Goal: Task Accomplishment & Management: Manage account settings

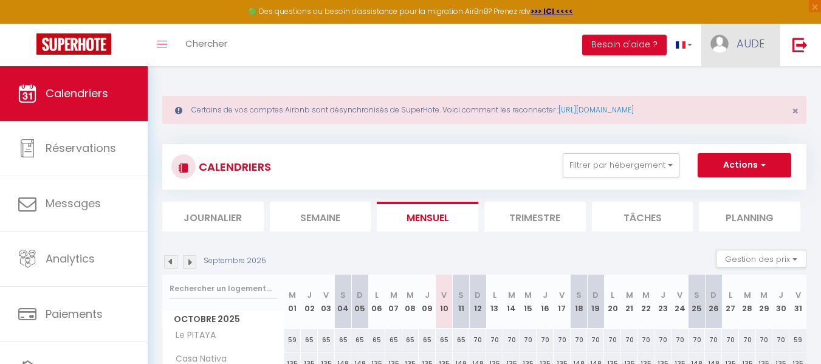
click at [746, 50] on span "AUDE" at bounding box center [751, 43] width 28 height 15
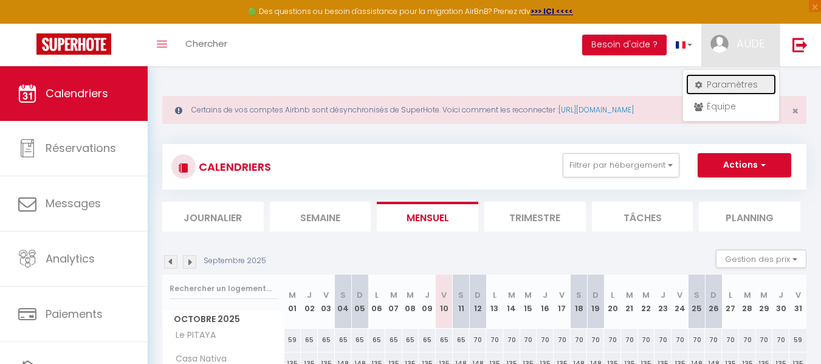
click at [736, 86] on link "Paramètres" at bounding box center [731, 84] width 90 height 21
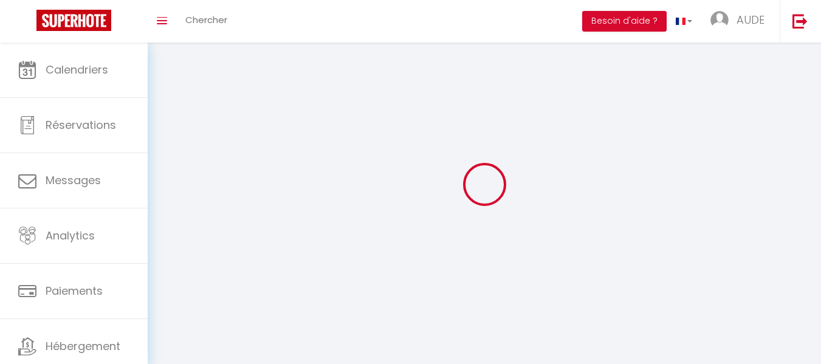
select select
type input "AUDE"
type input "PERNELLE"
type input "0696916224"
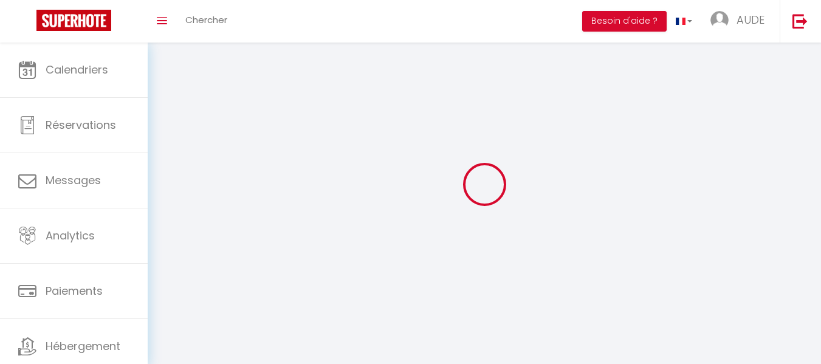
type input "residence la cedalise"
type input "97290"
type input "Le Marin"
type input "cQZJEsKFWWlKRe4yuY8GUVzDB"
type input "4ra1IWIDLfGnSMcxPpYU6yj6k"
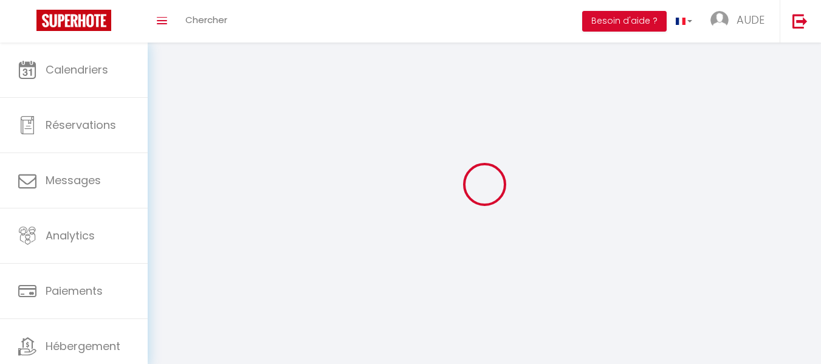
select select "1"
select select "28"
select select "fr"
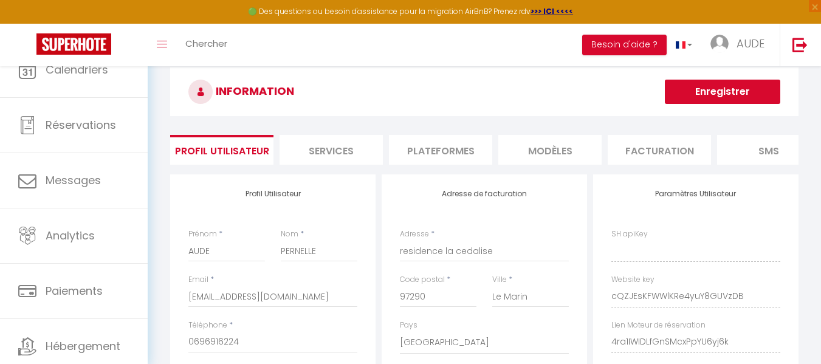
type input "cQZJEsKFWWlKRe4yuY8GUVzDB"
type input "4ra1IWIDLfGnSMcxPpYU6yj6k"
type input "https://app.superhote.com/#/get-available-rentals/4ra1IWIDLfGnSMcxPpYU6yj6k"
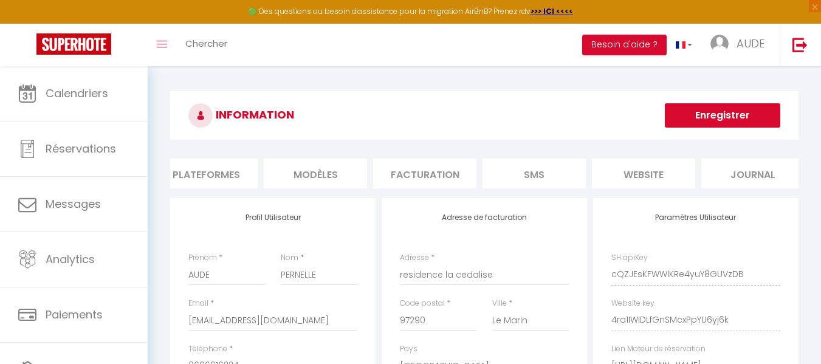
scroll to position [0, 247]
click at [201, 173] on li "Plateformes" at bounding box center [193, 174] width 103 height 30
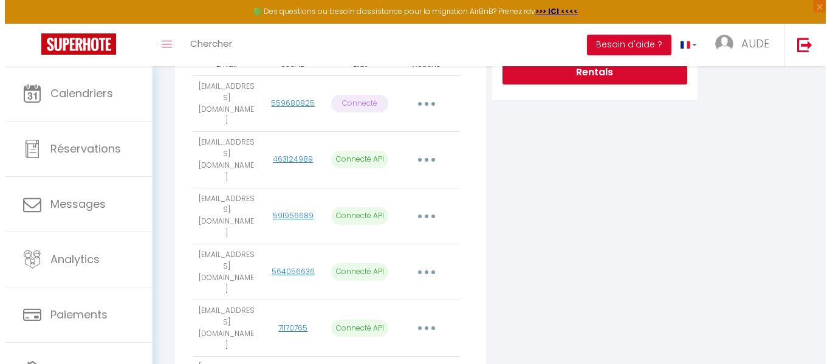
scroll to position [343, 0]
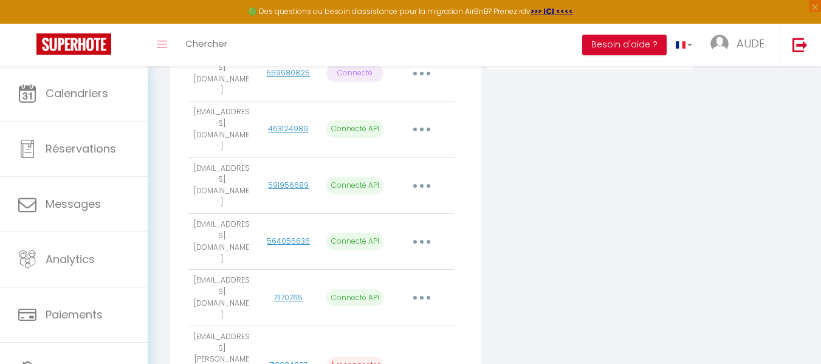
click at [352, 357] on p "À reconnecter" at bounding box center [355, 366] width 56 height 18
click at [423, 363] on icon "button" at bounding box center [422, 366] width 4 height 4
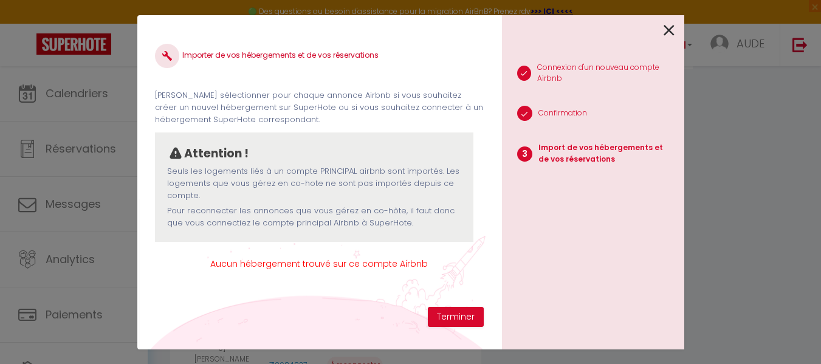
scroll to position [0, 238]
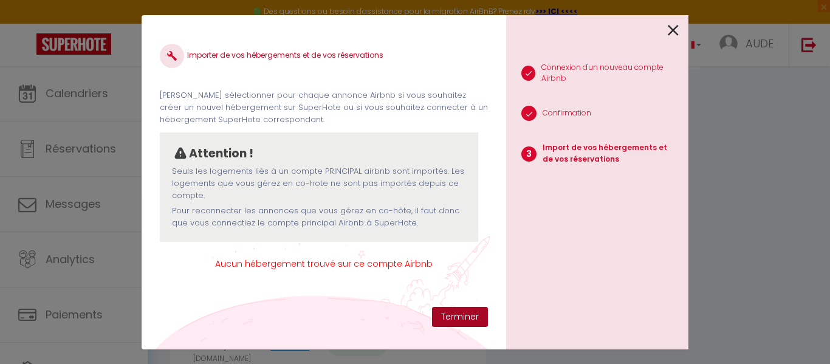
click at [458, 319] on button "Terminer" at bounding box center [460, 317] width 56 height 21
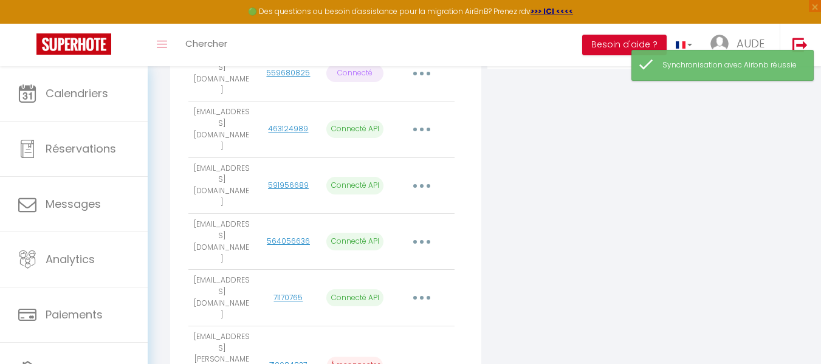
click at [354, 357] on p "À reconnecter" at bounding box center [355, 366] width 56 height 18
click at [291, 326] on td "712984837" at bounding box center [288, 365] width 67 height 79
click at [274, 360] on link "712984837" at bounding box center [288, 365] width 38 height 10
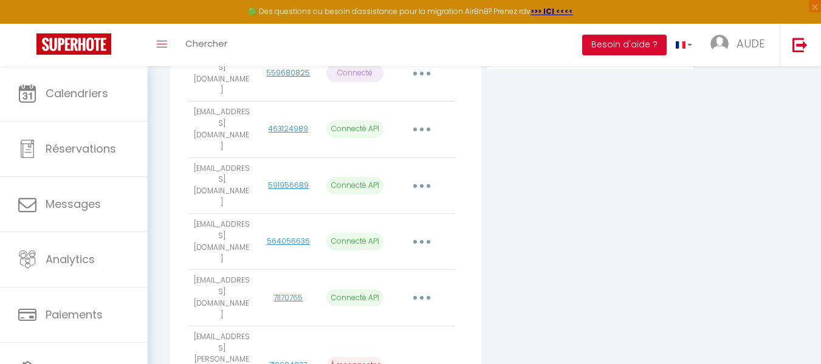
click at [419, 356] on button "button" at bounding box center [422, 365] width 34 height 19
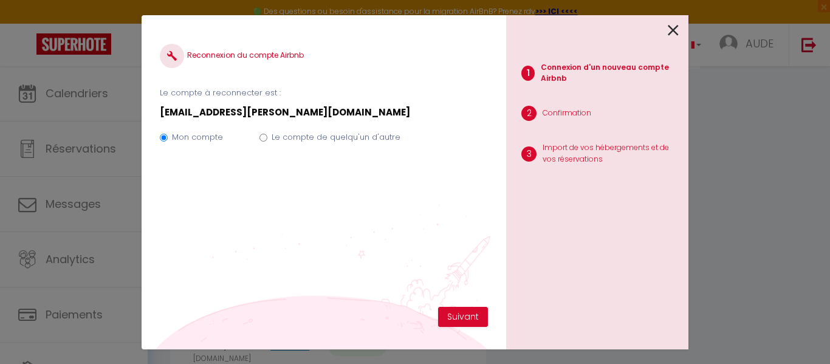
click at [283, 138] on label "Le compte de quelqu'un d'autre" at bounding box center [336, 137] width 129 height 12
click at [267, 138] on input "Le compte de quelqu'un d'autre" at bounding box center [264, 138] width 8 height 8
radio input "true"
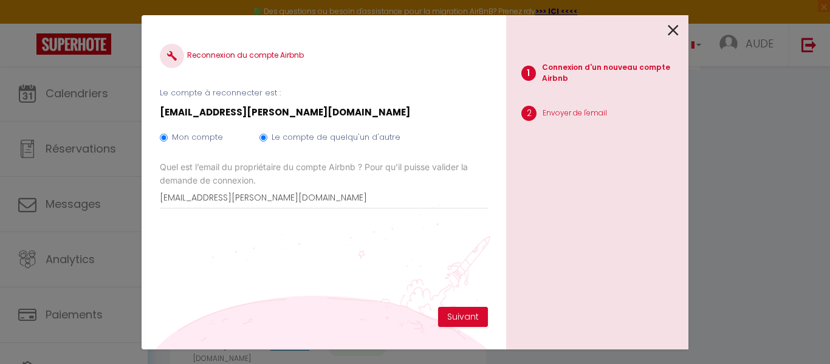
radio input "false"
click at [469, 317] on button "Suivant" at bounding box center [463, 317] width 50 height 21
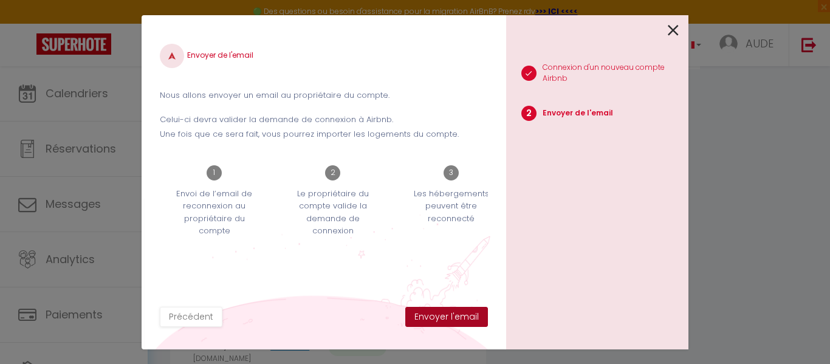
click at [469, 317] on button "Envoyer l'email" at bounding box center [446, 317] width 83 height 21
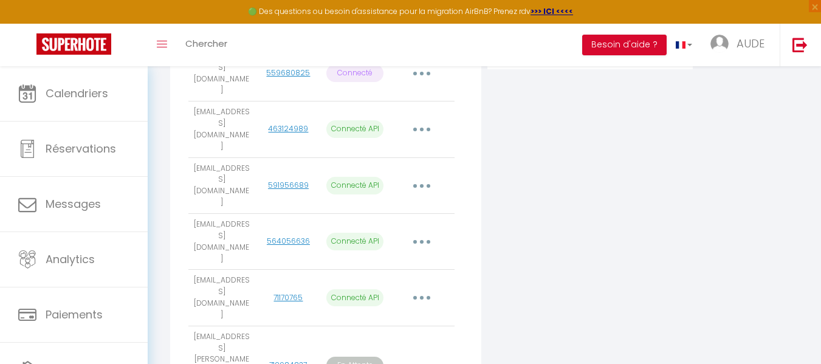
click at [417, 326] on td "Obtenir le lien de connexion Importer les appartements Supprimer Reconnecter le…" at bounding box center [421, 365] width 67 height 79
click at [43, 362] on link "Hébergement" at bounding box center [74, 370] width 148 height 55
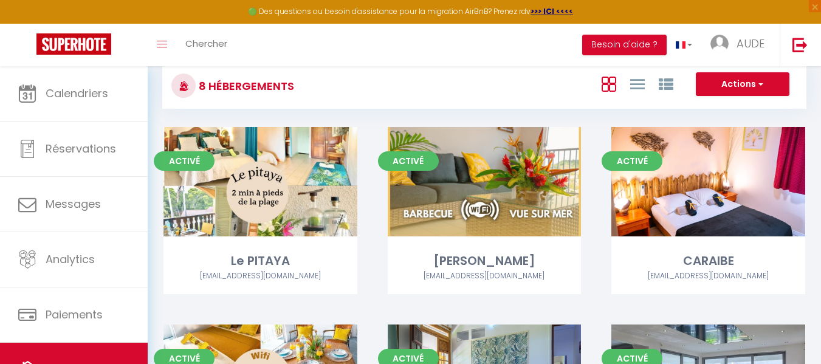
scroll to position [64, 0]
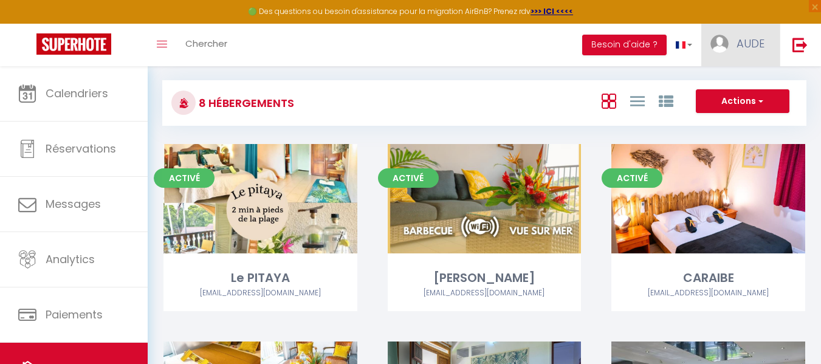
click at [756, 45] on span "AUDE" at bounding box center [751, 43] width 28 height 15
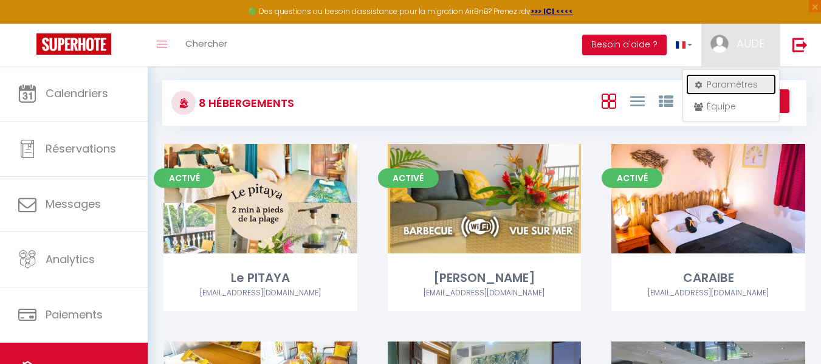
click at [742, 89] on link "Paramètres" at bounding box center [731, 84] width 90 height 21
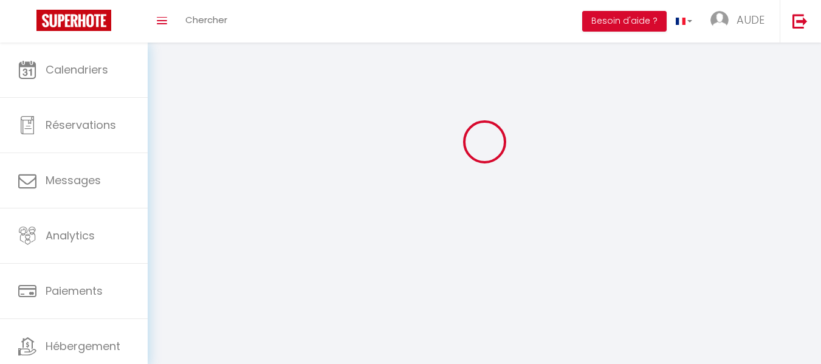
scroll to position [43, 0]
select select
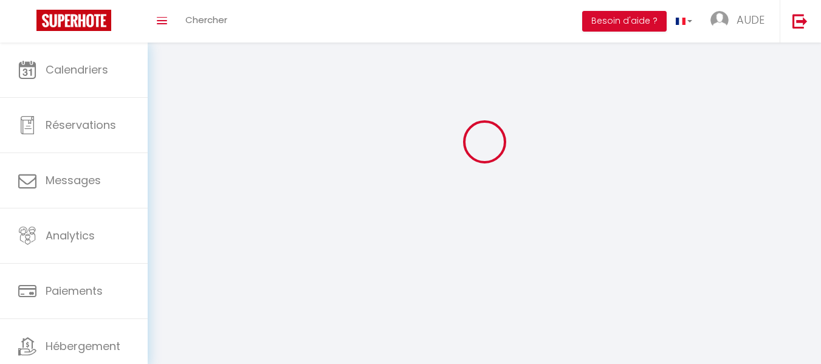
type input "AUDE"
type input "PERNELLE"
type input "0696916224"
type input "residence la cedalise"
type input "97290"
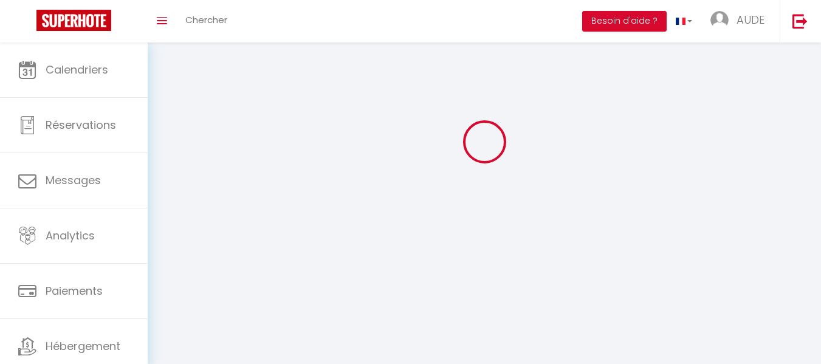
type input "Le Marin"
type input "cQZJEsKFWWlKRe4yuY8GUVzDB"
type input "4ra1IWIDLfGnSMcxPpYU6yj6k"
select select "28"
select select "fr"
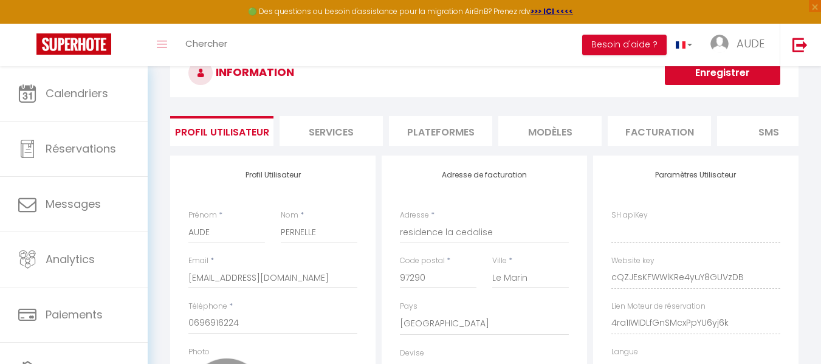
type input "cQZJEsKFWWlKRe4yuY8GUVzDB"
type input "4ra1IWIDLfGnSMcxPpYU6yj6k"
type input "https://app.superhote.com/#/get-available-rentals/4ra1IWIDLfGnSMcxPpYU6yj6k"
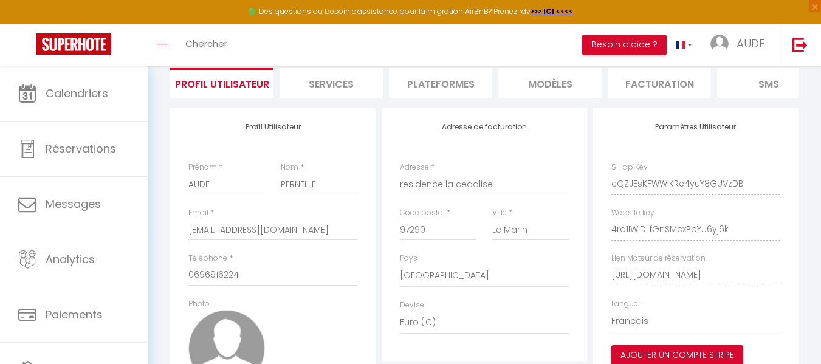
scroll to position [92, 0]
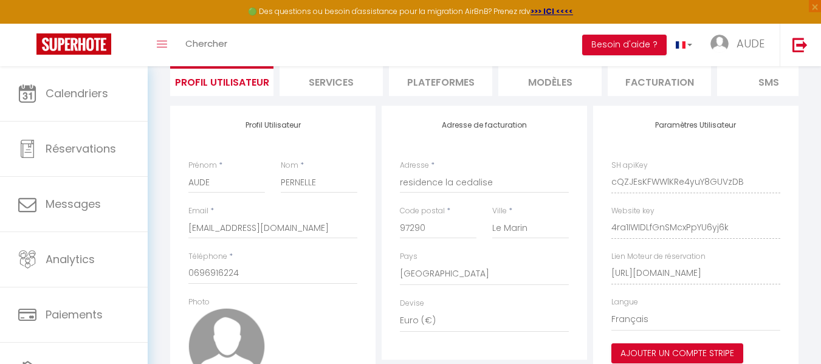
click at [446, 81] on li "Plateformes" at bounding box center [440, 81] width 103 height 30
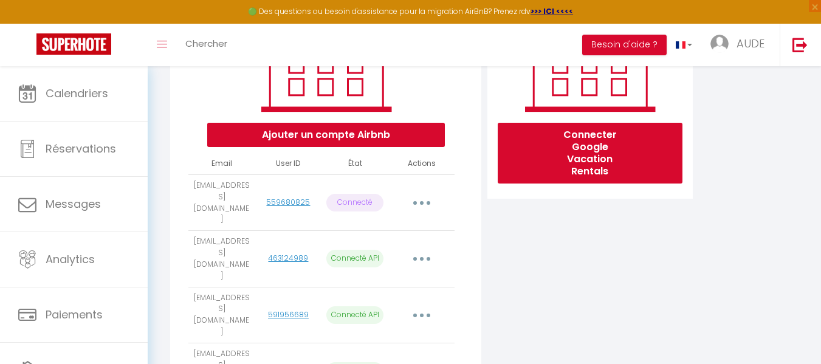
scroll to position [216, 0]
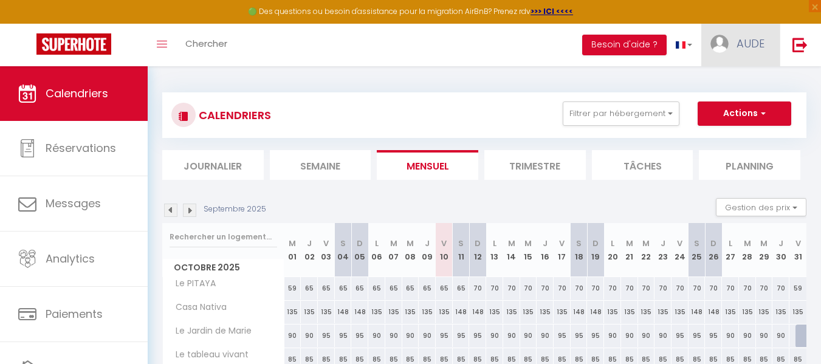
click at [736, 47] on link "AUDE" at bounding box center [740, 45] width 78 height 43
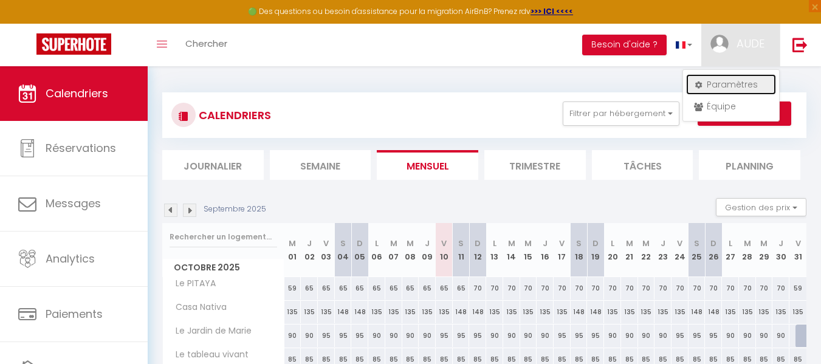
click at [723, 82] on link "Paramètres" at bounding box center [731, 84] width 90 height 21
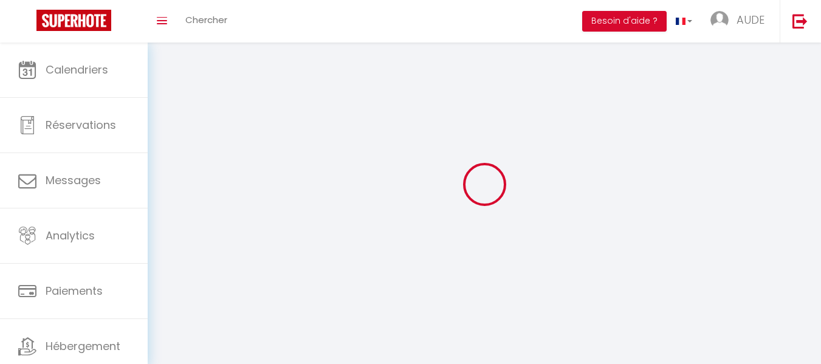
select select "fr"
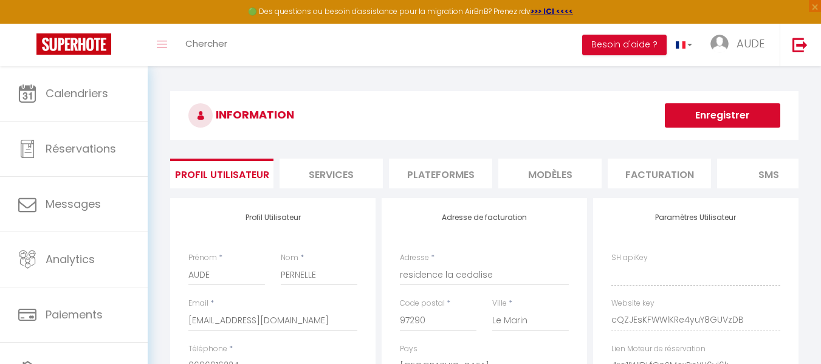
type input "cQZJEsKFWWlKRe4yuY8GUVzDB"
type input "4ra1IWIDLfGnSMcxPpYU6yj6k"
type input "https://app.superhote.com/#/get-available-rentals/4ra1IWIDLfGnSMcxPpYU6yj6k"
click at [427, 170] on li "Plateformes" at bounding box center [440, 174] width 103 height 30
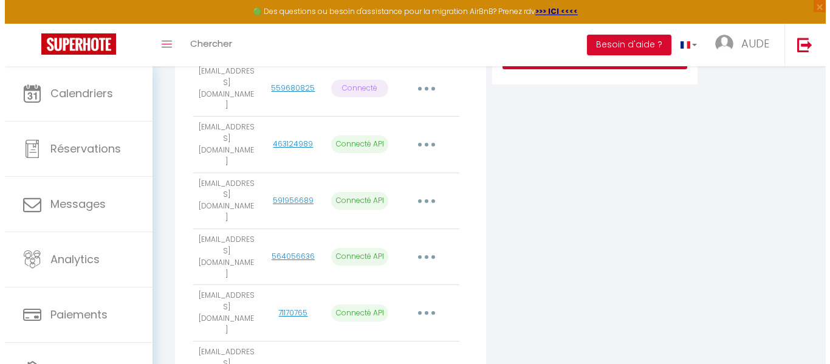
scroll to position [343, 0]
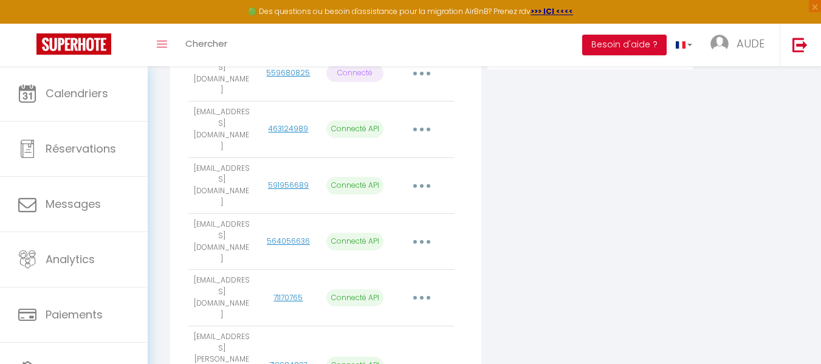
click at [424, 356] on button "button" at bounding box center [422, 365] width 34 height 19
select select "77689"
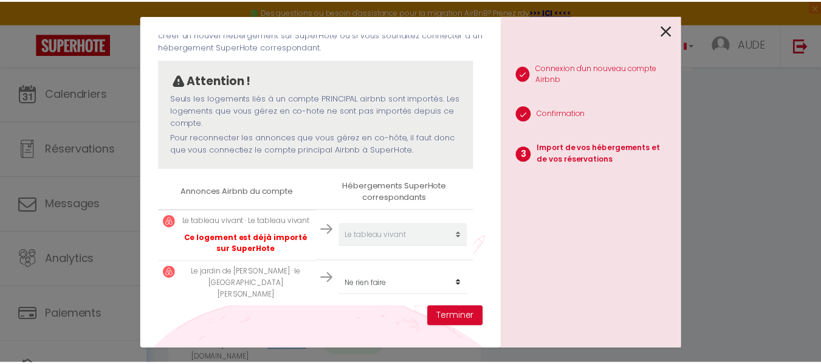
scroll to position [81, 0]
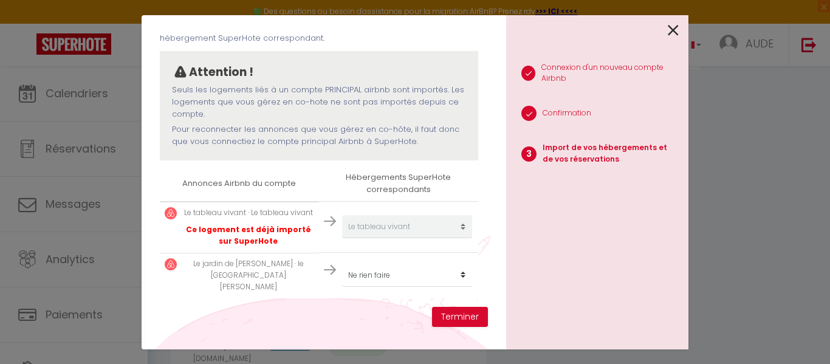
click at [239, 274] on p "Le jardin de Marie · le jardin de Marie" at bounding box center [248, 275] width 131 height 35
click at [458, 279] on select "Créer un nouvel hébergement Ne rien faire Le PITAYA Anse Caraïbes CARAIBE Ty Ka…" at bounding box center [407, 275] width 130 height 23
select select "77629"
click at [342, 269] on select "Créer un nouvel hébergement Ne rien faire Le PITAYA Anse Caraïbes CARAIBE Ty Ka…" at bounding box center [407, 275] width 130 height 23
click at [441, 317] on button "Terminer" at bounding box center [460, 317] width 56 height 21
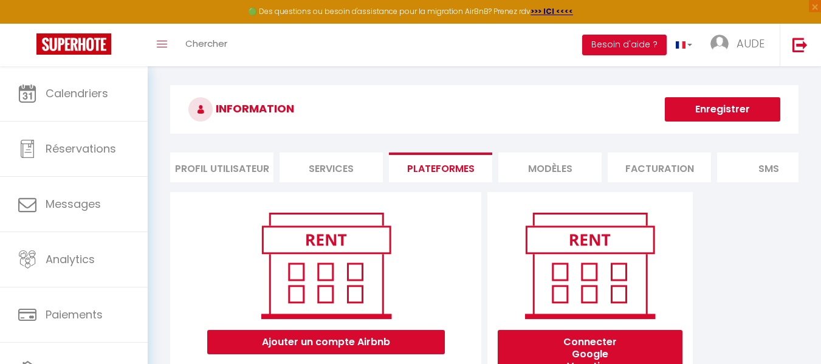
scroll to position [0, 0]
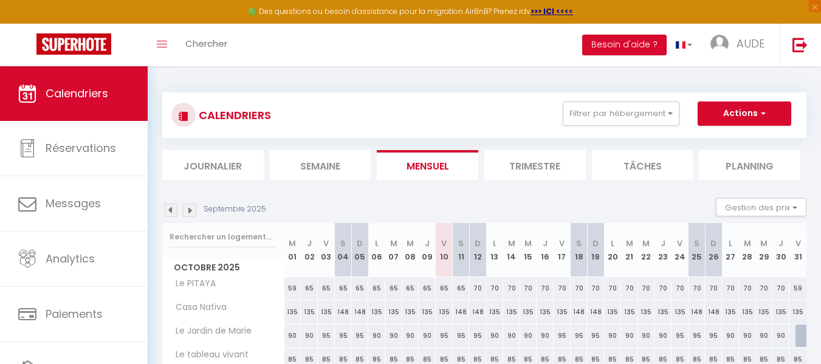
click at [529, 169] on li "Trimestre" at bounding box center [535, 165] width 102 height 30
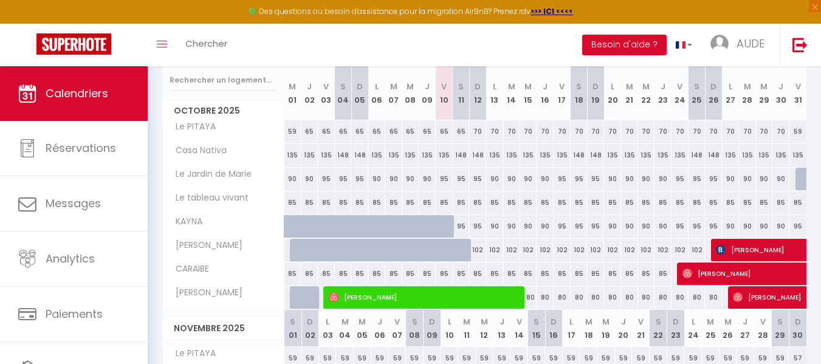
scroll to position [154, 0]
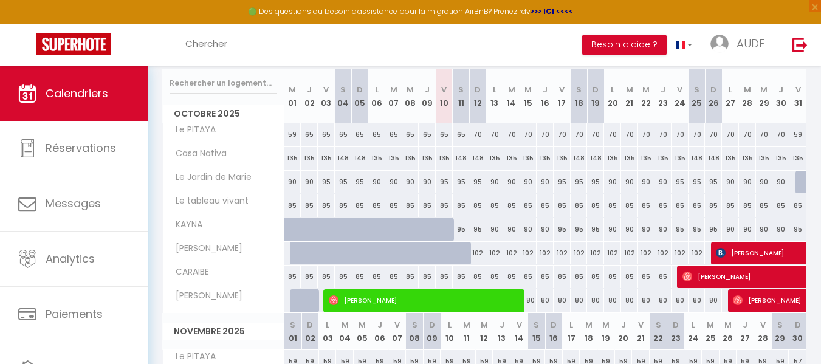
click at [208, 177] on span "Le Jardin de Marie" at bounding box center [210, 177] width 90 height 13
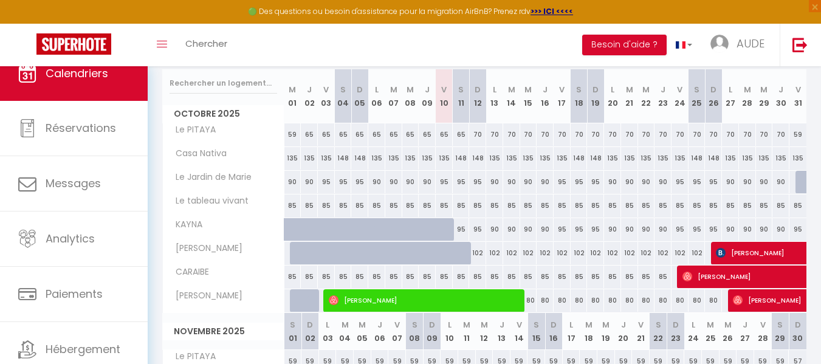
scroll to position [63, 0]
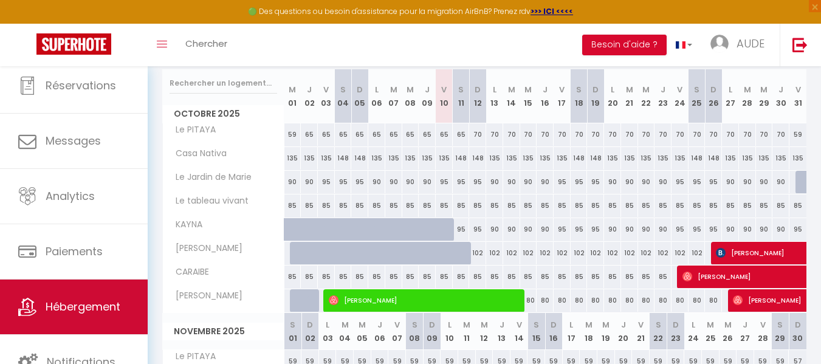
click at [89, 308] on span "Hébergement" at bounding box center [83, 306] width 75 height 15
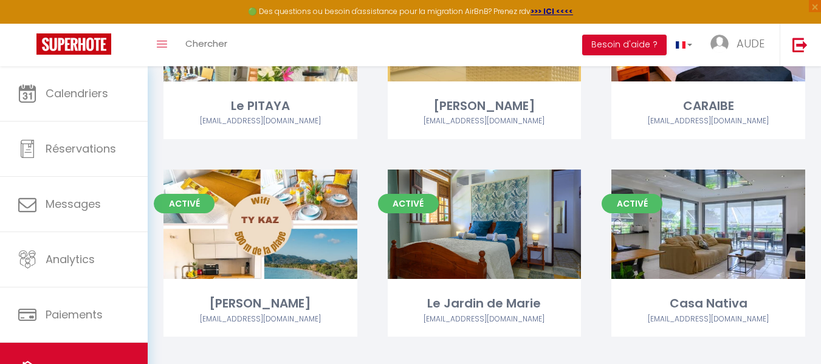
scroll to position [240, 0]
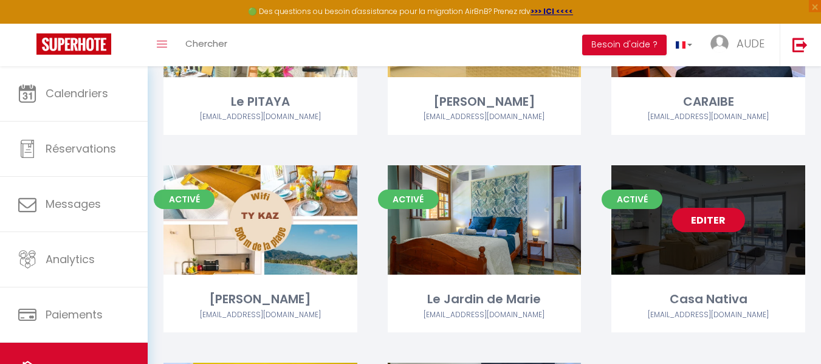
click at [722, 222] on link "Editer" at bounding box center [708, 220] width 73 height 24
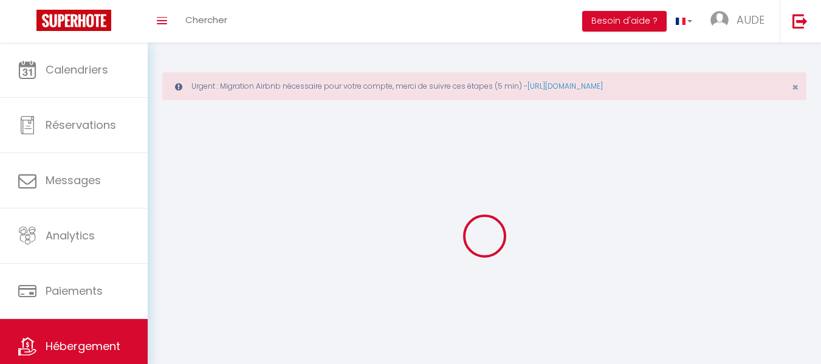
select select "28"
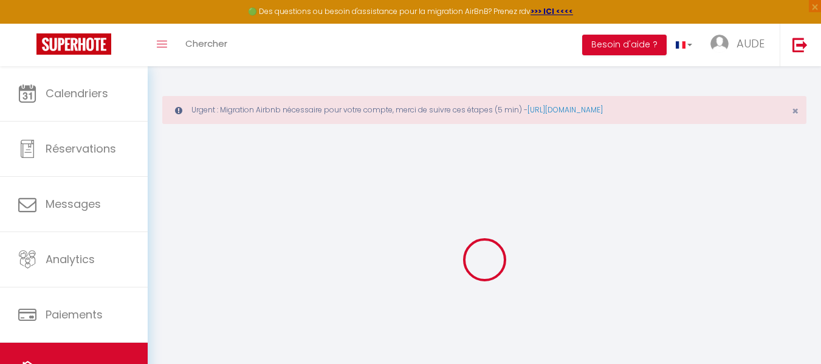
select select
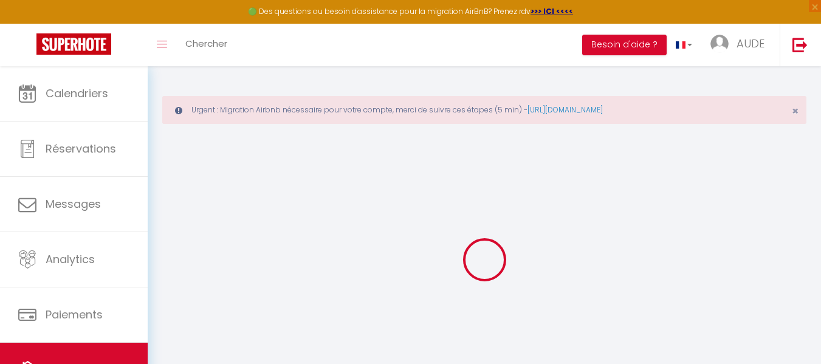
select select
checkbox input "false"
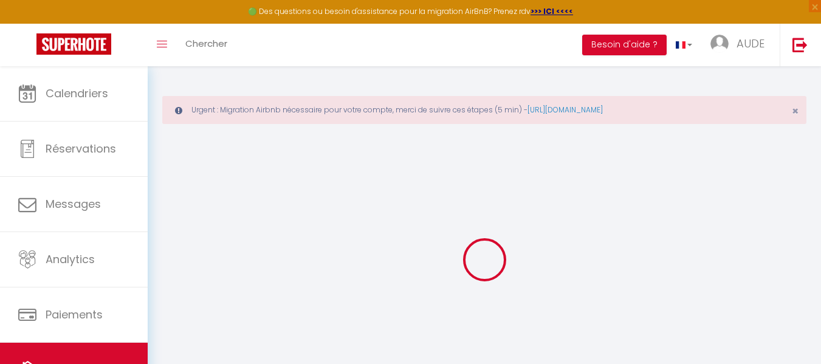
select select
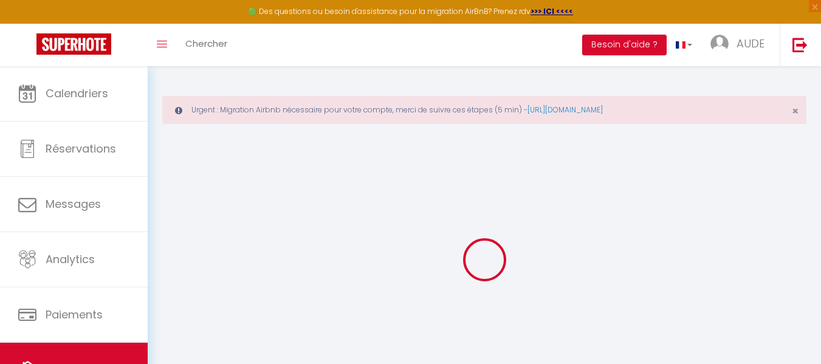
select select
checkbox input "false"
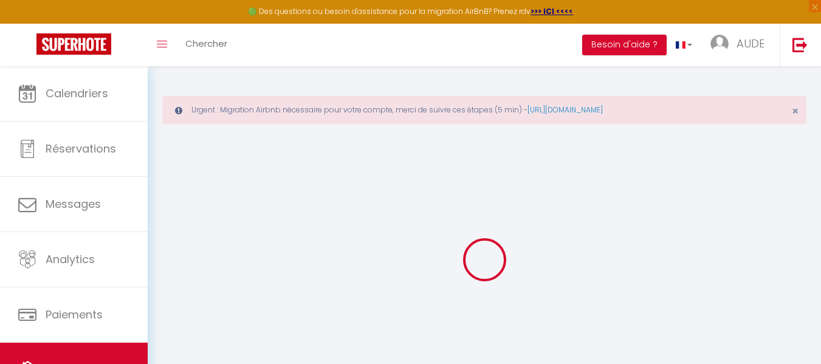
checkbox input "false"
select select
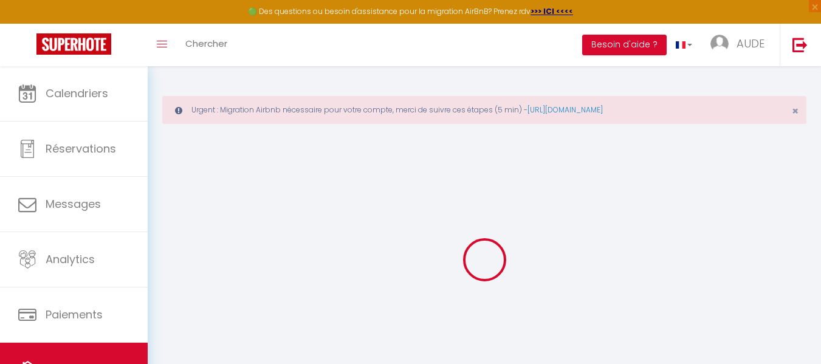
select select
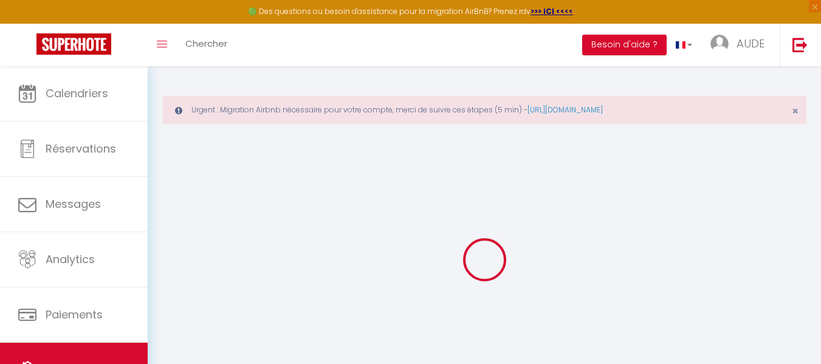
checkbox input "false"
select select
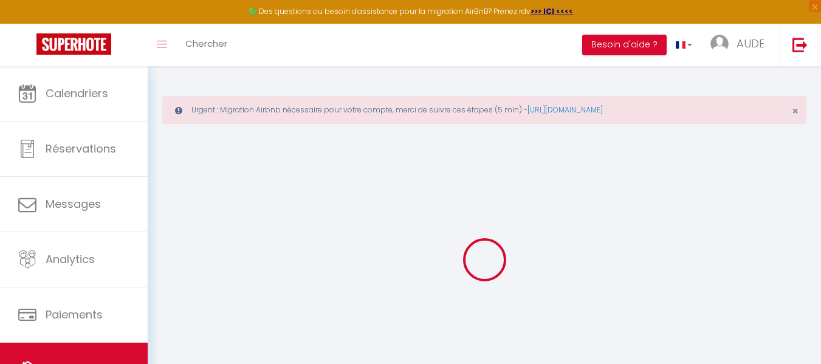
select select
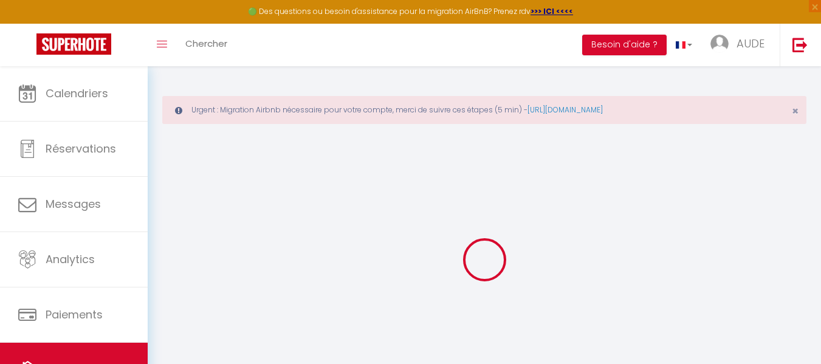
select select
checkbox input "false"
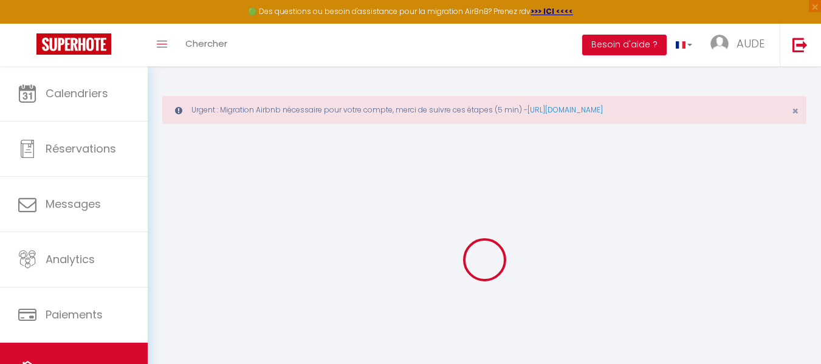
checkbox input "false"
select select
type input "Casa Nativa"
type input "axel"
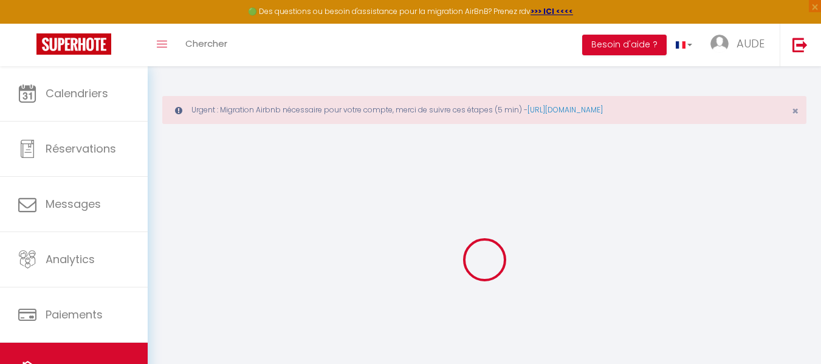
type input "DARTIAILH"
type input "[STREET_ADDRESS][PERSON_NAME]"
type input "23000"
type input "GUERRET"
select select "2"
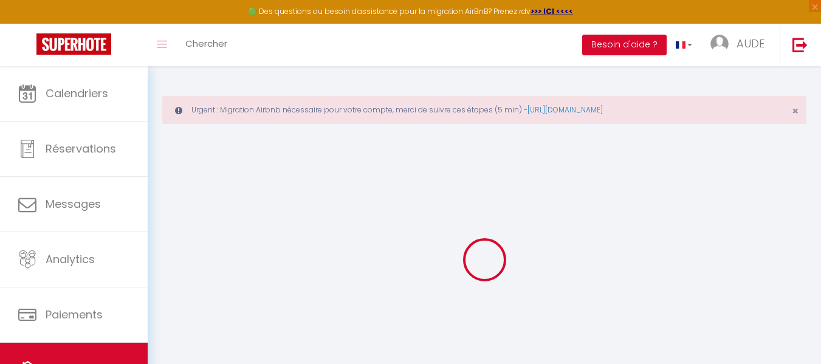
select select "2"
type input "160"
type input "100"
type input "2.58"
type input "1000"
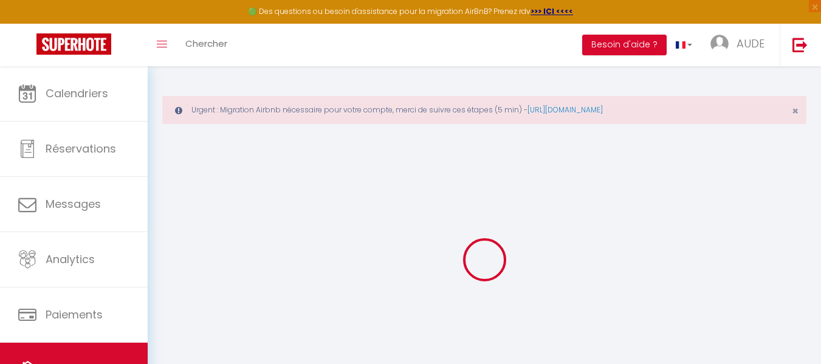
select select
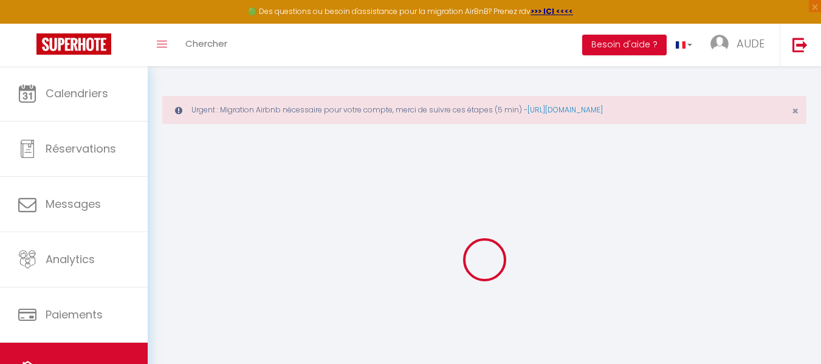
type input "[STREET_ADDRESS][PERSON_NAME]"
type input "97233"
type input "Schœlcher"
select select "136"
type input "[EMAIL_ADDRESS][DOMAIN_NAME]"
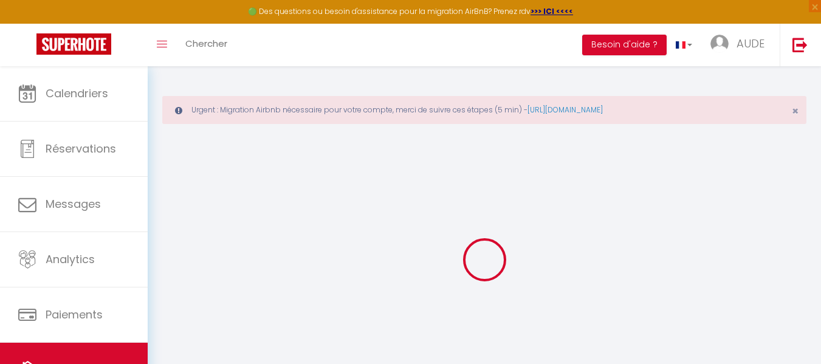
select select
checkbox input "false"
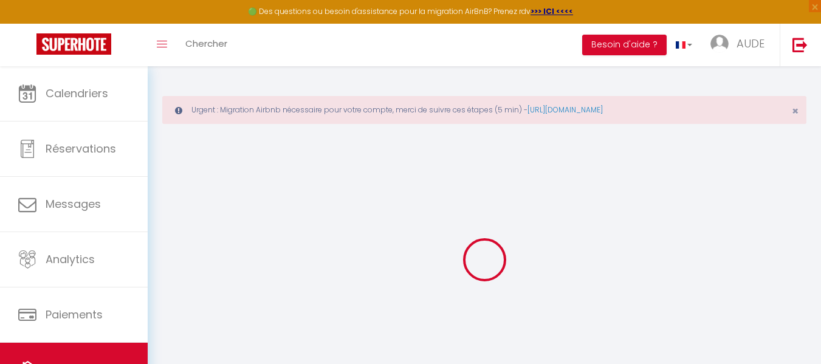
type input "0"
type input "100"
type input "0"
type input "30"
type input "0"
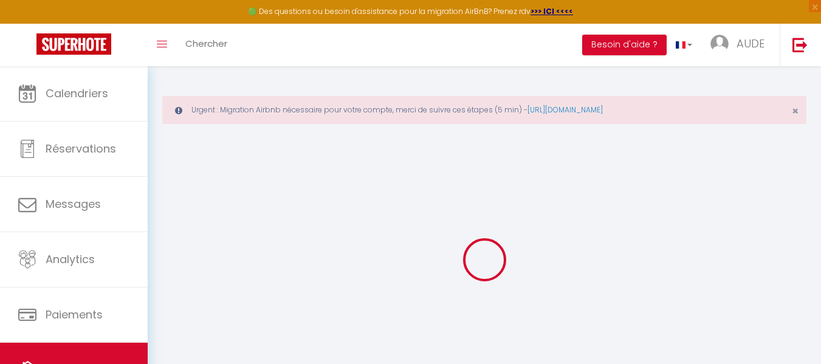
select select
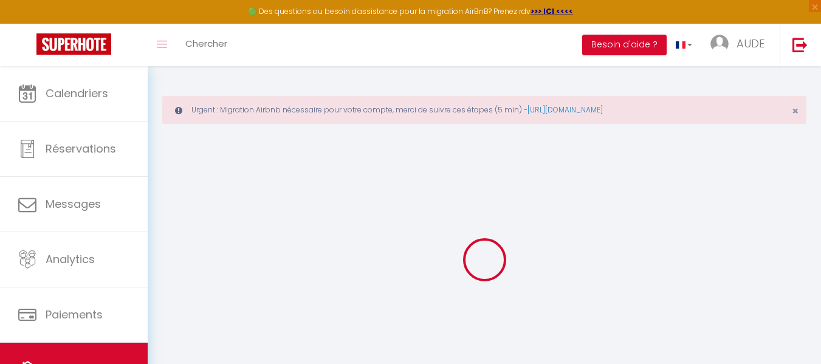
select select
checkbox input "false"
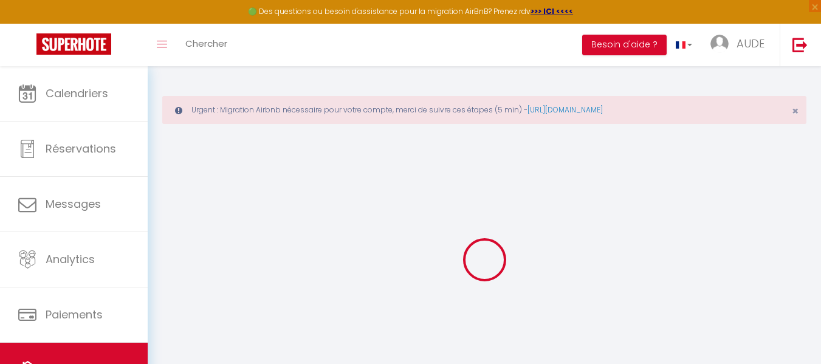
select select
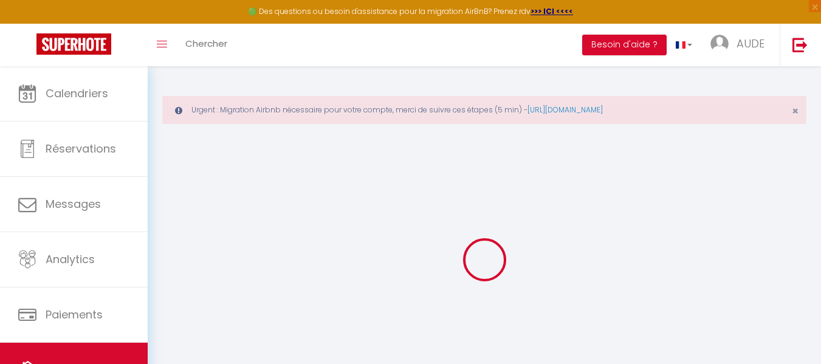
select select
checkbox input "false"
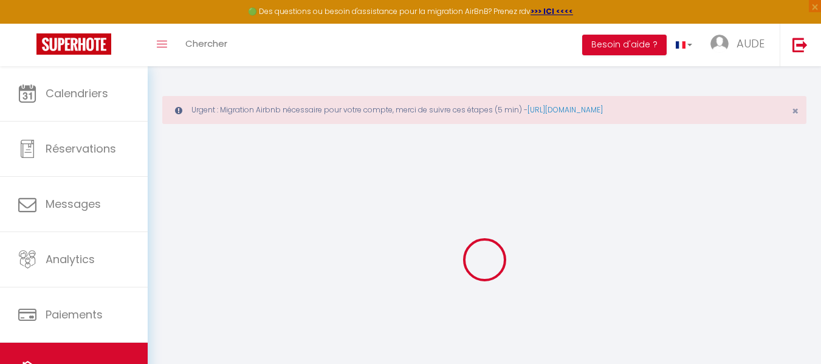
select select
checkbox input "false"
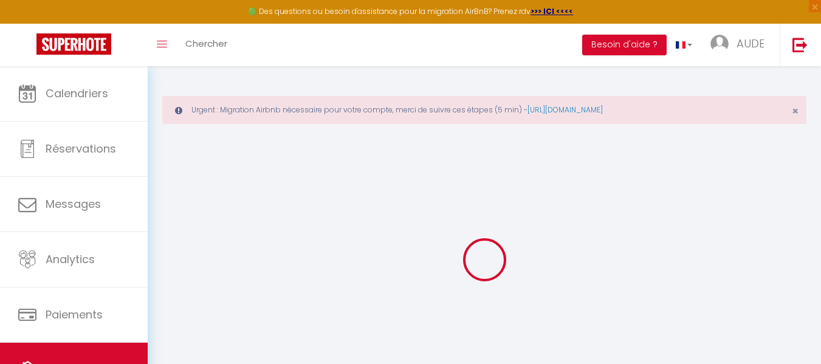
select select "16:00"
select select "23:45"
select select "10:00"
select select "30"
select select "120"
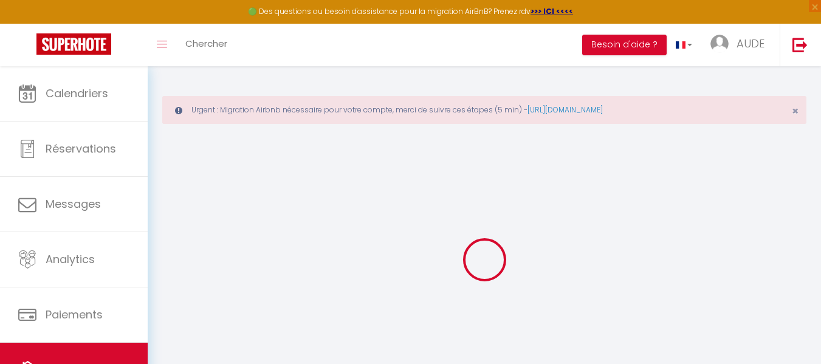
select select
checkbox input "false"
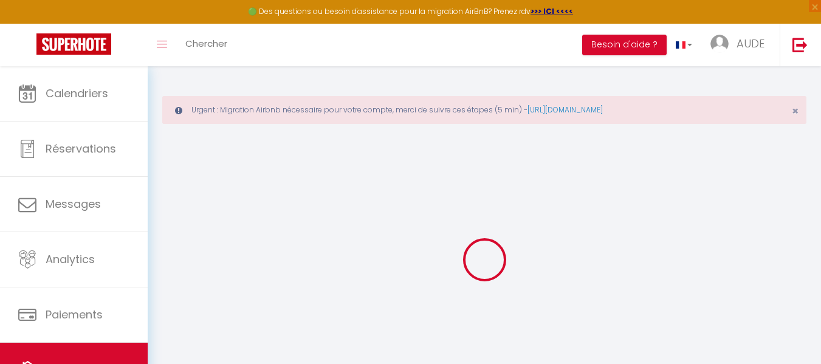
select select
checkbox input "false"
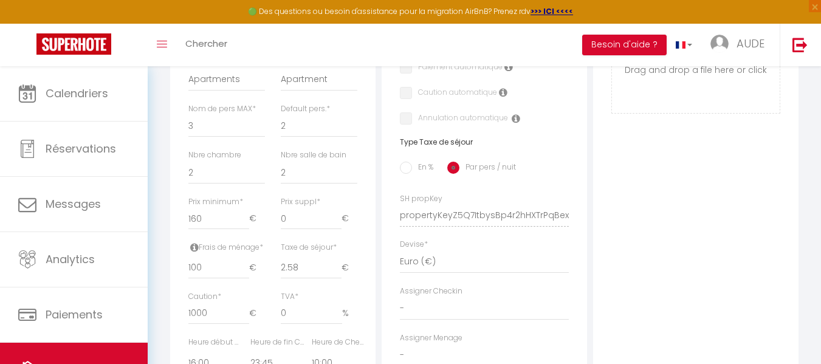
scroll to position [472, 0]
type input "1"
select select
checkbox input "false"
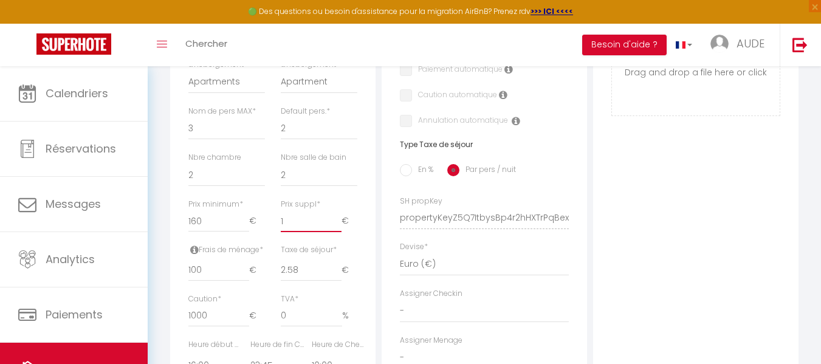
checkbox input "false"
click at [337, 227] on input "1" at bounding box center [311, 221] width 61 height 22
type input "2"
select select
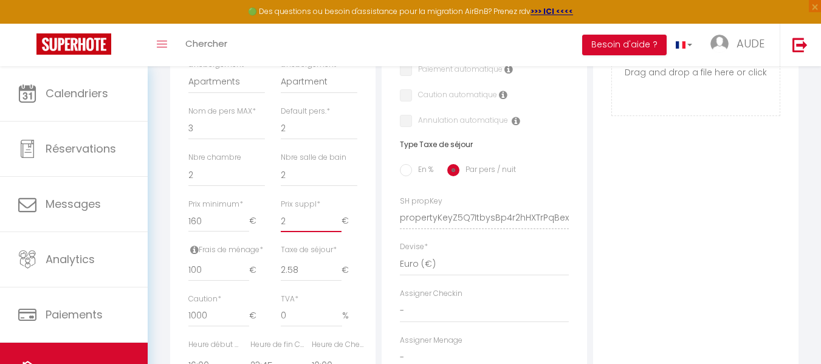
checkbox input "false"
click at [337, 227] on input "2" at bounding box center [311, 221] width 61 height 22
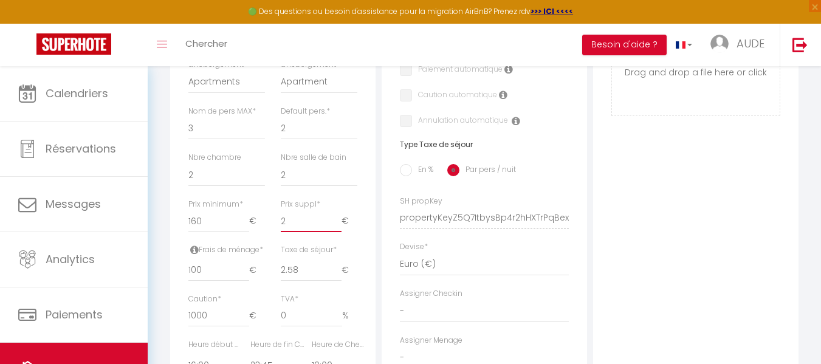
type input "3"
select select
checkbox input "false"
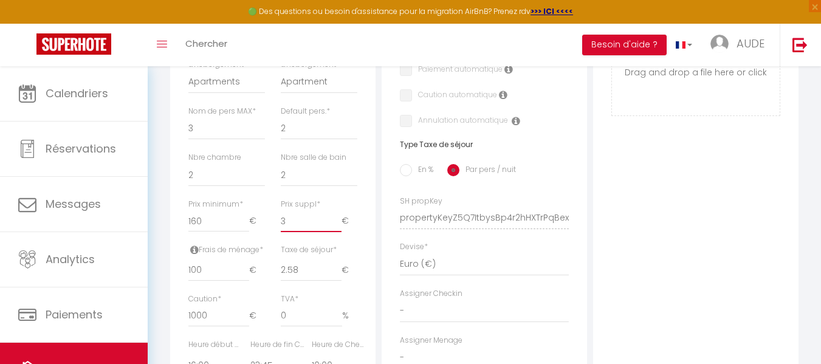
checkbox input "false"
click at [337, 227] on input "3" at bounding box center [311, 221] width 61 height 22
type input "4"
select select
checkbox input "false"
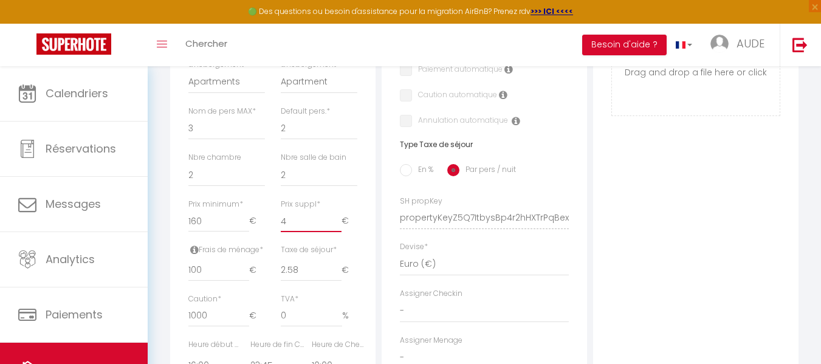
checkbox input "false"
click at [337, 227] on input "4" at bounding box center [311, 221] width 61 height 22
type input "5"
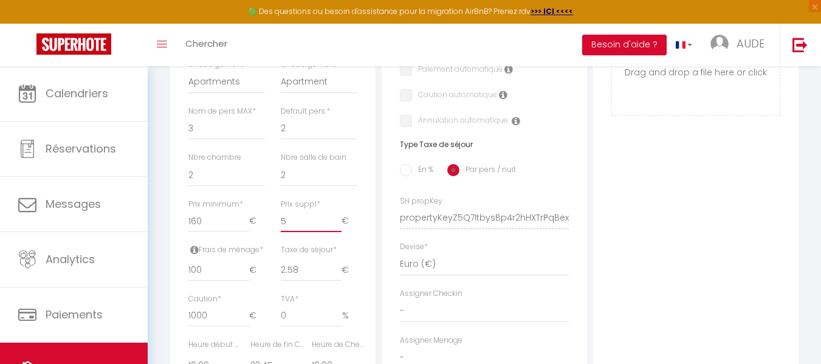
select select
checkbox input "false"
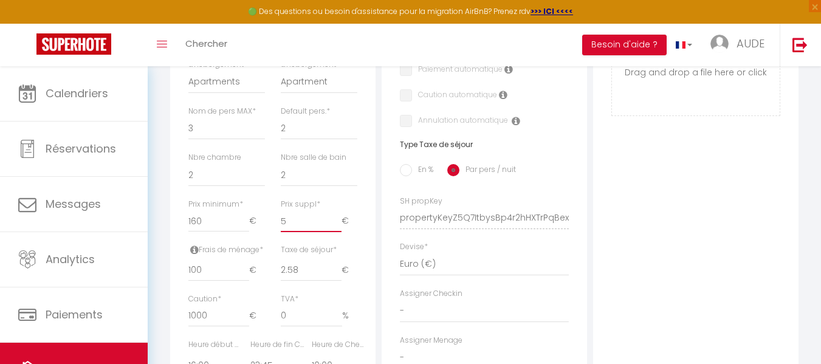
click at [337, 227] on input "5" at bounding box center [311, 221] width 61 height 22
type input "6"
select select
checkbox input "false"
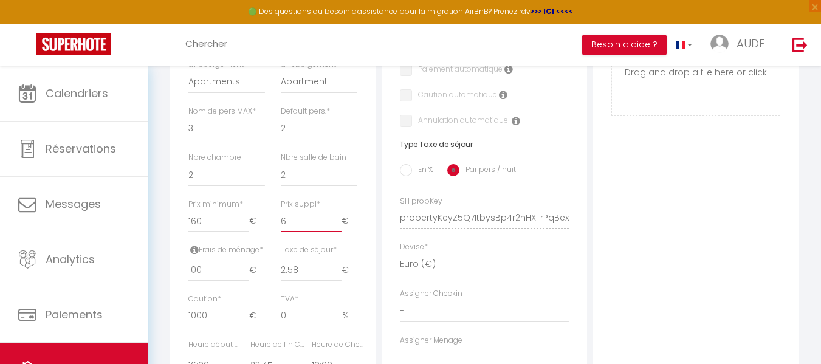
checkbox input "false"
click at [337, 227] on input "6" at bounding box center [311, 221] width 61 height 22
type input "7"
select select
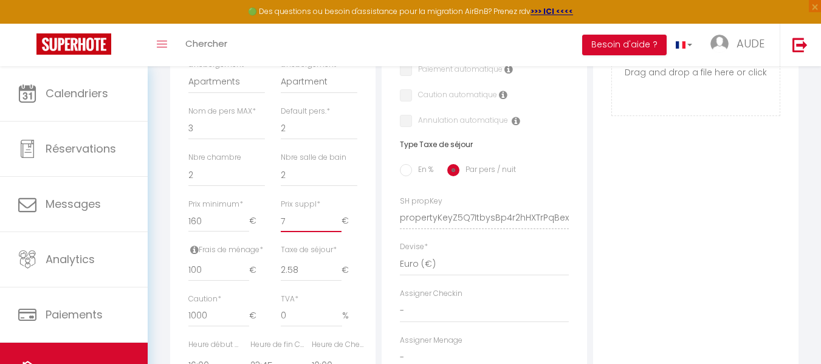
checkbox input "false"
click at [337, 227] on input "7" at bounding box center [311, 221] width 61 height 22
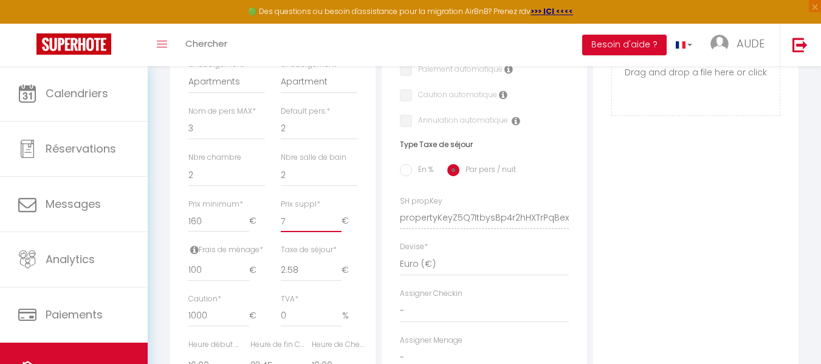
type input "8"
select select
checkbox input "false"
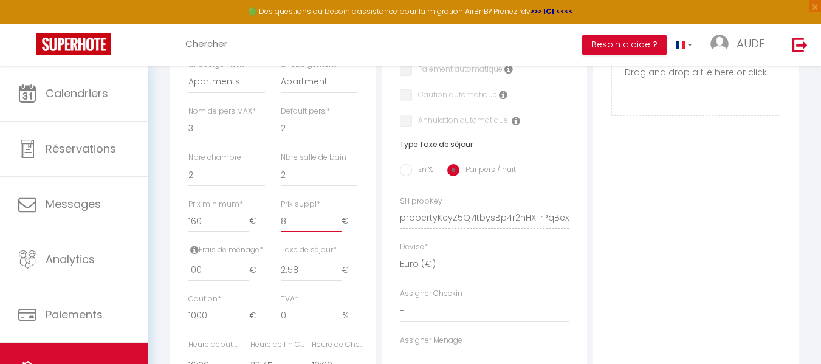
checkbox input "false"
click at [337, 227] on input "8" at bounding box center [311, 221] width 61 height 22
type input "9"
select select
checkbox input "false"
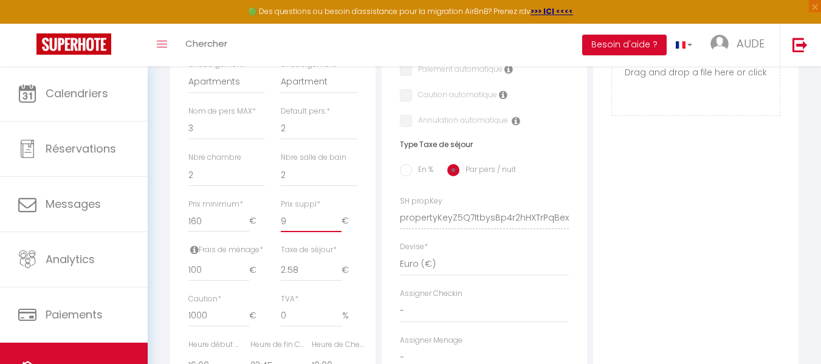
checkbox input "false"
click at [337, 227] on input "9" at bounding box center [311, 221] width 61 height 22
type input "10"
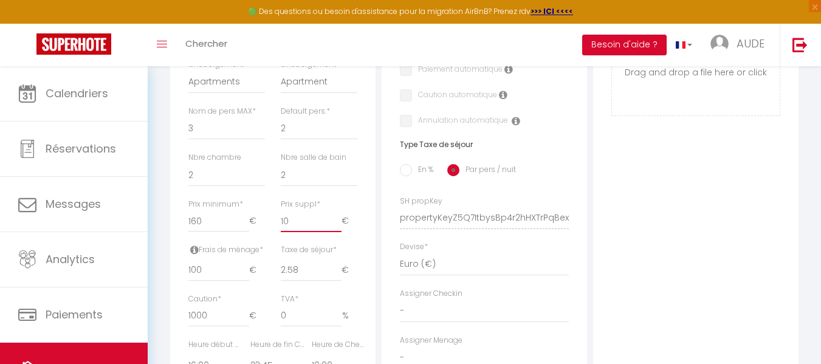
select select
checkbox input "false"
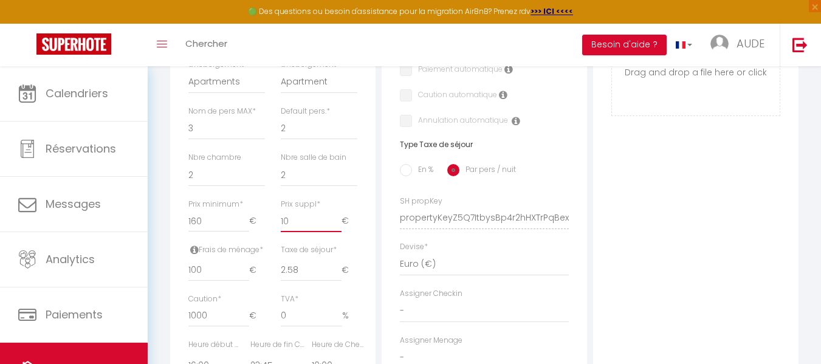
click at [337, 227] on input "10" at bounding box center [311, 221] width 61 height 22
type input "11"
select select
checkbox input "false"
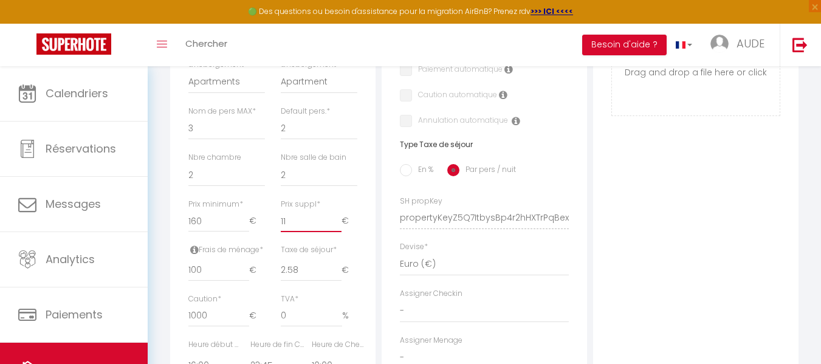
checkbox input "false"
click at [337, 227] on input "11" at bounding box center [311, 221] width 61 height 22
type input "12"
select select
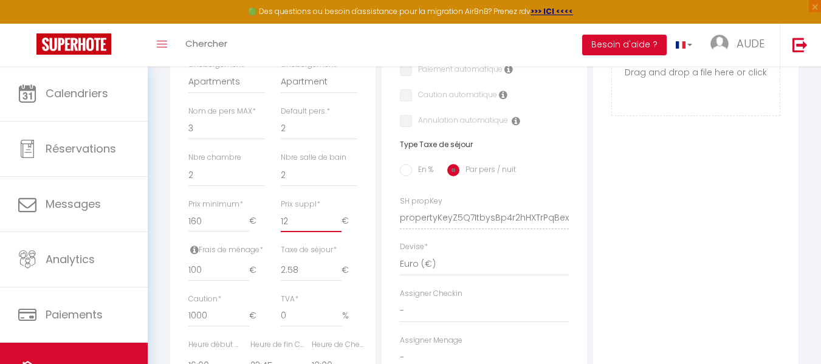
checkbox input "false"
click at [337, 227] on input "12" at bounding box center [311, 221] width 61 height 22
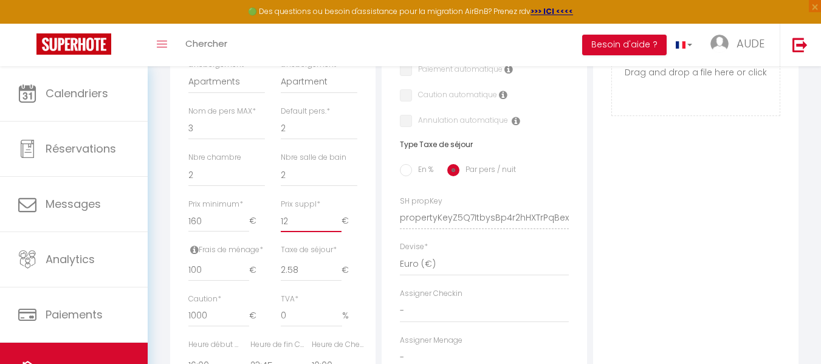
type input "13"
select select
checkbox input "false"
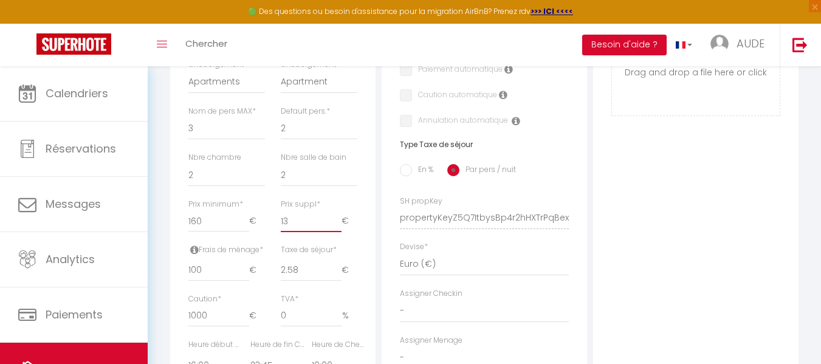
checkbox input "false"
click at [337, 227] on input "13" at bounding box center [311, 221] width 61 height 22
type input "14"
click at [337, 227] on input "14" at bounding box center [311, 221] width 61 height 22
click at [337, 227] on input "15" at bounding box center [311, 221] width 61 height 22
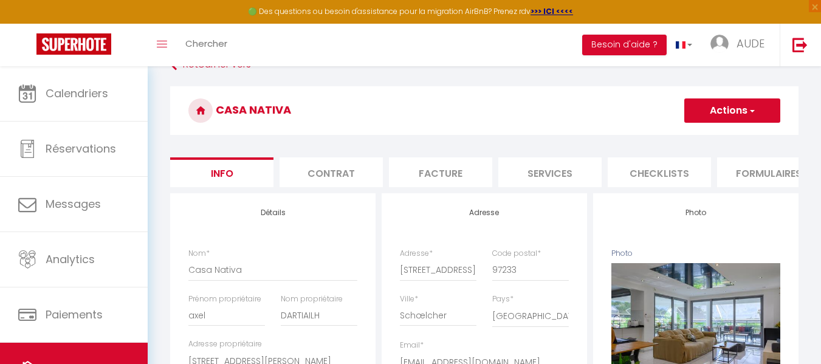
scroll to position [83, 0]
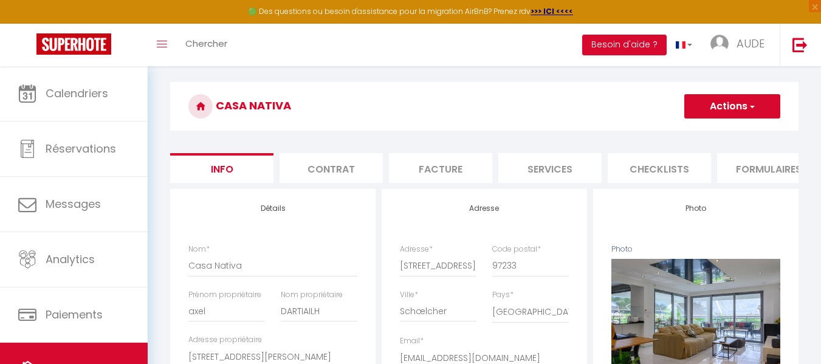
click at [708, 110] on button "Actions" at bounding box center [732, 106] width 96 height 24
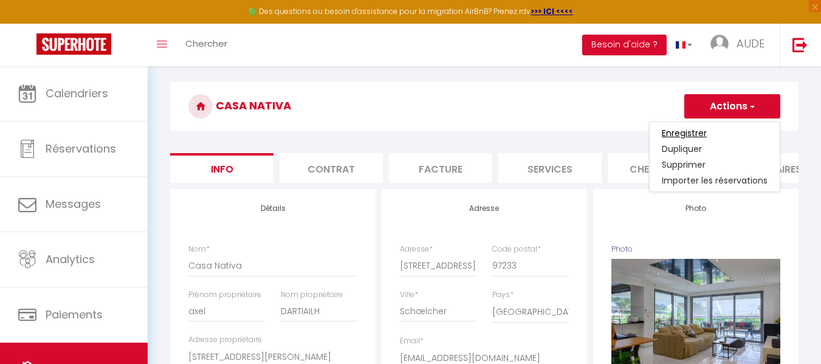
click at [697, 129] on input "Enregistrer" at bounding box center [684, 133] width 45 height 12
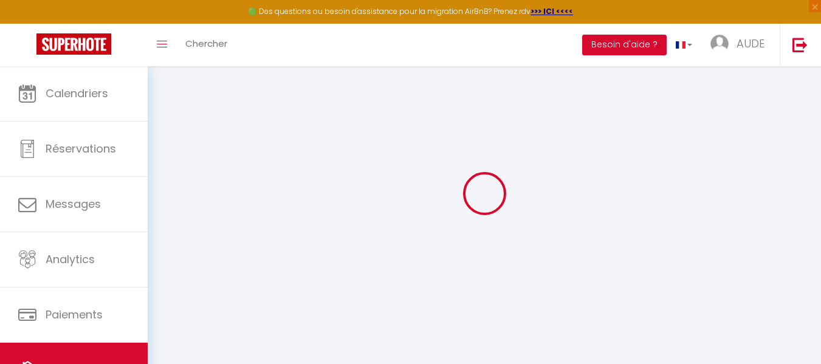
scroll to position [66, 0]
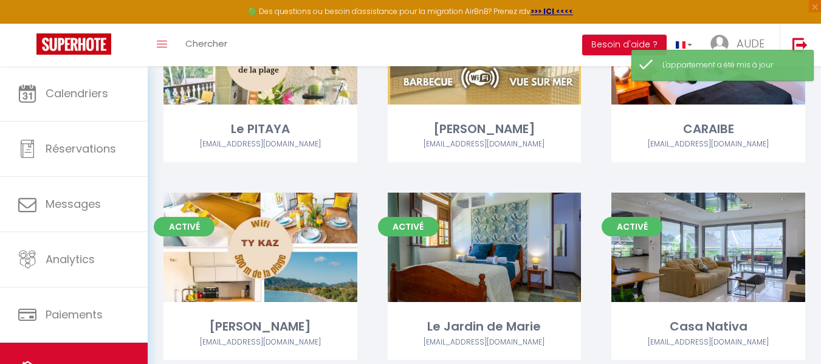
scroll to position [216, 0]
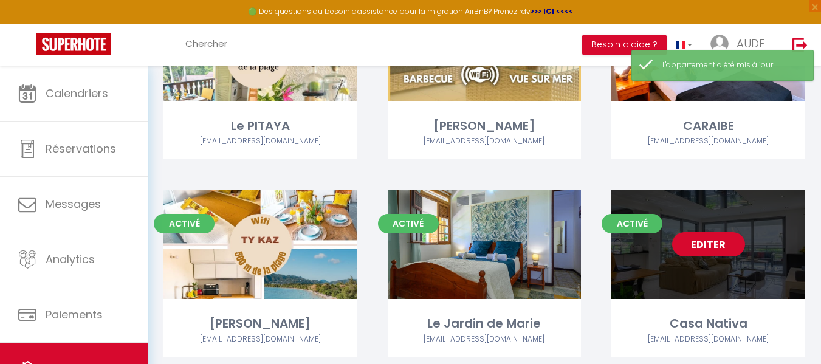
click at [737, 264] on div "Editer" at bounding box center [709, 244] width 194 height 109
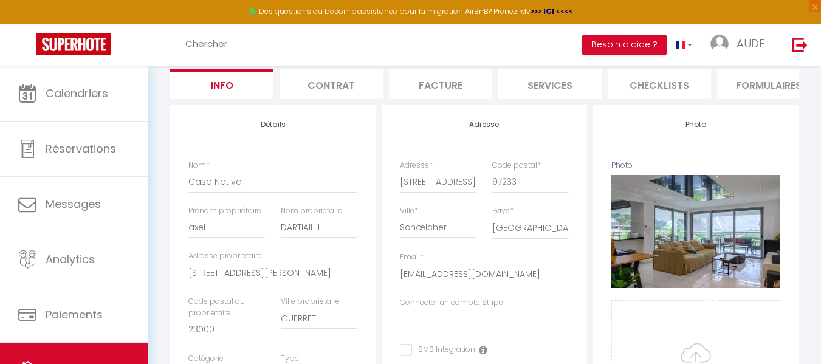
scroll to position [169, 0]
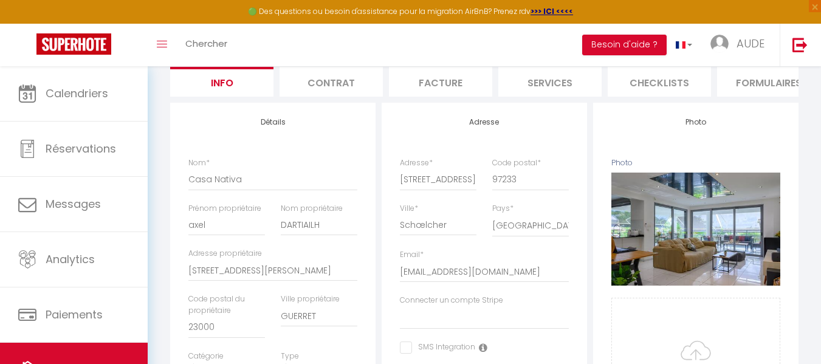
click at [460, 84] on li "Facture" at bounding box center [440, 82] width 103 height 30
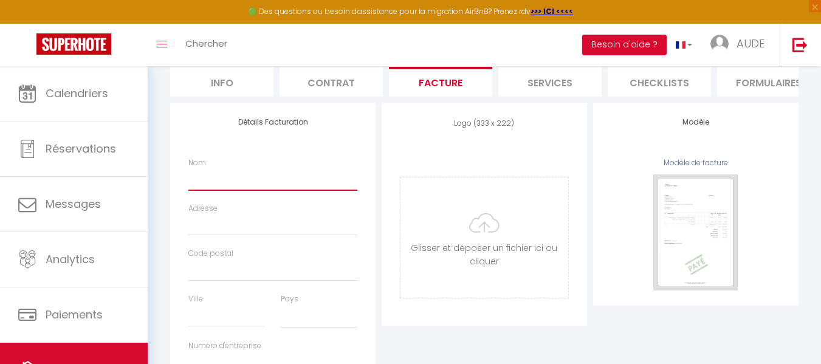
click at [211, 190] on input "Nom" at bounding box center [272, 179] width 169 height 22
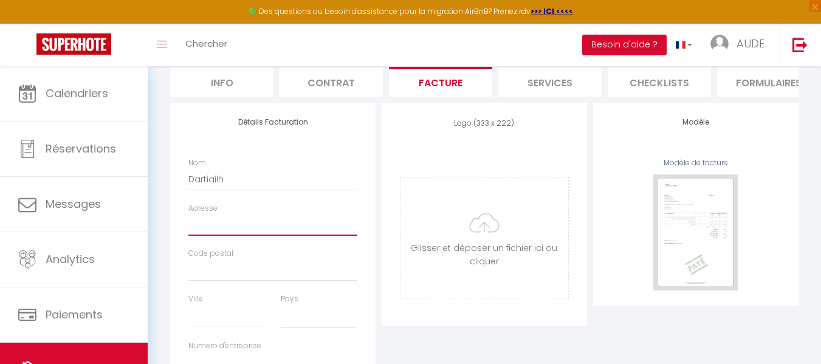
click at [249, 233] on input "Adresse" at bounding box center [272, 225] width 169 height 22
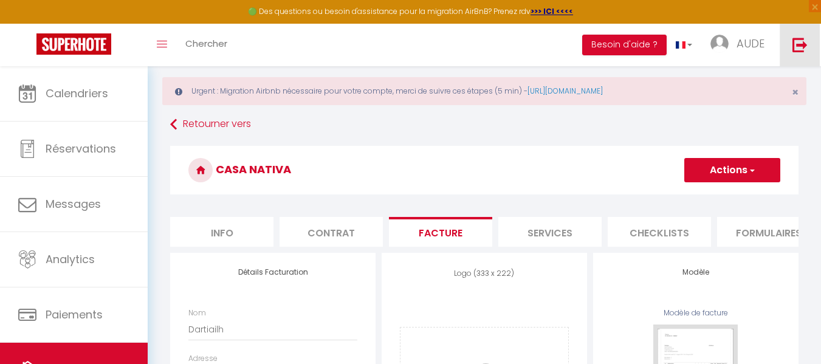
scroll to position [21, 0]
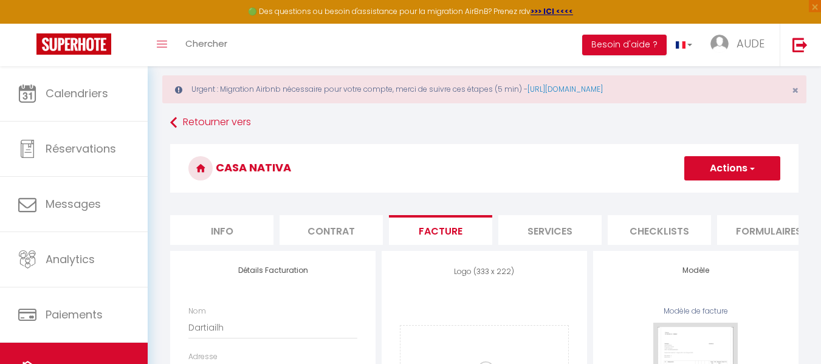
click at [749, 174] on button "Actions" at bounding box center [732, 168] width 96 height 24
click at [729, 195] on link "Enregistrer" at bounding box center [732, 195] width 96 height 16
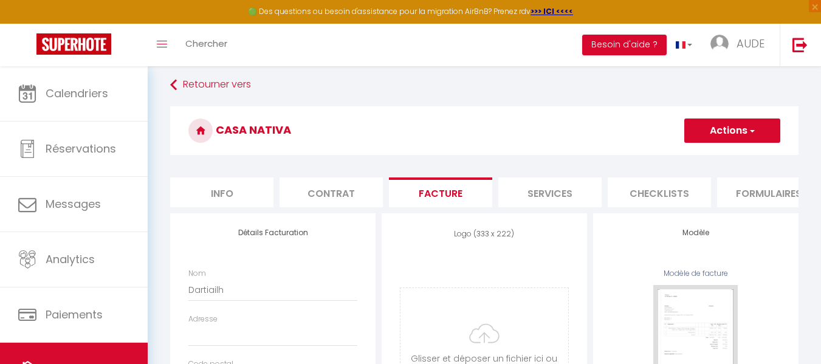
scroll to position [56, 0]
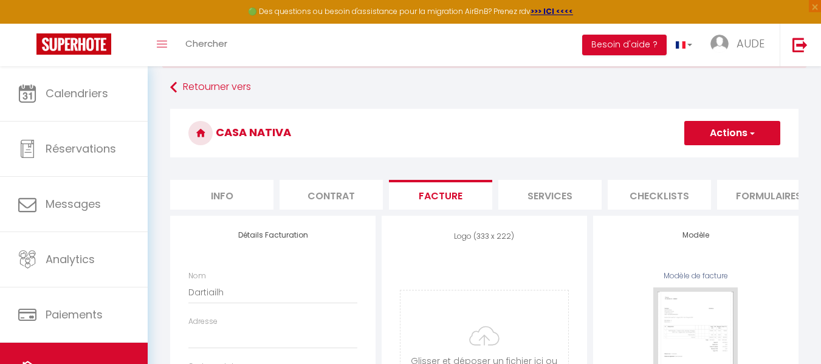
click at [242, 193] on li "Info" at bounding box center [221, 195] width 103 height 30
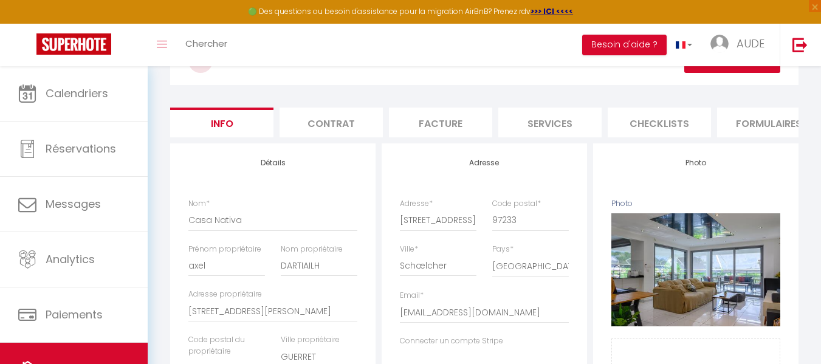
scroll to position [100, 0]
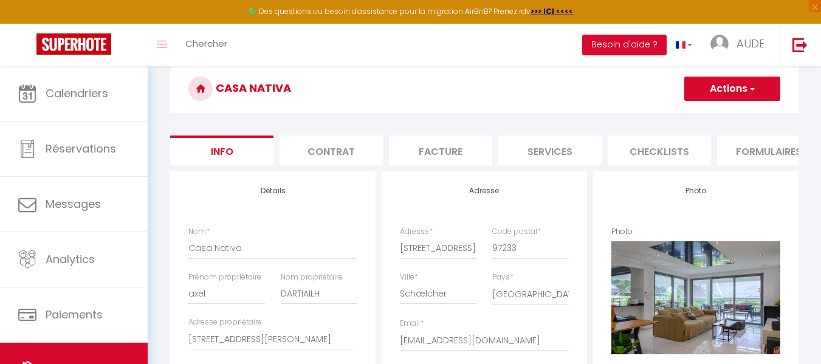
click at [447, 147] on li "Facture" at bounding box center [440, 151] width 103 height 30
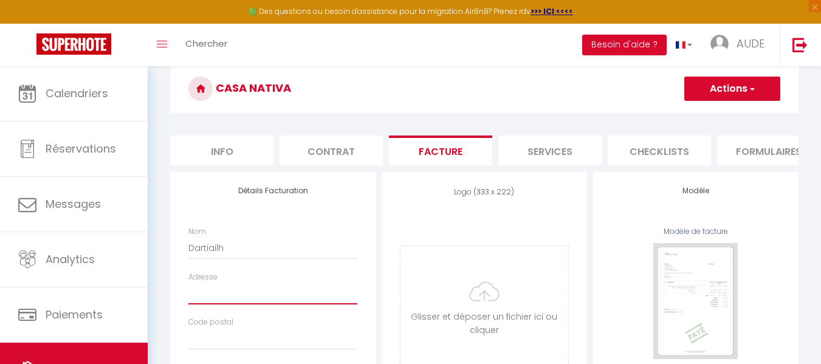
click at [207, 303] on input "Adresse" at bounding box center [272, 294] width 169 height 22
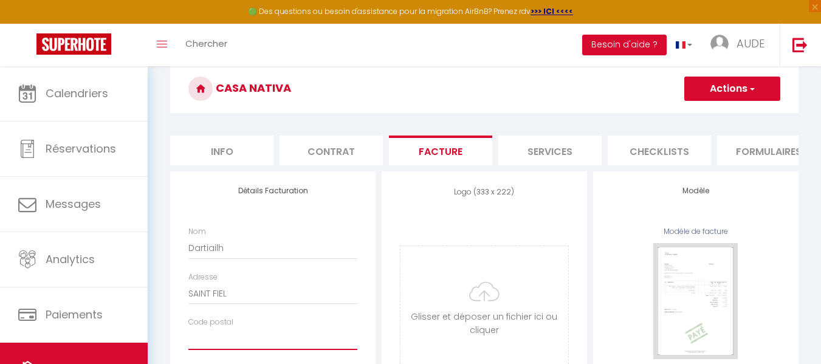
click at [234, 338] on input "Code postal" at bounding box center [272, 339] width 169 height 22
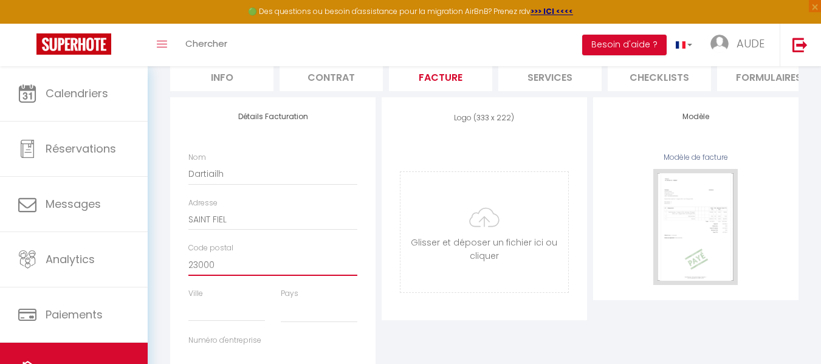
scroll to position [176, 0]
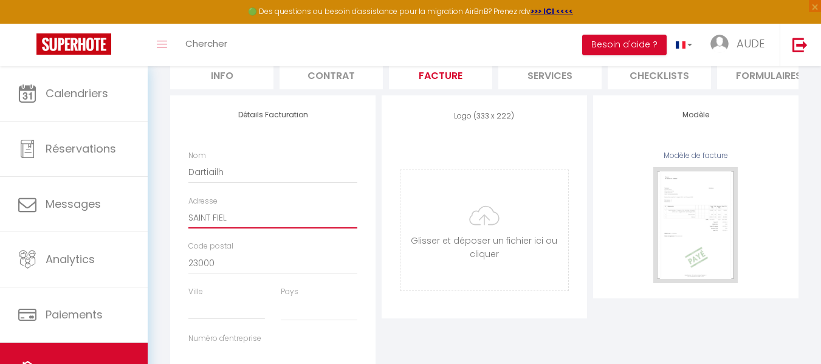
click at [241, 229] on input "SAINT FIEL" at bounding box center [272, 218] width 169 height 22
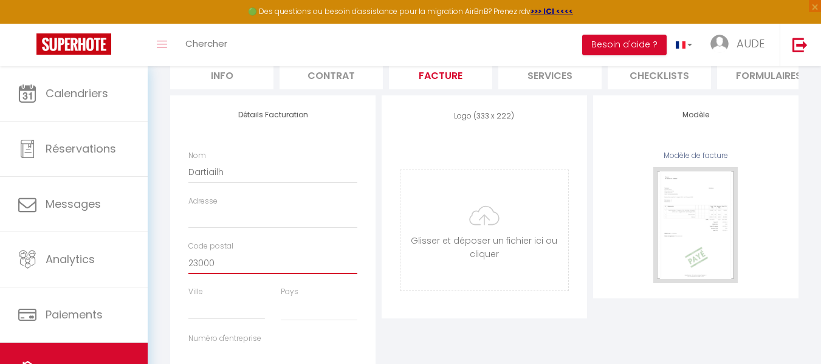
click at [219, 272] on input "23000" at bounding box center [272, 263] width 169 height 22
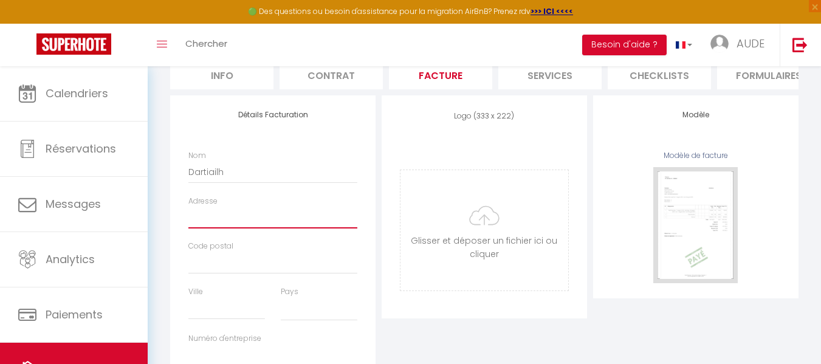
click at [204, 229] on input "Adresse" at bounding box center [272, 218] width 169 height 22
click at [199, 229] on input "Adresse" at bounding box center [272, 218] width 169 height 22
click at [200, 229] on input "Adresse" at bounding box center [272, 218] width 169 height 22
click at [198, 229] on input "Adresse" at bounding box center [272, 218] width 169 height 22
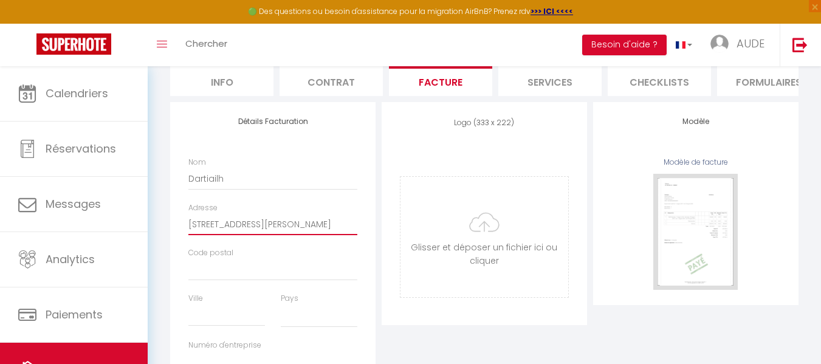
scroll to position [169, 0]
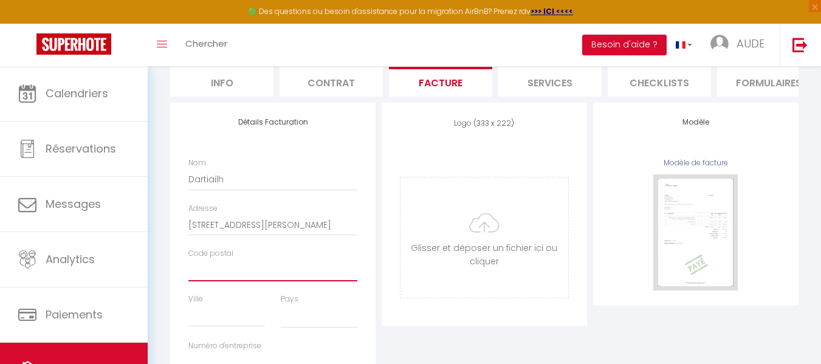
click at [207, 281] on input "Code postal" at bounding box center [272, 271] width 169 height 22
click at [203, 327] on input "Ville" at bounding box center [226, 316] width 77 height 22
click at [306, 328] on select "[GEOGRAPHIC_DATA] [GEOGRAPHIC_DATA] [GEOGRAPHIC_DATA] [GEOGRAPHIC_DATA] [GEOGRA…" at bounding box center [319, 316] width 77 height 23
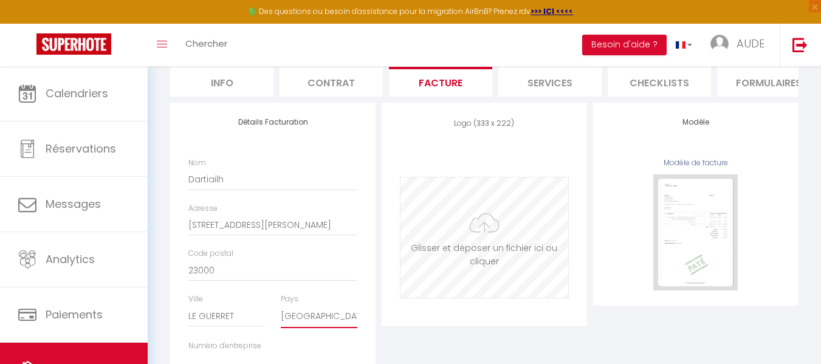
click at [281, 314] on select "[GEOGRAPHIC_DATA] [GEOGRAPHIC_DATA] [GEOGRAPHIC_DATA] [GEOGRAPHIC_DATA] [GEOGRA…" at bounding box center [319, 316] width 77 height 23
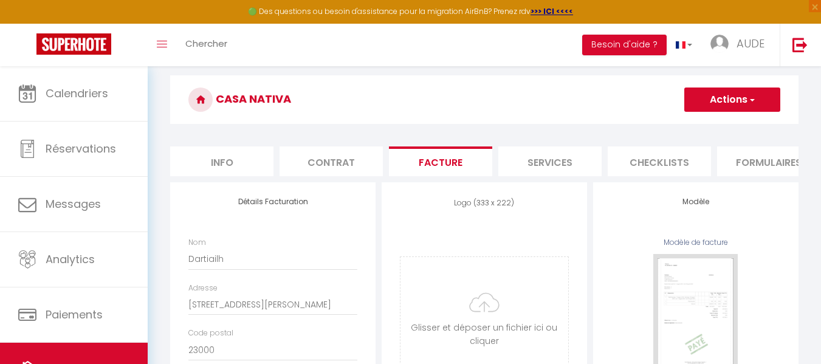
scroll to position [91, 0]
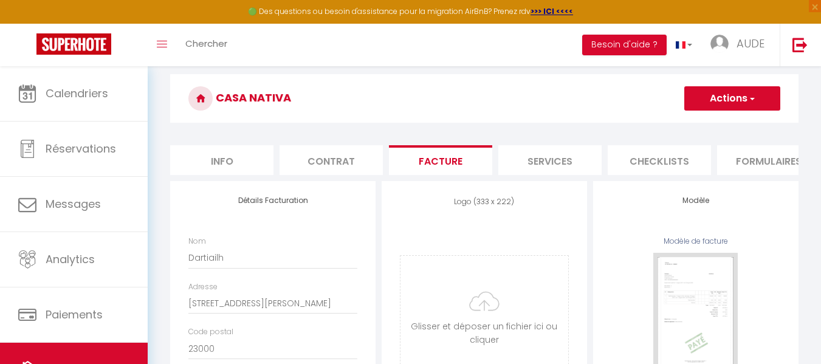
click at [726, 100] on button "Actions" at bounding box center [732, 98] width 96 height 24
click at [722, 122] on link "Enregistrer" at bounding box center [732, 125] width 96 height 16
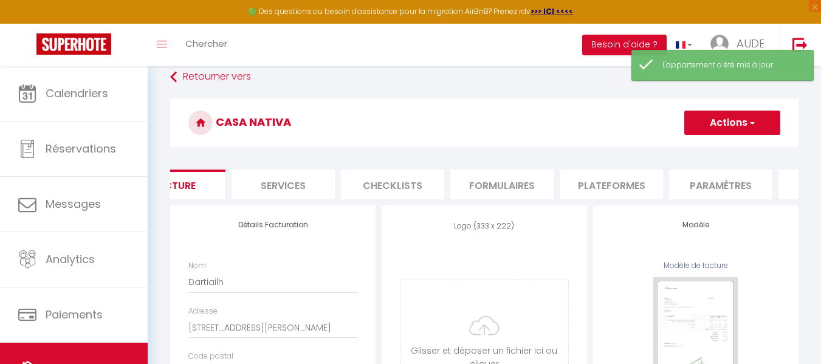
scroll to position [0, 267]
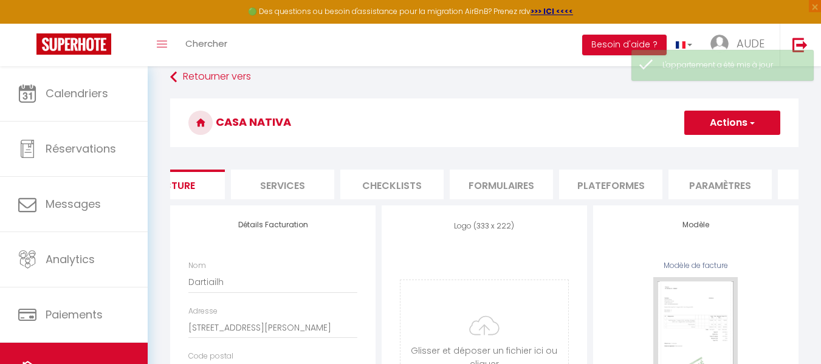
click at [596, 181] on li "Plateformes" at bounding box center [610, 185] width 103 height 30
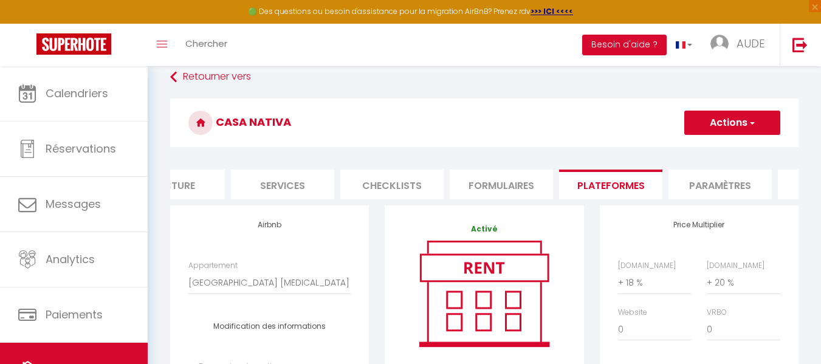
click at [740, 191] on li "Paramètres" at bounding box center [720, 185] width 103 height 30
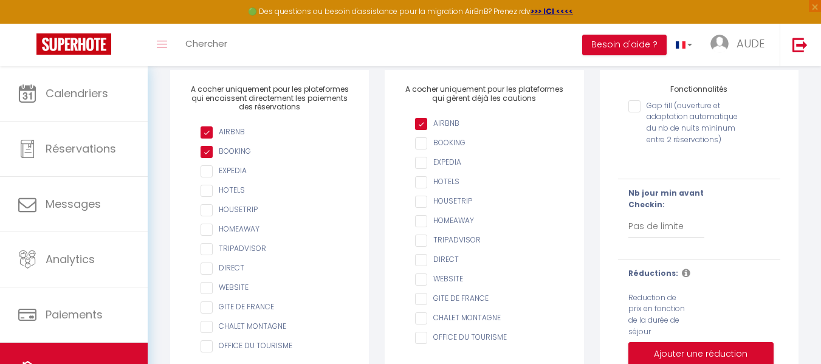
scroll to position [201, 0]
click at [646, 239] on select "Pas de limite 1 2 3 4 5 6 7" at bounding box center [667, 227] width 77 height 23
click at [629, 225] on select "Pas de limite 1 2 3 4 5 6 7" at bounding box center [667, 227] width 77 height 23
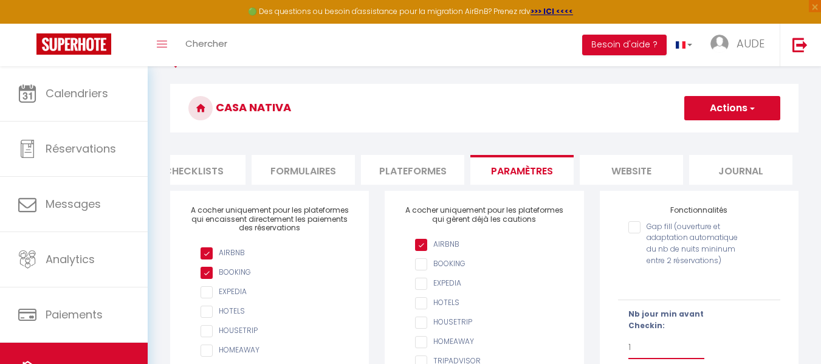
scroll to position [80, 0]
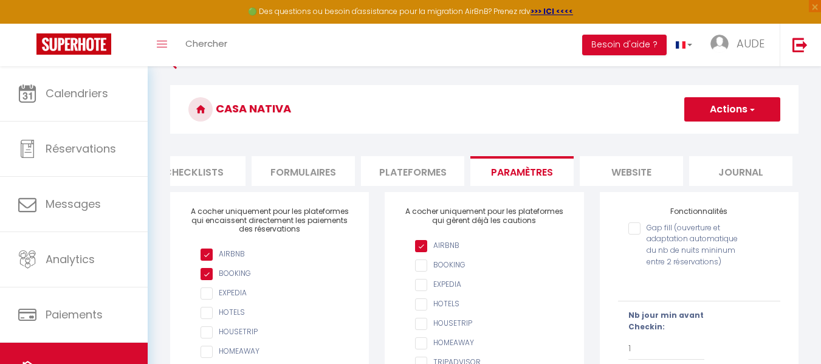
click at [723, 108] on button "Actions" at bounding box center [732, 109] width 96 height 24
click at [715, 139] on input "Enregistrer" at bounding box center [718, 136] width 45 height 12
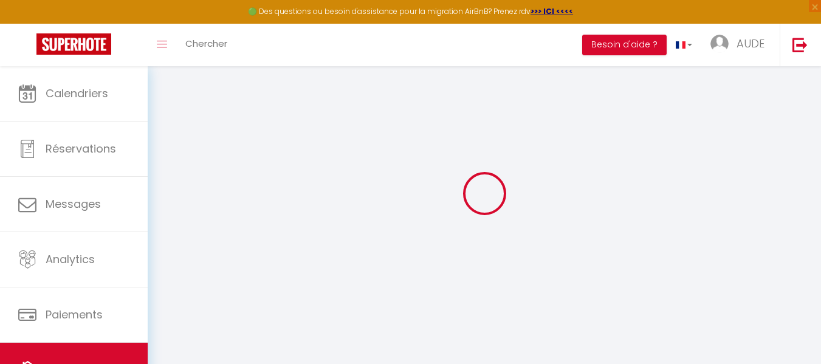
scroll to position [66, 0]
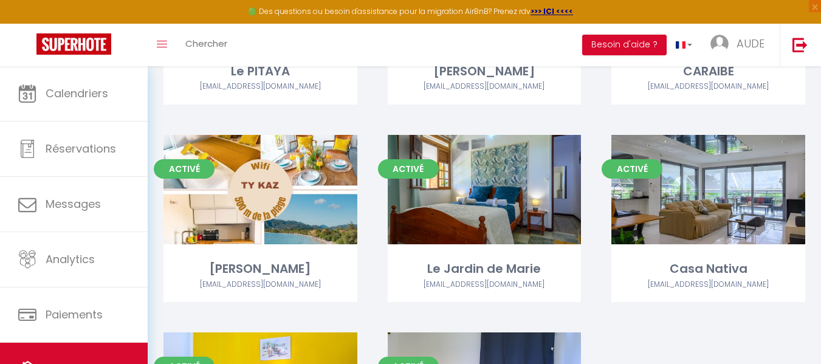
scroll to position [263, 0]
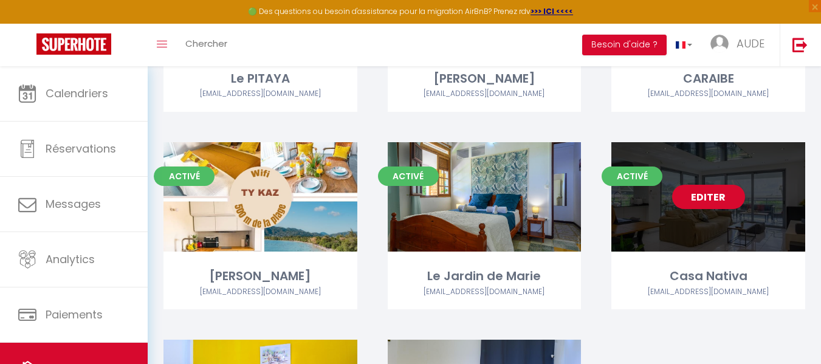
click at [740, 224] on div "Editer" at bounding box center [709, 196] width 194 height 109
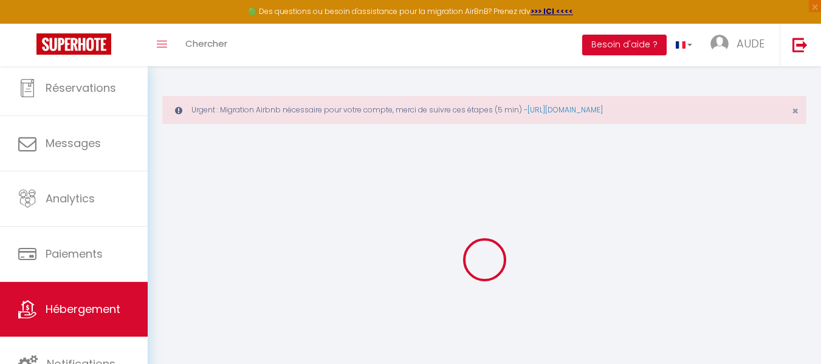
scroll to position [63, 0]
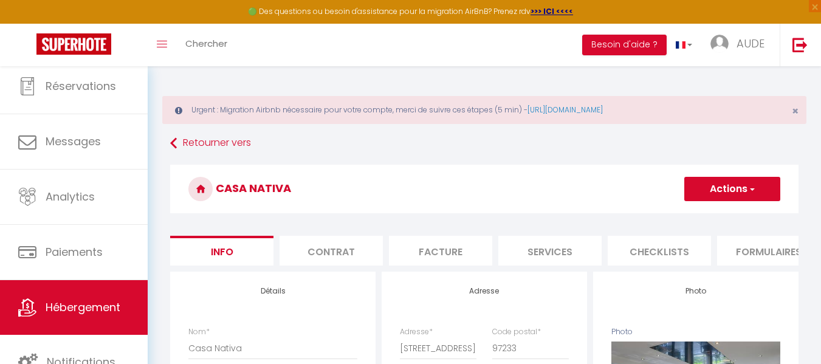
click at [730, 187] on button "Actions" at bounding box center [732, 189] width 96 height 24
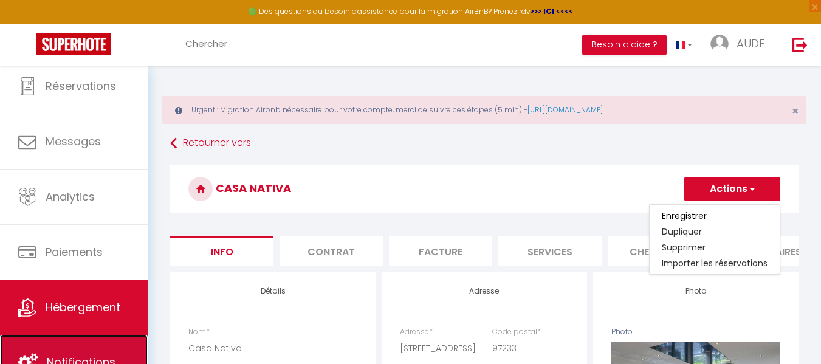
click at [106, 356] on span "Notifications" at bounding box center [81, 361] width 69 height 15
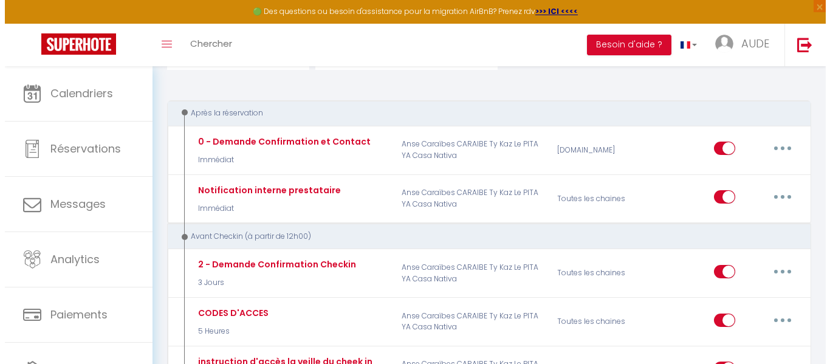
scroll to position [157, 0]
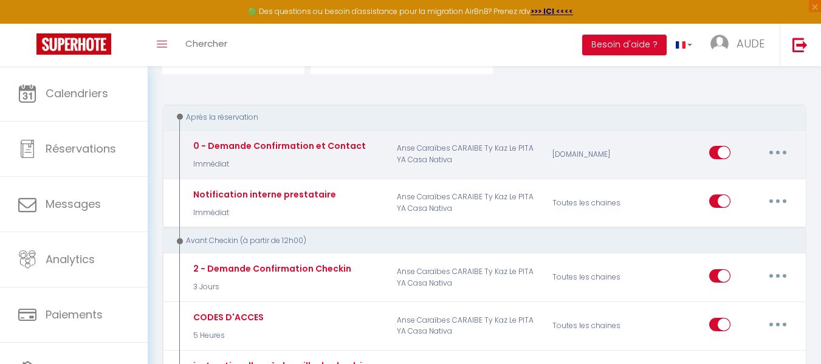
click at [779, 148] on button "button" at bounding box center [778, 152] width 34 height 19
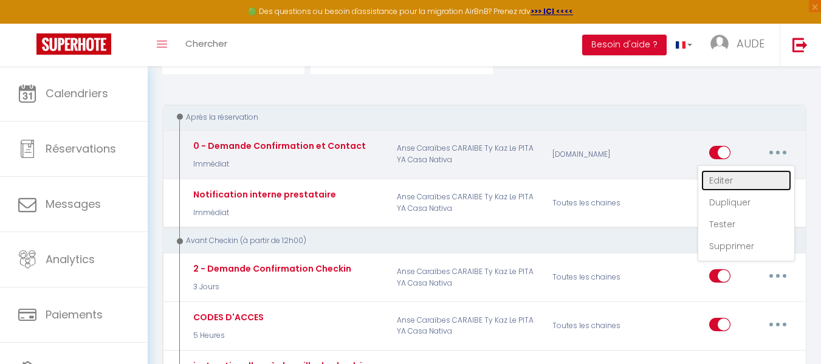
click at [714, 180] on link "Editer" at bounding box center [746, 180] width 90 height 21
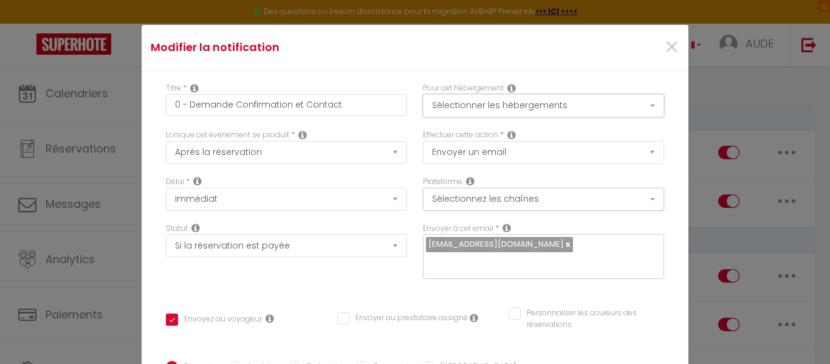
click at [640, 103] on button "Sélectionner les hébergements" at bounding box center [543, 105] width 241 height 23
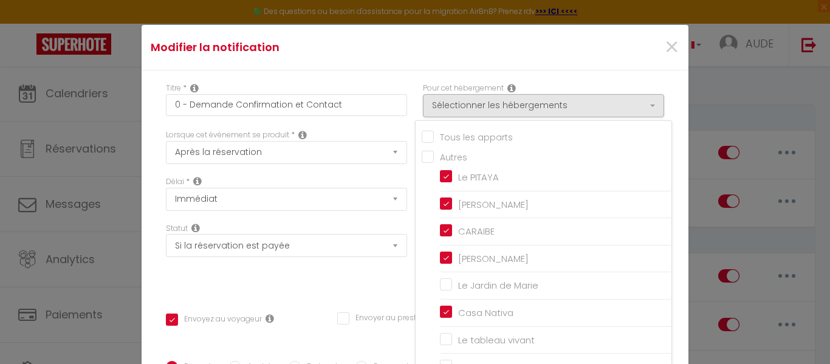
click at [422, 138] on input "Tous les apparts" at bounding box center [547, 136] width 250 height 12
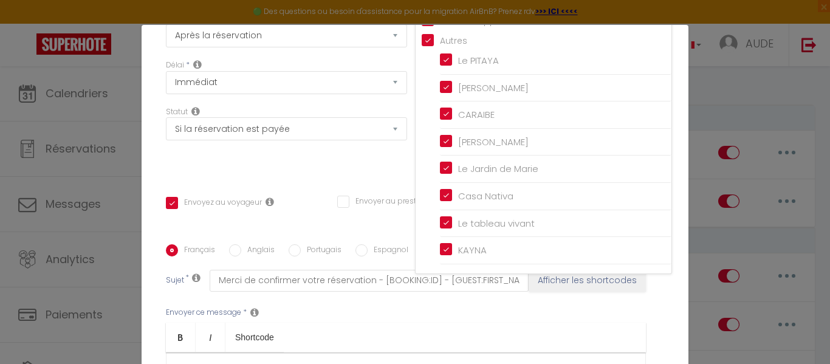
scroll to position [119, 0]
click at [331, 159] on div "Statut Aucun Si la réservation est payée Si réservation non payée Si la caution…" at bounding box center [286, 139] width 257 height 69
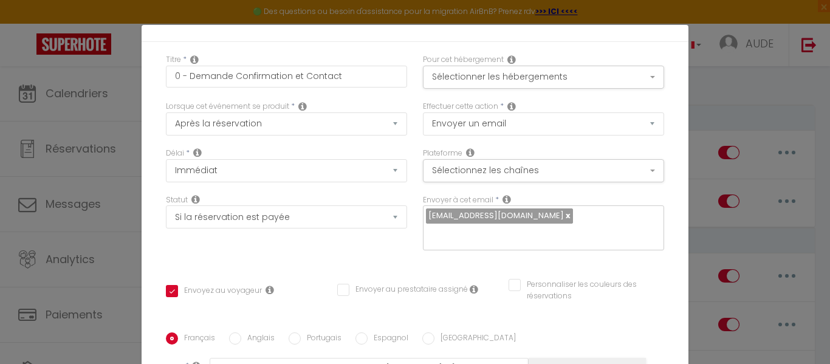
scroll to position [30, 0]
click at [635, 77] on button "Sélectionner les hébergements" at bounding box center [543, 75] width 241 height 23
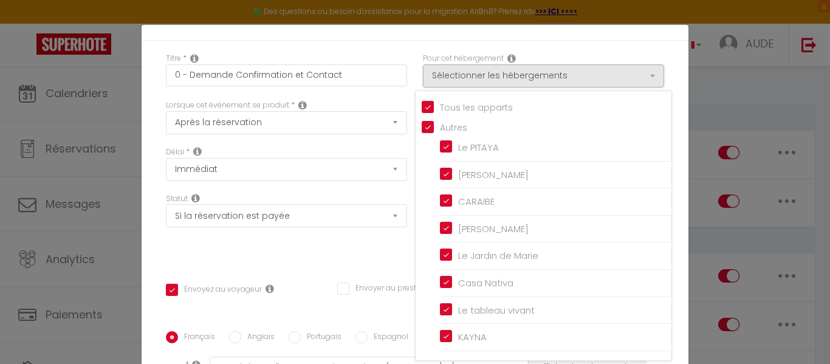
click at [292, 255] on div "Statut Aucun Si la réservation est payée Si réservation non payée Si la caution…" at bounding box center [286, 227] width 257 height 69
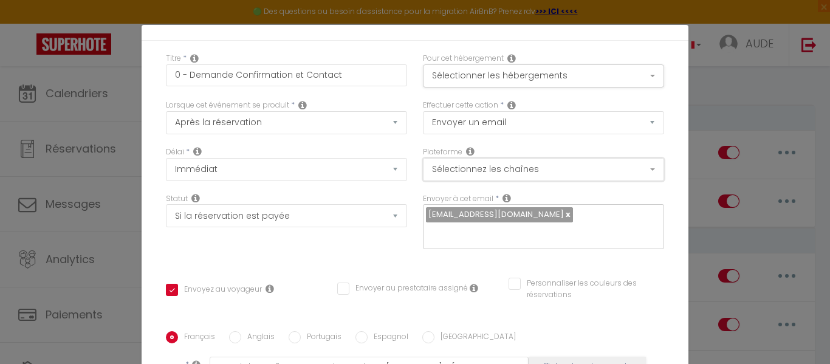
click at [638, 167] on button "Sélectionnez les chaînes" at bounding box center [543, 169] width 241 height 23
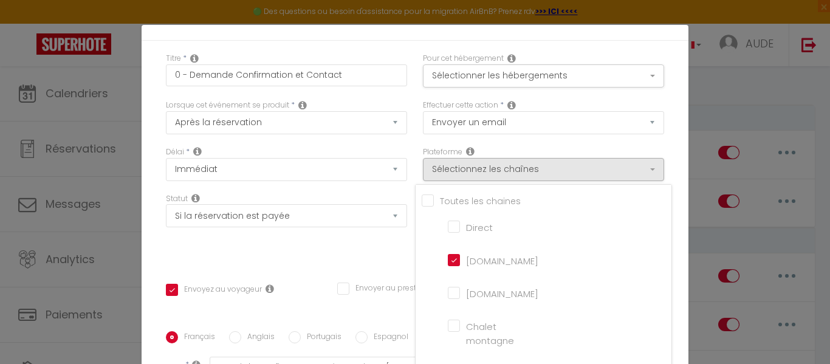
click at [448, 293] on input "[DOMAIN_NAME]" at bounding box center [482, 292] width 69 height 12
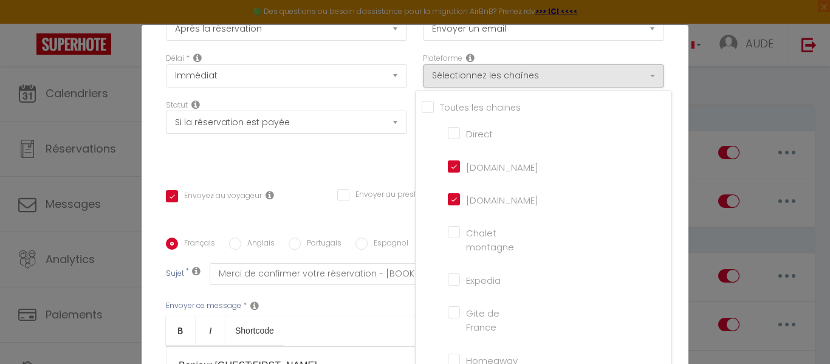
scroll to position [120, 0]
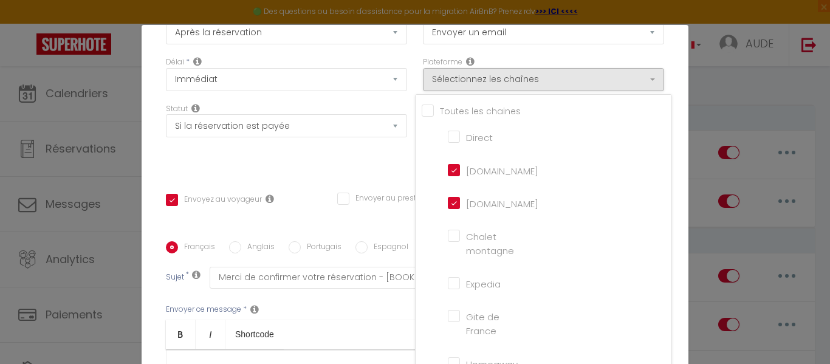
click at [298, 153] on div "Statut Aucun Si la réservation est payée Si réservation non payée Si la caution…" at bounding box center [286, 137] width 257 height 69
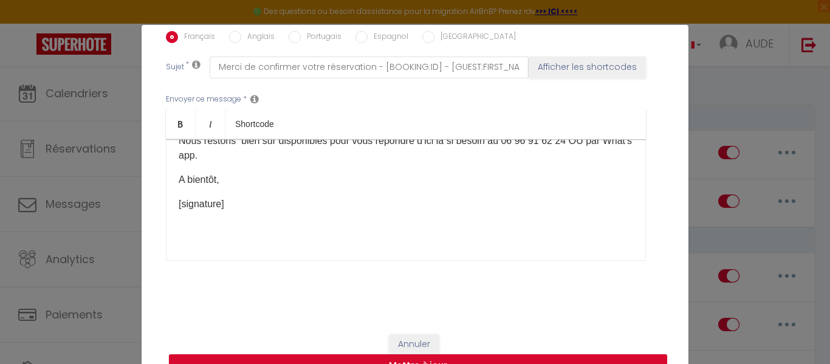
scroll to position [49, 0]
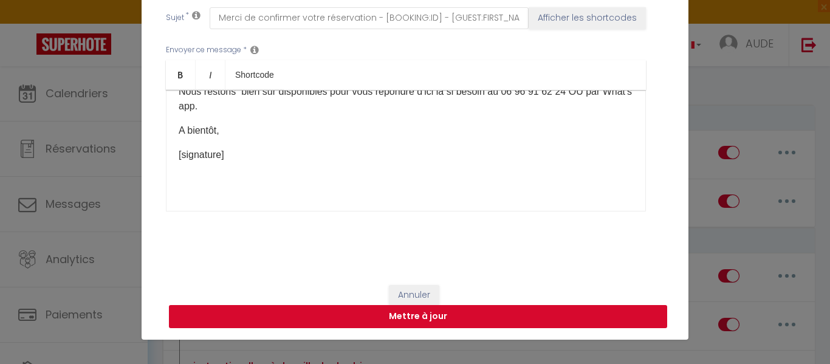
click at [524, 311] on button "Mettre à jour" at bounding box center [418, 316] width 498 height 23
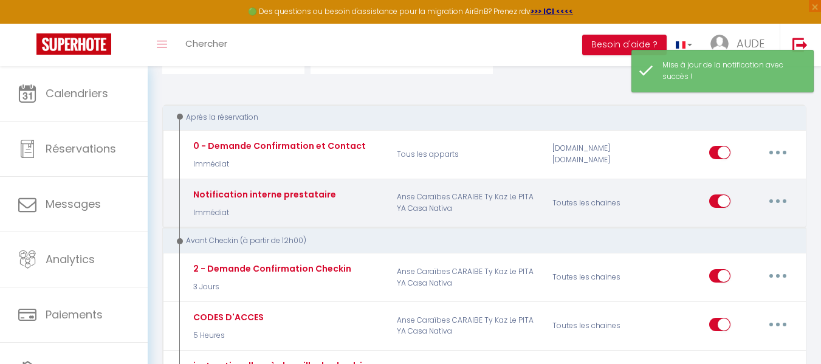
click at [775, 199] on button "button" at bounding box center [778, 200] width 34 height 19
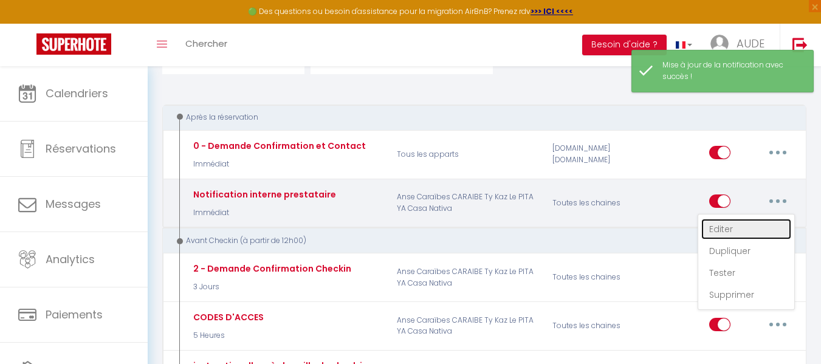
click at [726, 228] on link "Editer" at bounding box center [746, 229] width 90 height 21
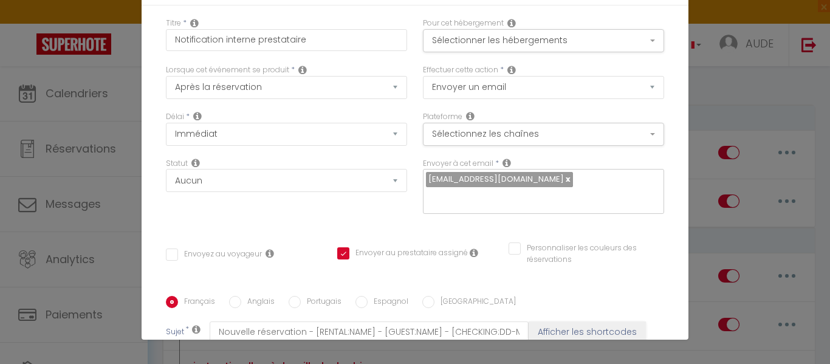
scroll to position [0, 0]
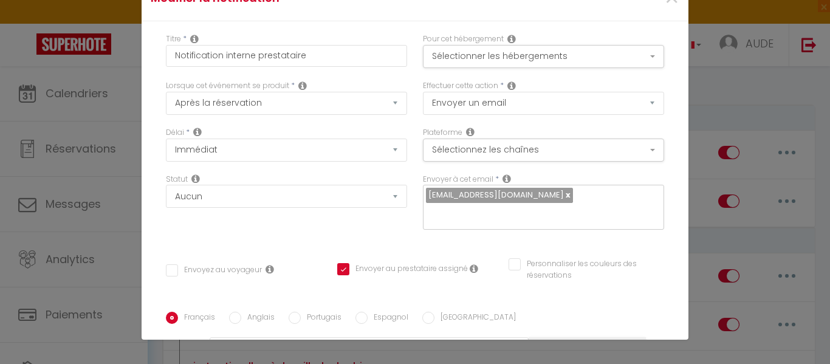
click at [639, 57] on button "Sélectionner les hébergements" at bounding box center [543, 56] width 241 height 23
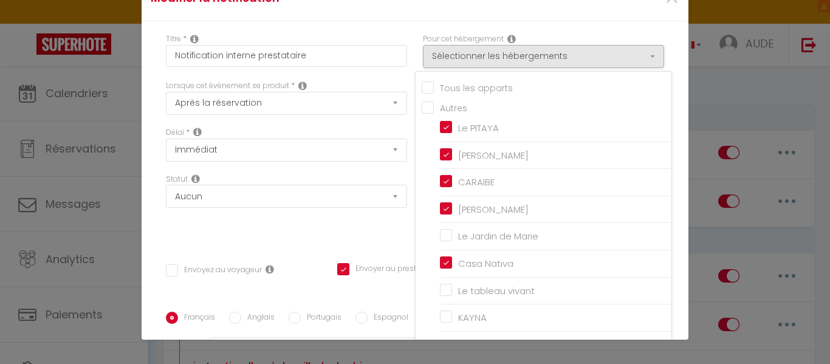
click at [422, 90] on input "Tous les apparts" at bounding box center [547, 87] width 250 height 12
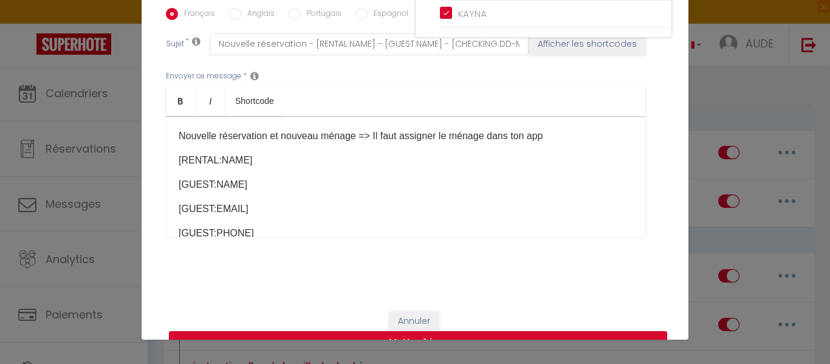
scroll to position [330, 0]
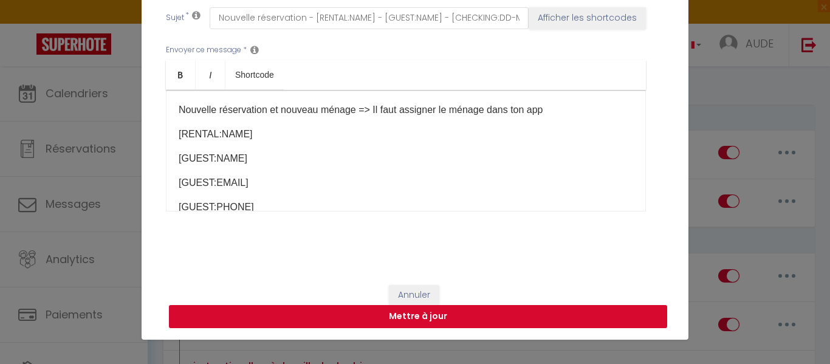
click at [546, 310] on button "Mettre à jour" at bounding box center [418, 316] width 498 height 23
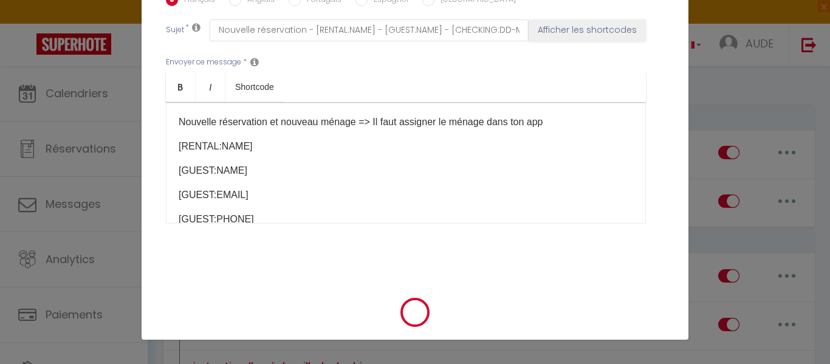
scroll to position [318, 0]
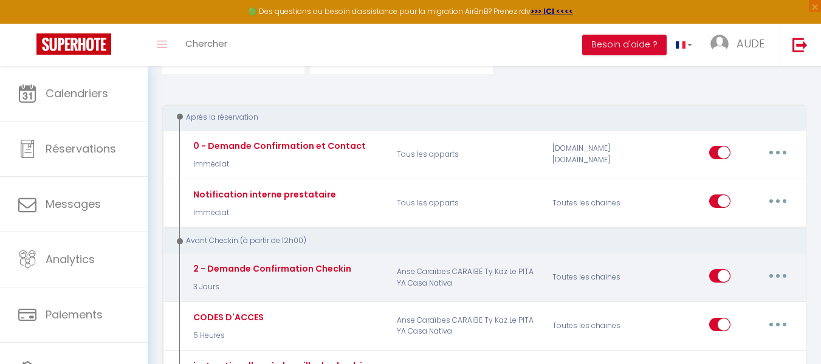
click at [782, 278] on button "button" at bounding box center [778, 275] width 34 height 19
click at [715, 307] on link "Editer" at bounding box center [746, 303] width 90 height 21
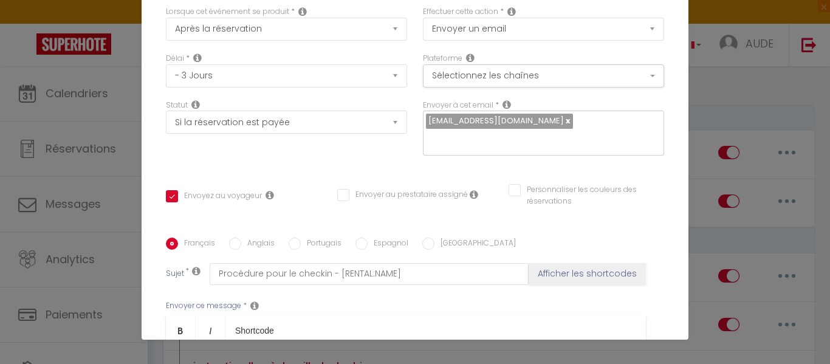
scroll to position [73, 0]
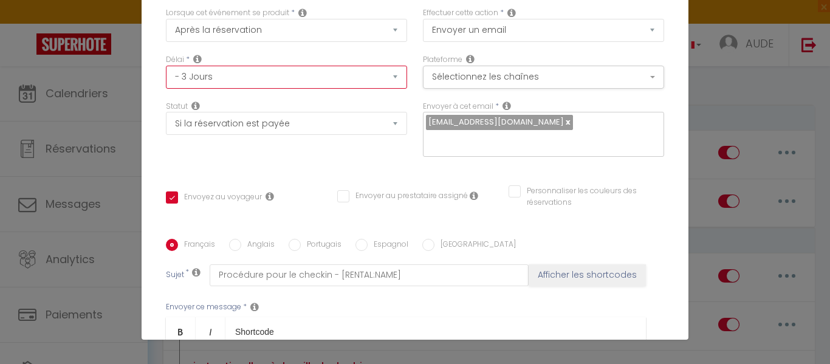
click at [387, 73] on select "Immédiat - 10 Minutes - 1 Heure - 2 Heures - 3 Heures - 4 Heures - 5 Heures - 6…" at bounding box center [286, 77] width 241 height 23
click at [166, 66] on select "Immédiat - 10 Minutes - 1 Heure - 2 Heures - 3 Heures - 4 Heures - 5 Heures - 6…" at bounding box center [286, 77] width 241 height 23
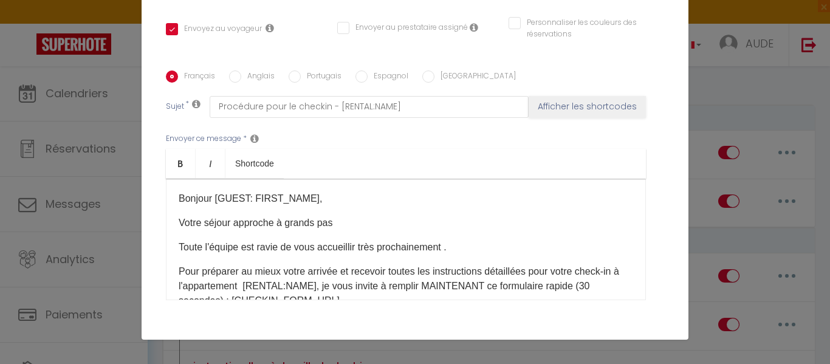
scroll to position [244, 0]
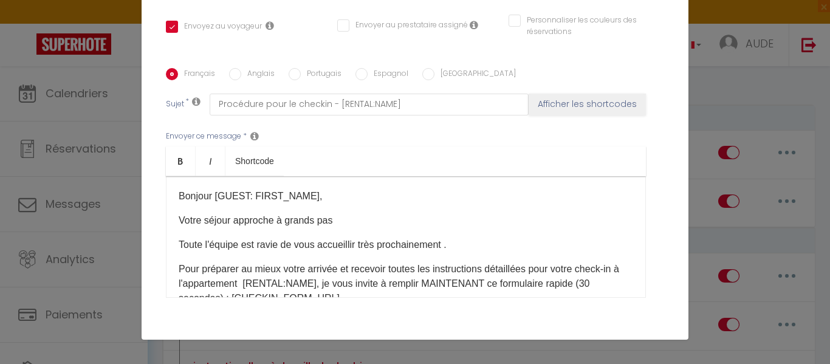
click at [238, 244] on p "Toute l'équipe est ravie de vous accueillir très prochainement ." at bounding box center [406, 245] width 455 height 15
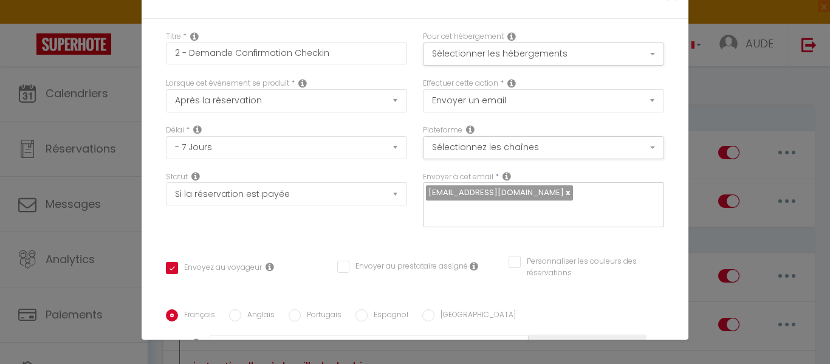
scroll to position [0, 0]
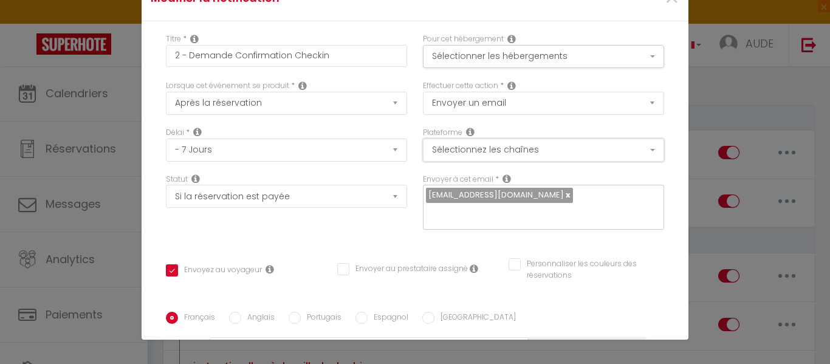
click at [641, 146] on button "Sélectionnez les chaînes" at bounding box center [543, 150] width 241 height 23
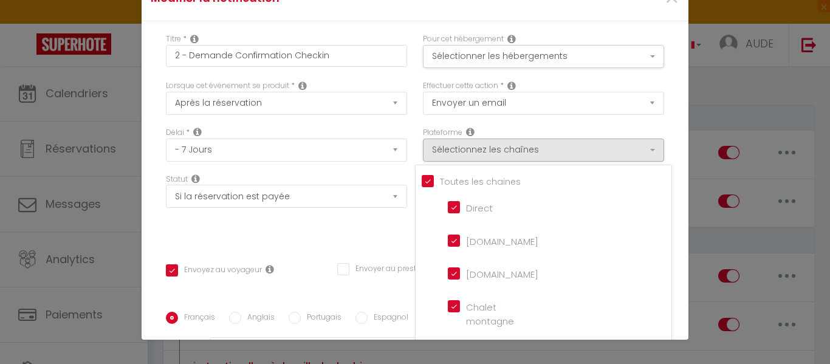
click at [448, 305] on montagne "Chalet montagne" at bounding box center [482, 306] width 69 height 12
click at [635, 55] on button "Sélectionner les hébergements" at bounding box center [543, 56] width 241 height 23
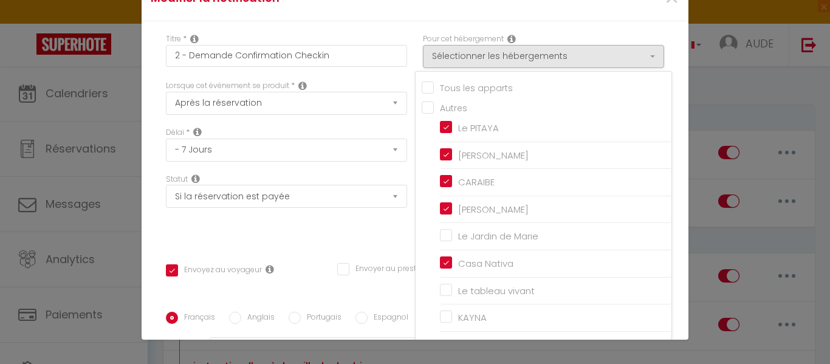
click at [422, 87] on input "Tous les apparts" at bounding box center [547, 87] width 250 height 12
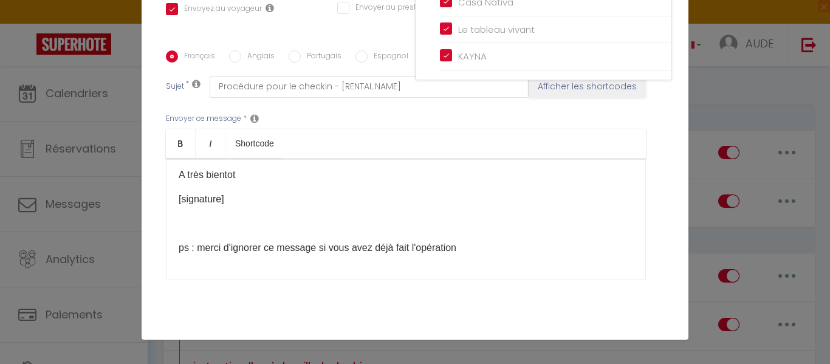
scroll to position [330, 0]
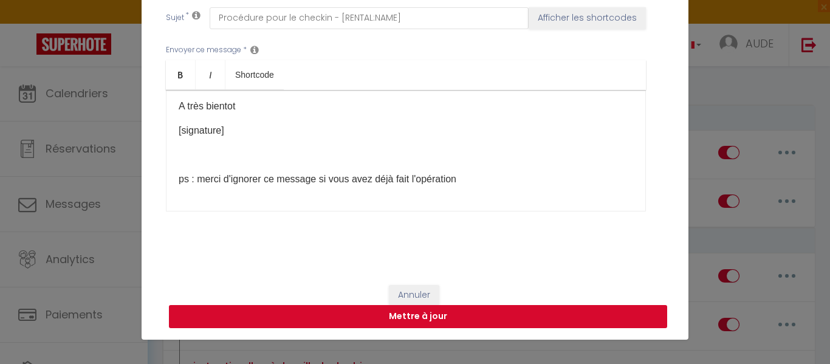
click at [576, 317] on button "Mettre à jour" at bounding box center [418, 316] width 498 height 23
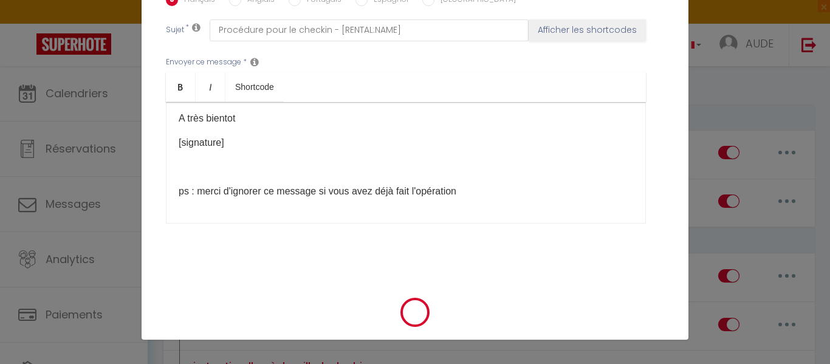
scroll to position [318, 0]
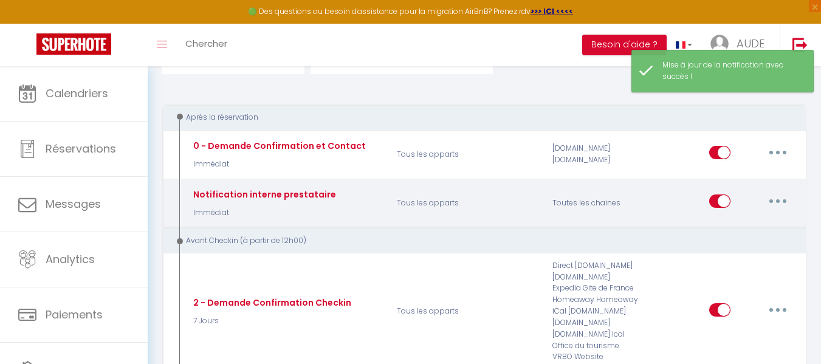
click at [776, 201] on icon "button" at bounding box center [778, 201] width 4 height 4
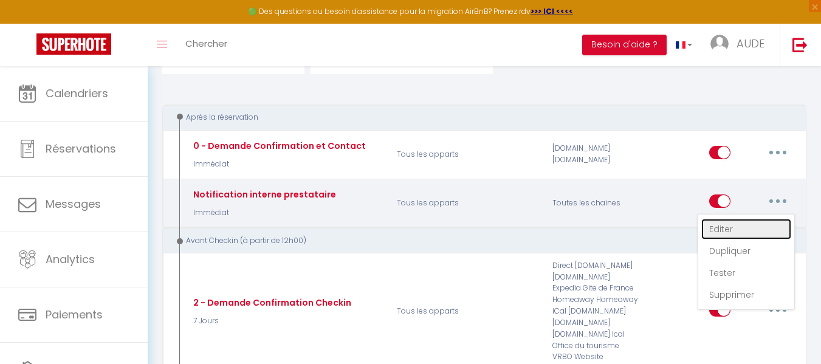
click at [716, 235] on link "Editer" at bounding box center [746, 229] width 90 height 21
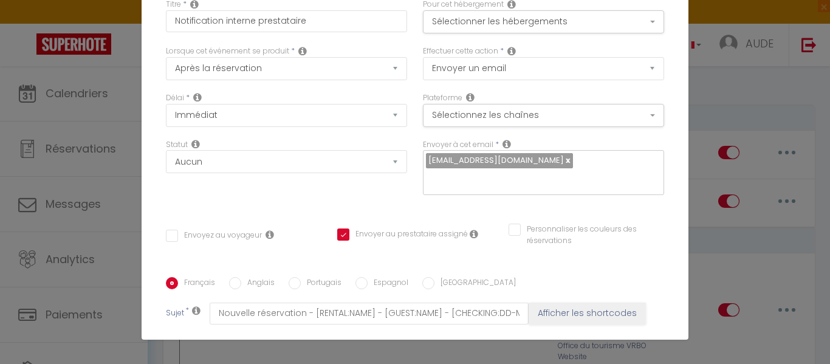
scroll to position [0, 0]
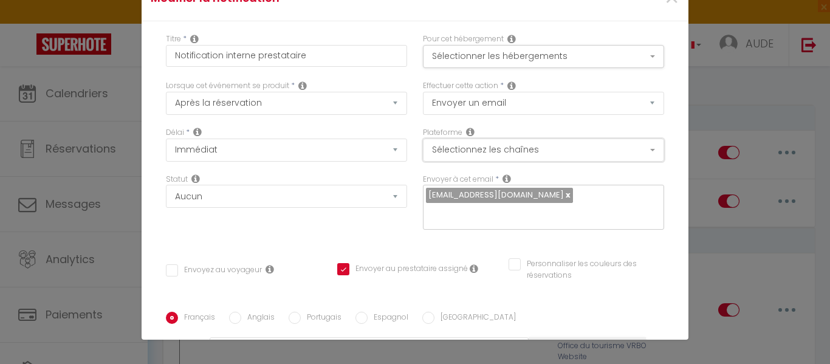
click at [638, 153] on button "Sélectionnez les chaînes" at bounding box center [543, 150] width 241 height 23
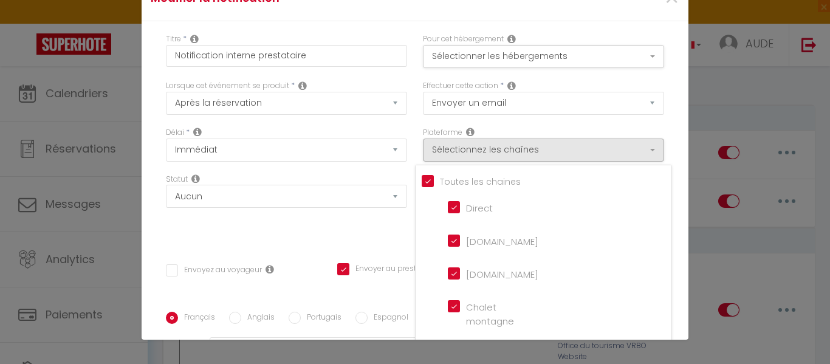
click at [448, 303] on montagne "Chalet montagne" at bounding box center [482, 306] width 69 height 12
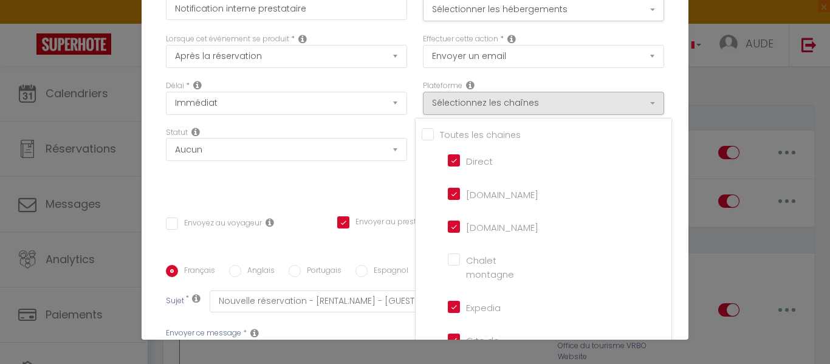
scroll to position [49, 0]
click at [448, 305] on input "Expedia" at bounding box center [482, 304] width 69 height 12
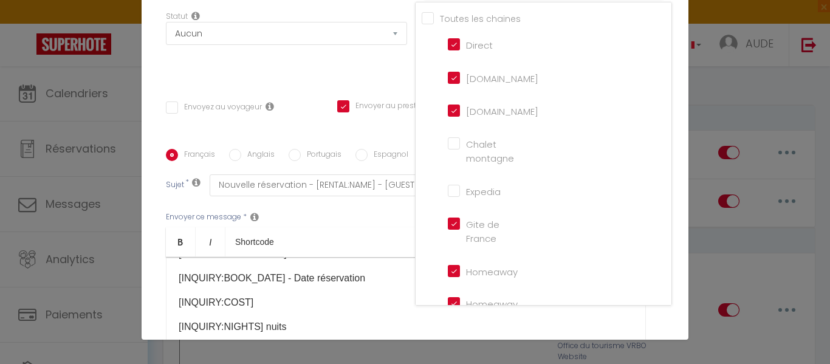
scroll to position [212, 0]
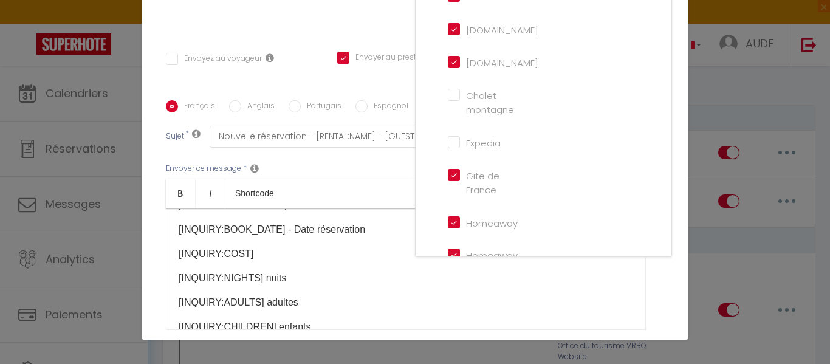
click at [448, 171] on France "Gite de France" at bounding box center [482, 175] width 69 height 12
click at [448, 222] on input "Homeaway" at bounding box center [482, 222] width 69 height 12
click at [448, 249] on iCal "Homeaway iCal" at bounding box center [482, 255] width 69 height 12
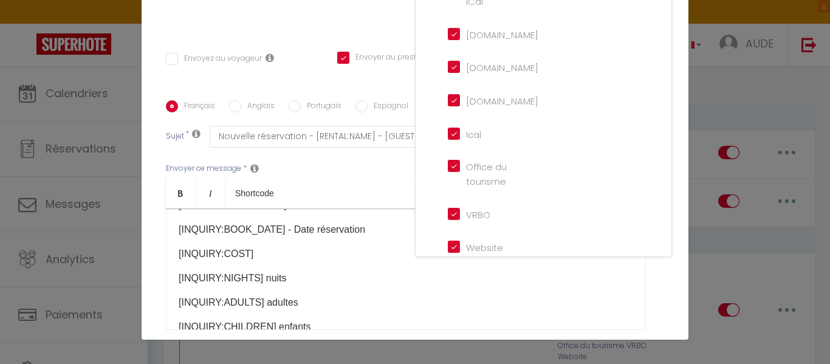
scroll to position [283, 0]
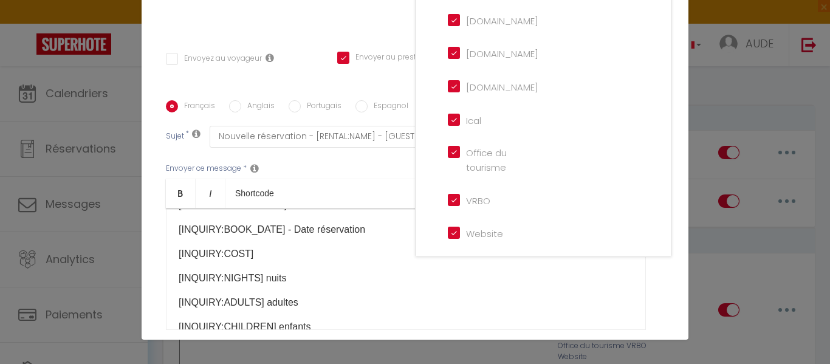
click at [448, 230] on input "Website" at bounding box center [482, 232] width 69 height 12
click at [448, 198] on input "VRBO" at bounding box center [482, 199] width 69 height 12
click at [448, 155] on tourisme "Office du tourisme" at bounding box center [482, 152] width 69 height 12
click at [448, 115] on input "Ical" at bounding box center [482, 119] width 69 height 12
click at [448, 83] on input "[DOMAIN_NAME]" at bounding box center [482, 86] width 69 height 12
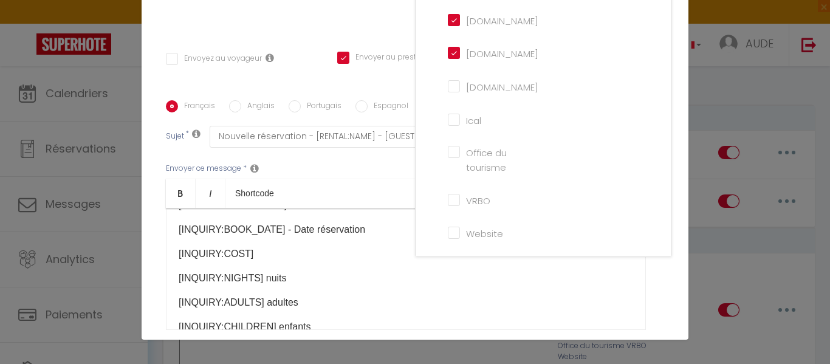
click at [448, 53] on input "[DOMAIN_NAME]" at bounding box center [482, 52] width 69 height 12
click at [448, 18] on input "[DOMAIN_NAME]" at bounding box center [482, 19] width 69 height 12
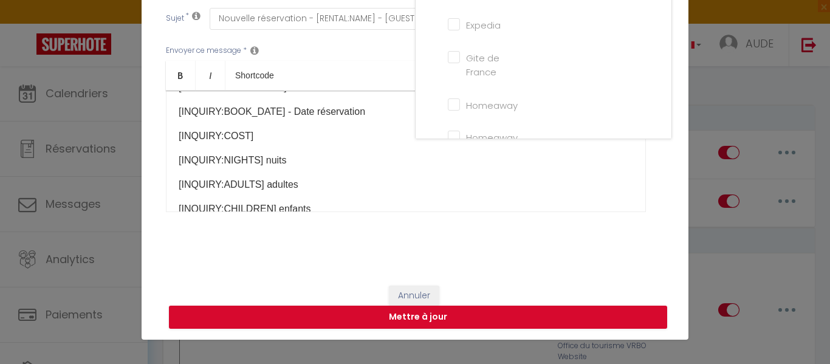
scroll to position [330, 0]
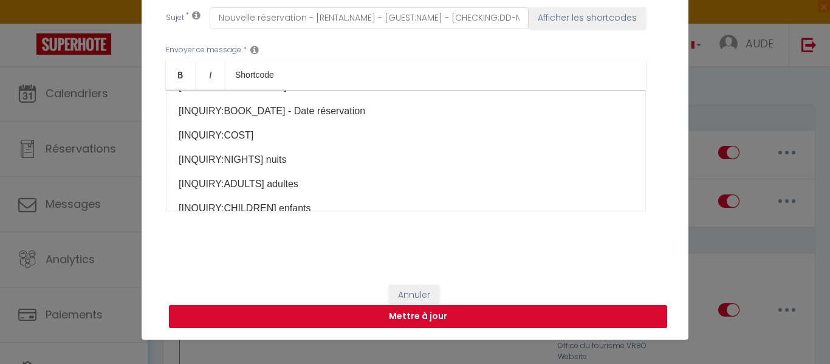
click at [526, 316] on button "Mettre à jour" at bounding box center [418, 316] width 498 height 23
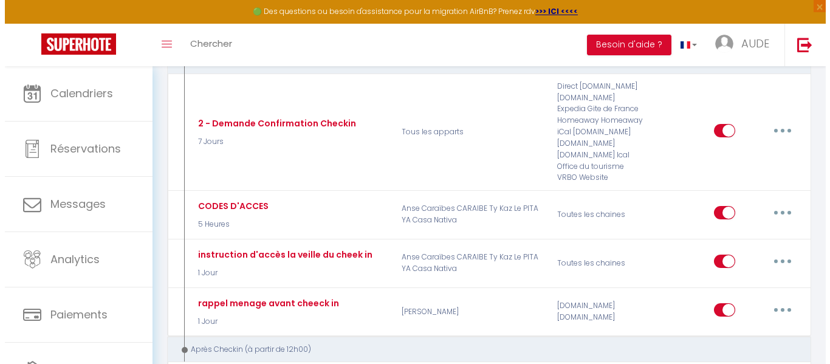
scroll to position [332, 0]
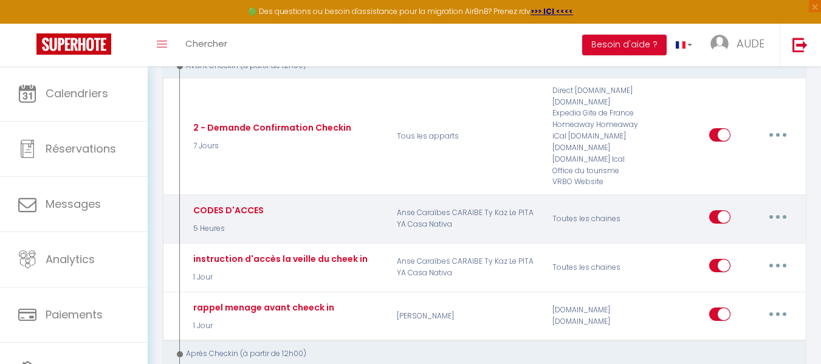
click at [776, 217] on button "button" at bounding box center [778, 216] width 34 height 19
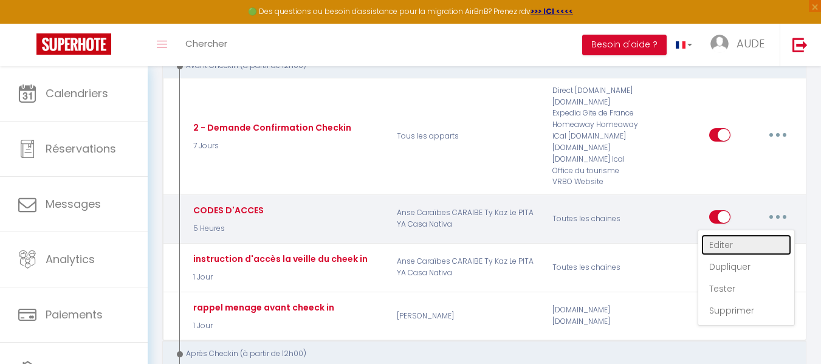
click at [730, 244] on link "Editer" at bounding box center [746, 245] width 90 height 21
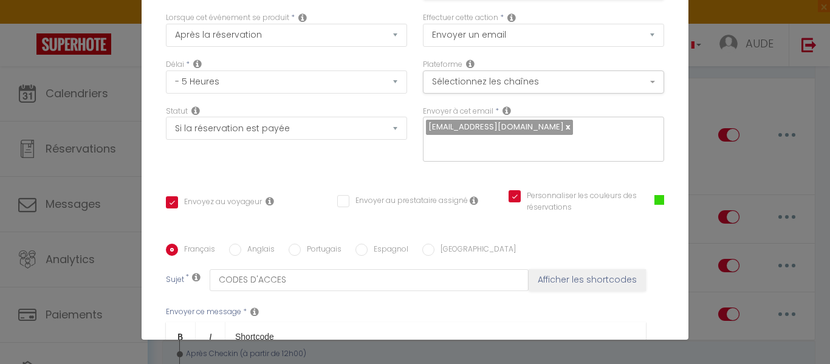
scroll to position [0, 0]
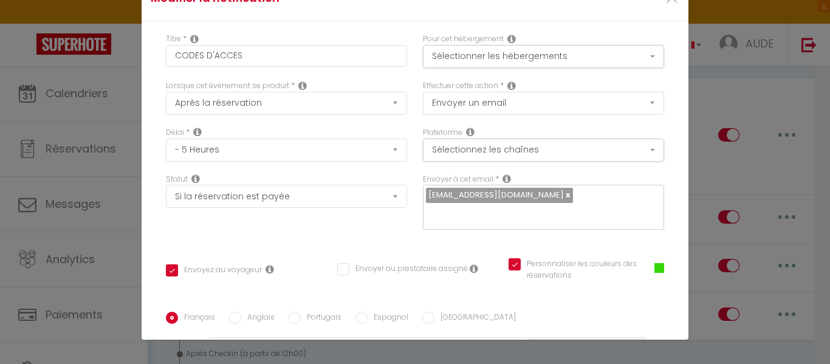
click at [193, 132] on icon at bounding box center [197, 132] width 9 height 10
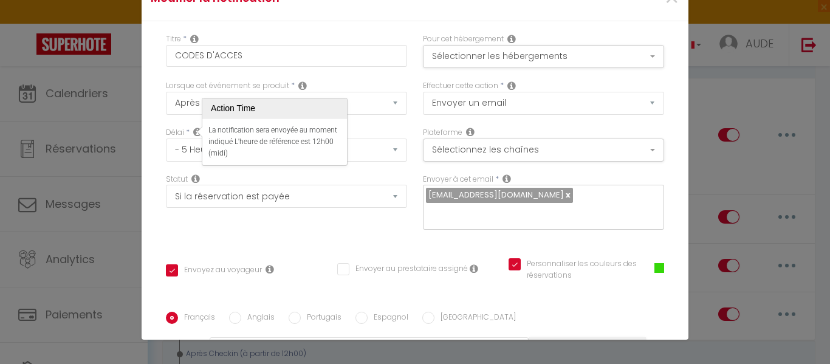
click at [313, 233] on div "Statut Aucun Si la réservation est payée Si réservation non payée Si la caution…" at bounding box center [286, 208] width 257 height 69
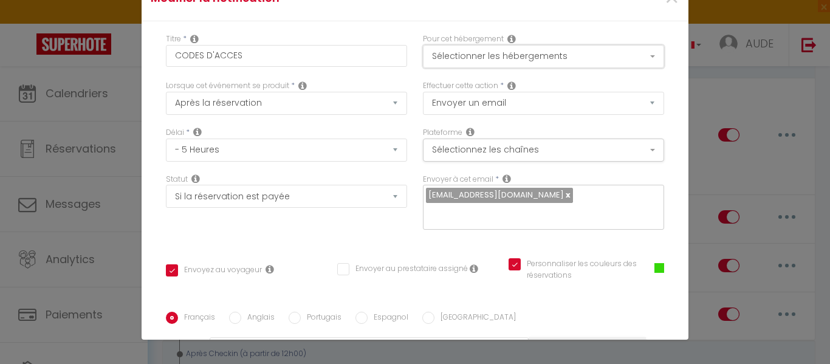
click at [638, 53] on button "Sélectionner les hébergements" at bounding box center [543, 56] width 241 height 23
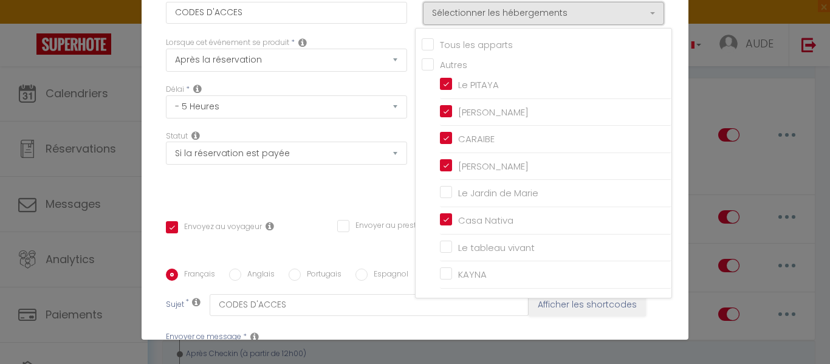
scroll to position [42, 0]
click at [422, 44] on input "Tous les apparts" at bounding box center [547, 45] width 250 height 12
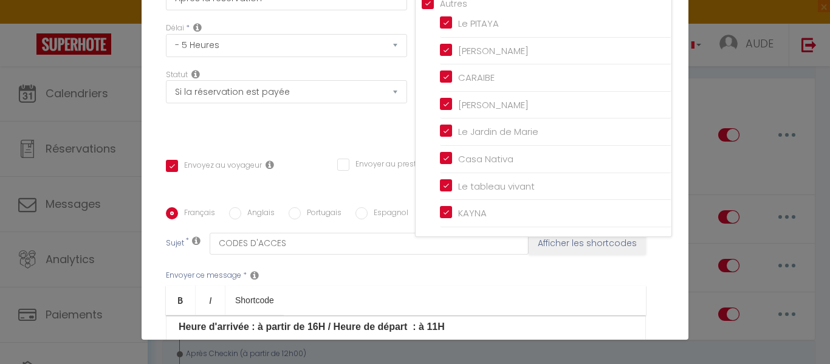
scroll to position [101, 0]
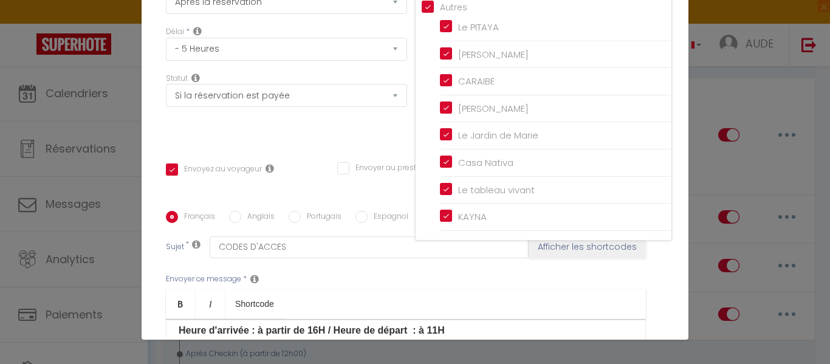
click at [657, 264] on div "Titre * CODES D'ACCES Pour cet hébergement Sélectionner les hébergements Tous l…" at bounding box center [415, 211] width 547 height 582
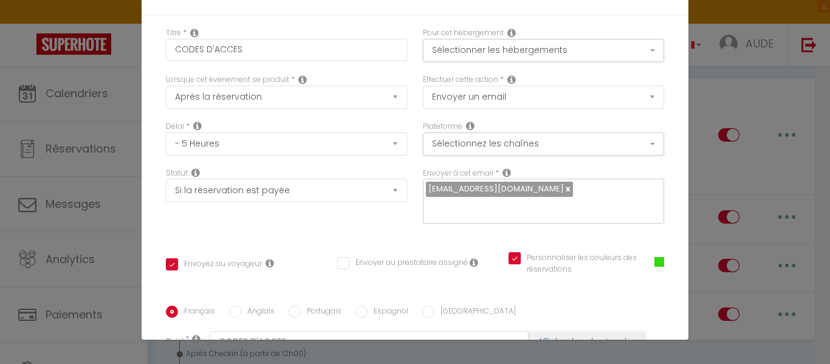
scroll to position [7, 0]
click at [655, 261] on span at bounding box center [660, 261] width 10 height 10
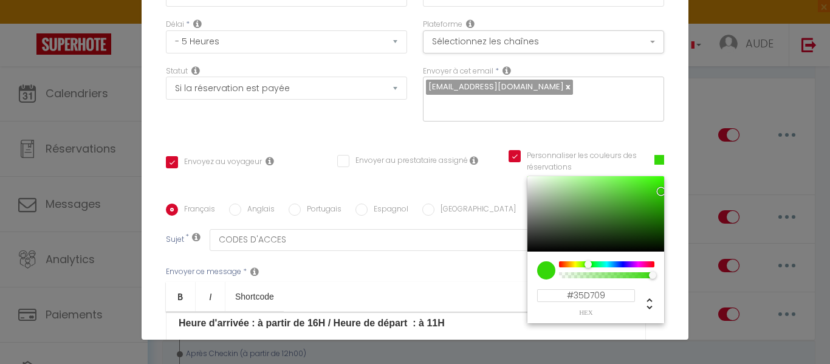
scroll to position [109, 0]
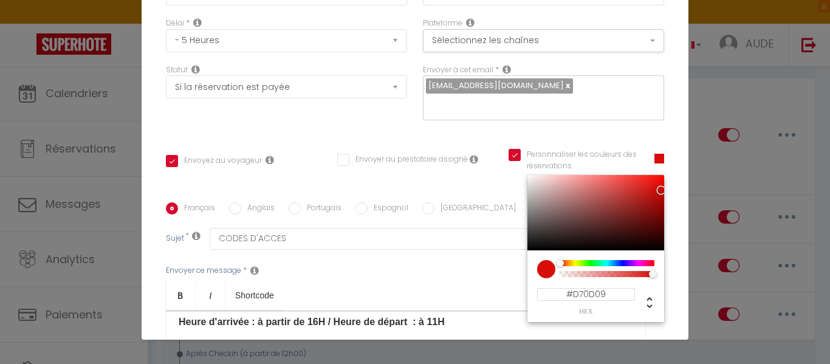
click at [560, 261] on div at bounding box center [606, 263] width 93 height 6
click at [477, 185] on div "Français Anglais Portugais Espagnol Italien Sujet * CODES D'ACCES Afficher les …" at bounding box center [415, 324] width 498 height 281
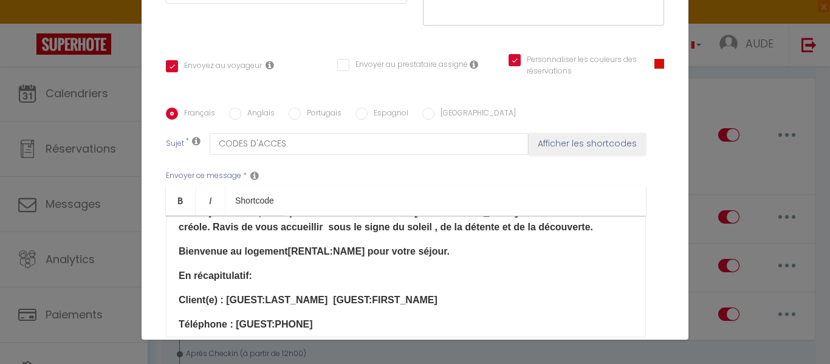
scroll to position [0, 0]
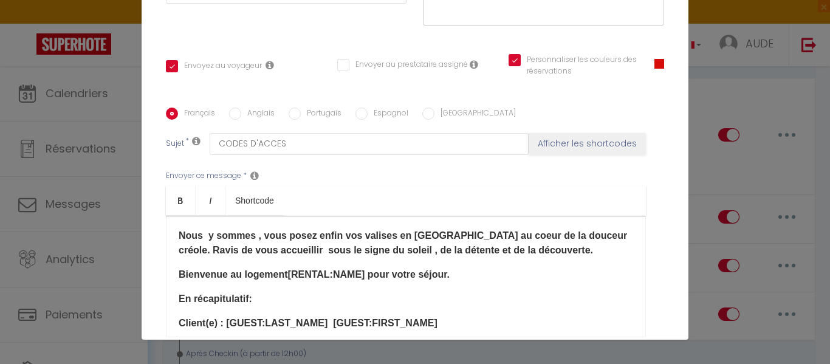
click at [281, 267] on p "Bienvenue au logement[RENTAL:NAME] pour votre séjour." at bounding box center [406, 274] width 455 height 15
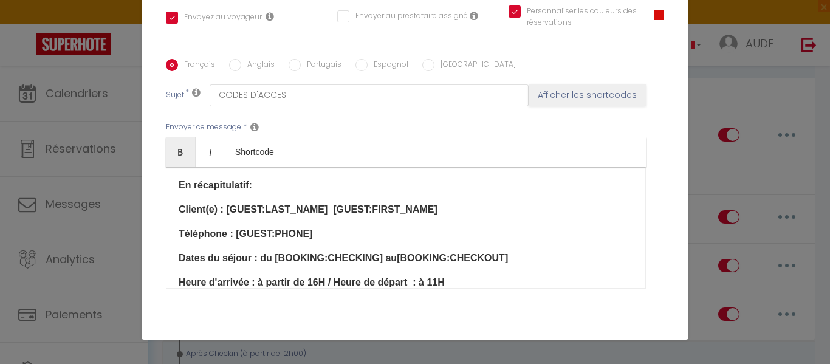
scroll to position [89, 0]
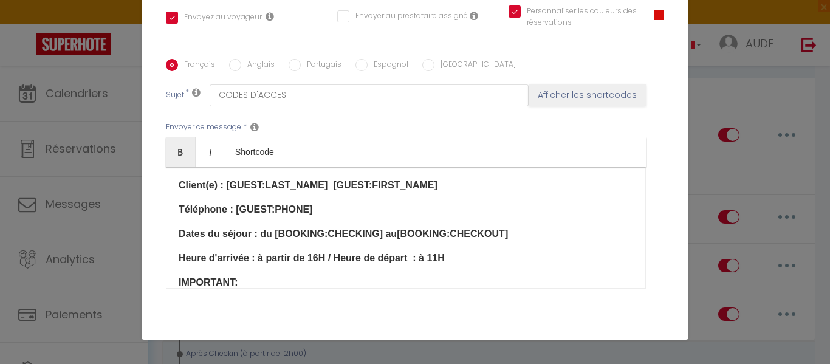
click at [381, 232] on b "Dates du séjour : du [BOOKING:CHECKING] au[BOOKING:CHECKOUT]" at bounding box center [343, 234] width 329 height 10
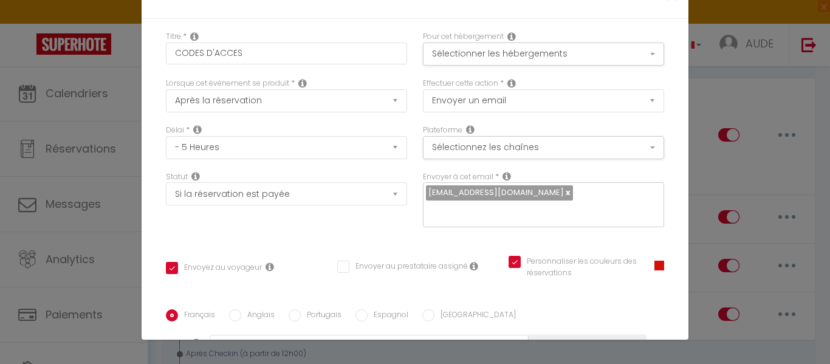
scroll to position [0, 0]
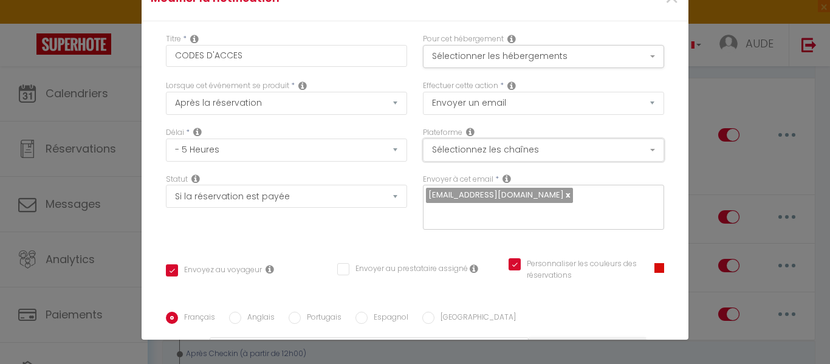
click at [638, 149] on button "Sélectionnez les chaînes" at bounding box center [543, 150] width 241 height 23
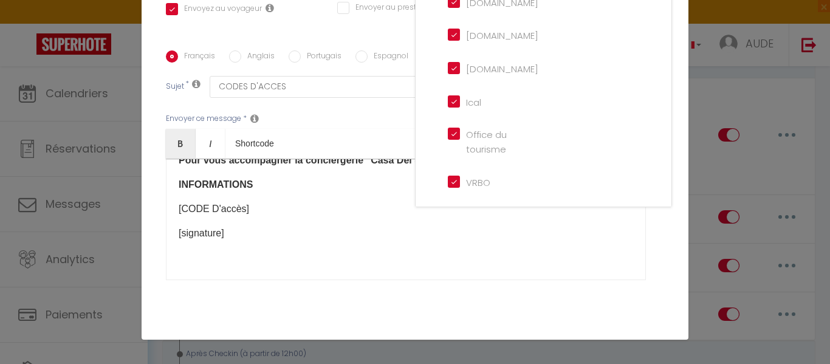
scroll to position [283, 0]
click at [448, 184] on input "Website" at bounding box center [482, 182] width 69 height 12
click at [448, 147] on input "VRBO" at bounding box center [482, 149] width 69 height 12
click at [448, 101] on tourisme "Office du tourisme" at bounding box center [482, 102] width 69 height 12
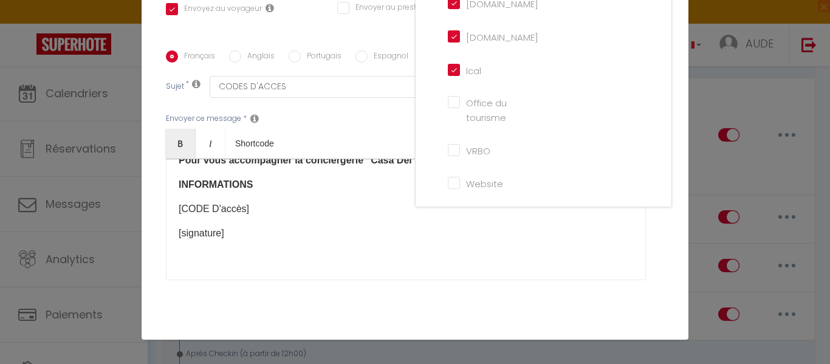
click at [448, 65] on input "Ical" at bounding box center [482, 69] width 69 height 12
click at [448, 35] on input "[DOMAIN_NAME]" at bounding box center [482, 36] width 69 height 12
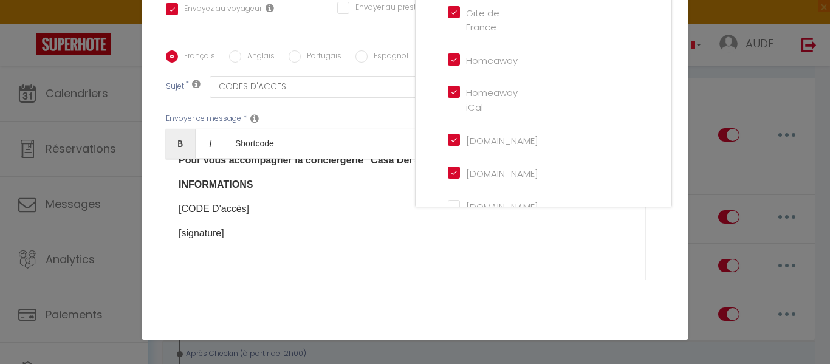
scroll to position [115, 0]
click at [448, 167] on input "[DOMAIN_NAME]" at bounding box center [482, 170] width 69 height 12
click at [448, 134] on input "[DOMAIN_NAME]" at bounding box center [482, 137] width 69 height 12
click at [448, 88] on iCal "Homeaway iCal" at bounding box center [482, 89] width 69 height 12
click at [448, 57] on input "Homeaway" at bounding box center [482, 56] width 69 height 12
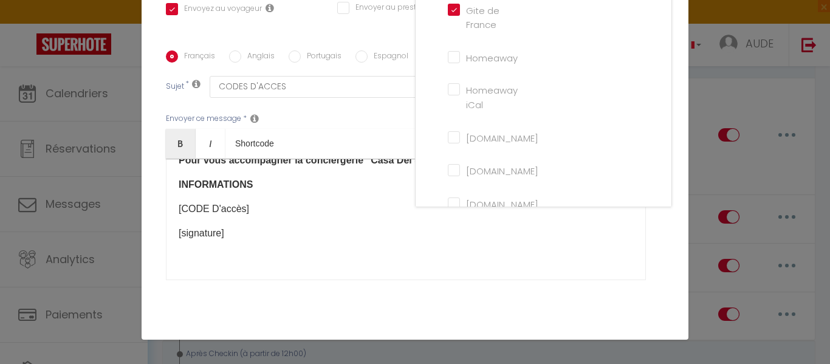
click at [448, 9] on France "Gite de France" at bounding box center [482, 10] width 69 height 12
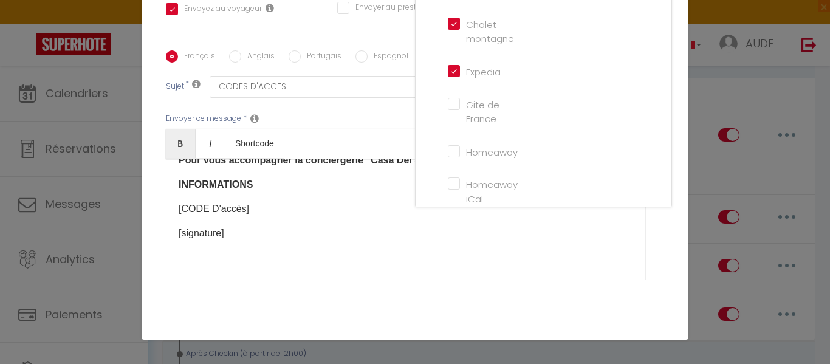
scroll to position [0, 0]
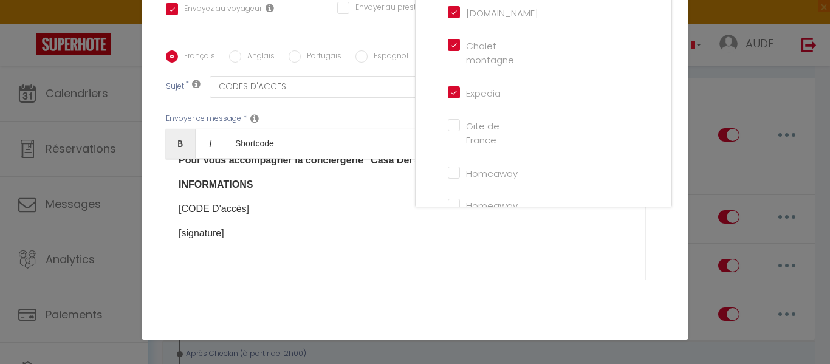
click at [449, 95] on input "Expedia" at bounding box center [482, 92] width 69 height 12
click at [448, 41] on montagne "Chalet montagne" at bounding box center [482, 45] width 69 height 12
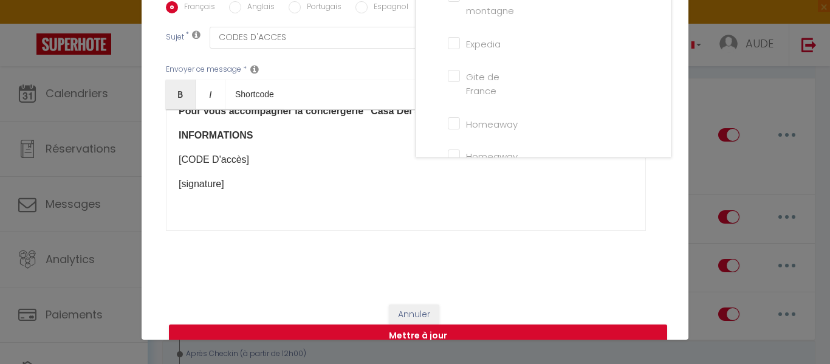
scroll to position [330, 0]
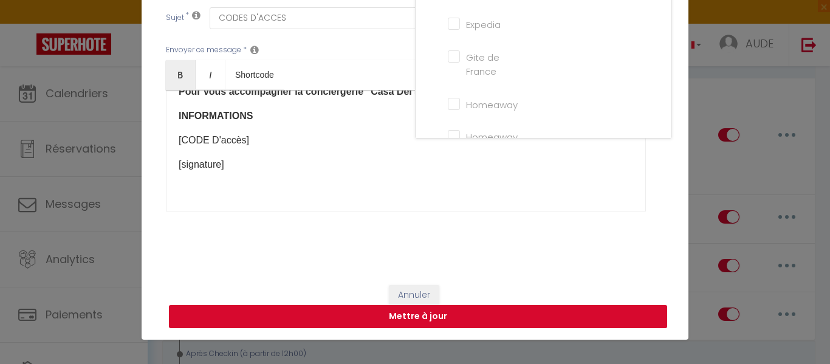
click at [484, 315] on button "Mettre à jour" at bounding box center [418, 316] width 498 height 23
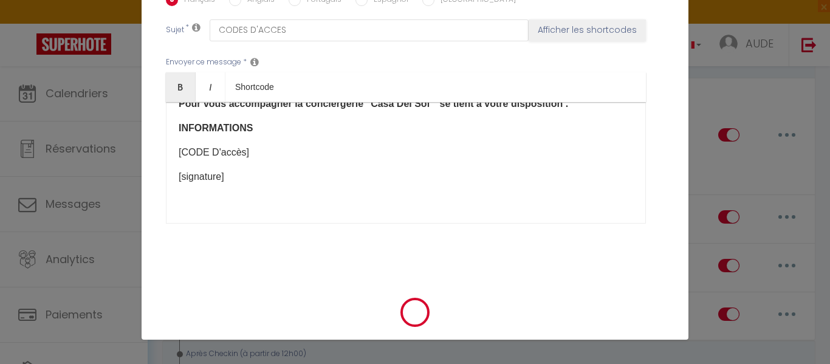
scroll to position [318, 0]
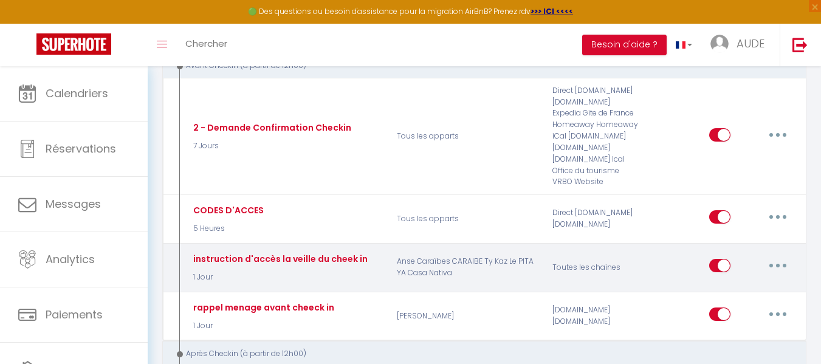
click at [780, 267] on button "button" at bounding box center [778, 265] width 34 height 19
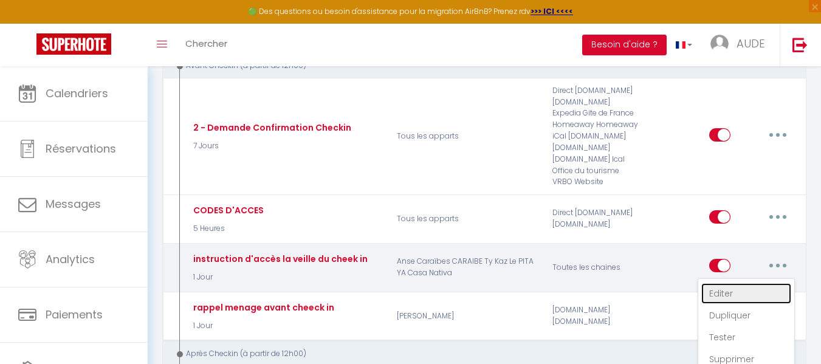
click at [736, 295] on link "Editer" at bounding box center [746, 293] width 90 height 21
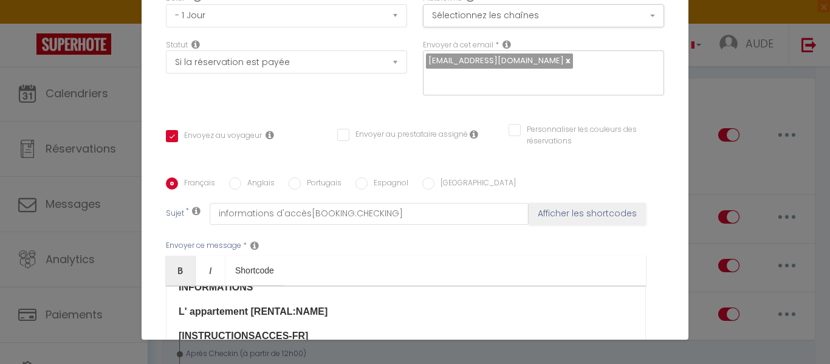
scroll to position [0, 0]
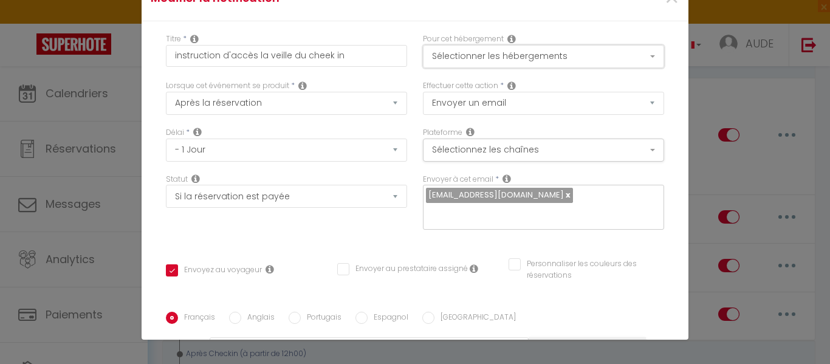
click at [641, 57] on button "Sélectionner les hébergements" at bounding box center [543, 56] width 241 height 23
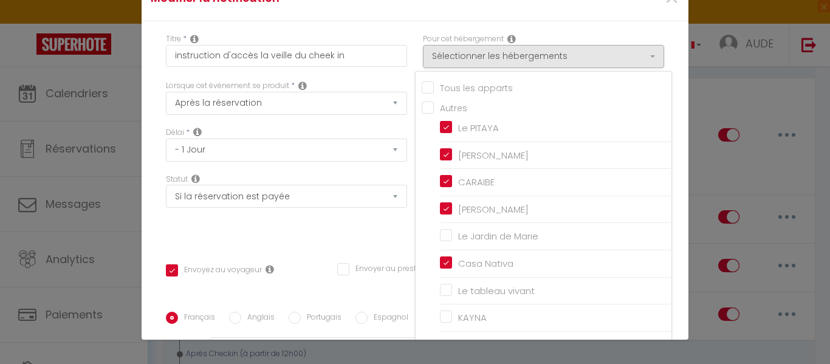
click at [422, 88] on input "Tous les apparts" at bounding box center [547, 87] width 250 height 12
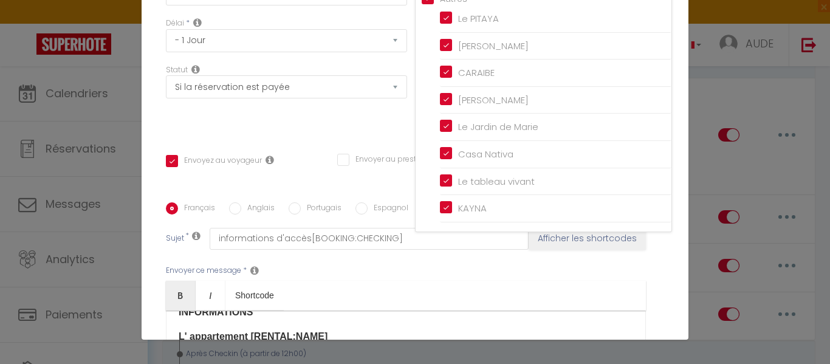
scroll to position [108, 0]
click at [656, 286] on div "Titre * instruction d'accès la veille du cheek in Pour cet hébergement Sélectio…" at bounding box center [415, 204] width 547 height 582
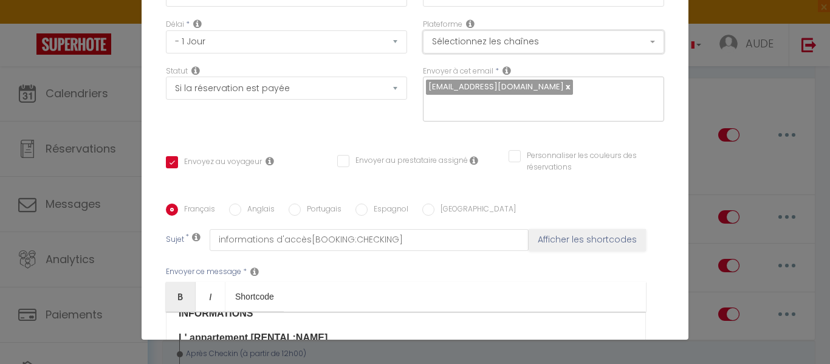
click at [643, 39] on button "Sélectionnez les chaînes" at bounding box center [543, 41] width 241 height 23
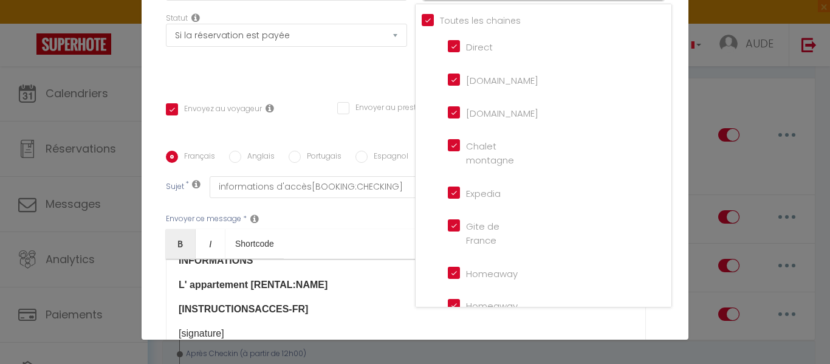
scroll to position [101, 0]
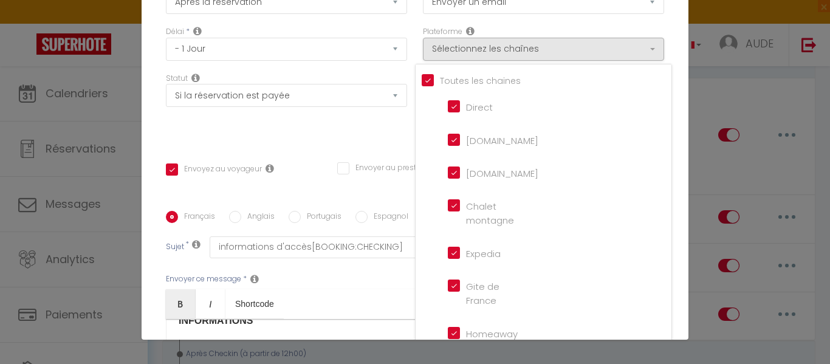
click at [349, 302] on ul "Bold Italic Shortcode" at bounding box center [406, 304] width 480 height 30
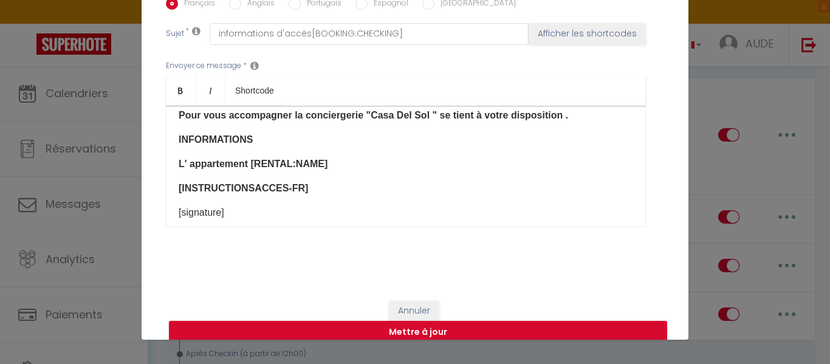
scroll to position [330, 0]
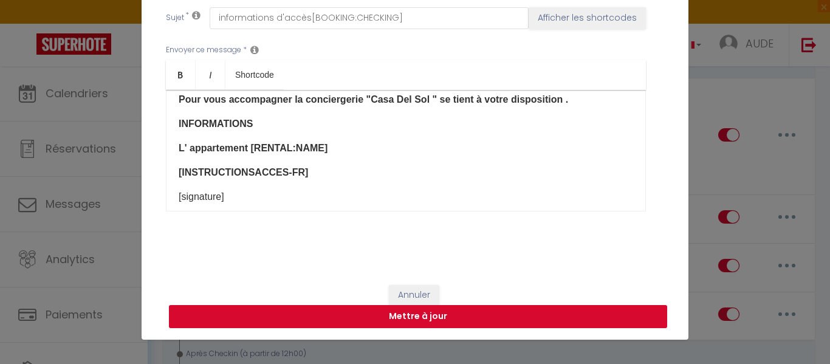
click at [602, 316] on button "Mettre à jour" at bounding box center [418, 316] width 498 height 23
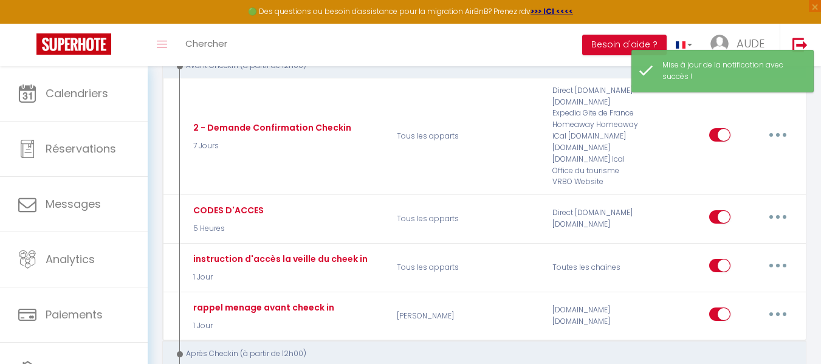
scroll to position [0, 0]
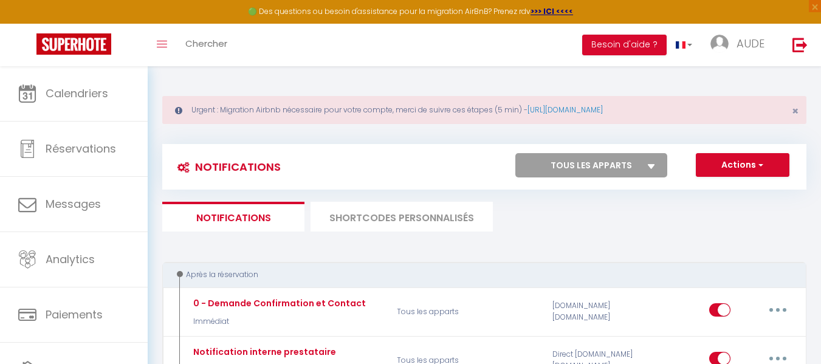
click at [405, 218] on li "SHORTCODES PERSONNALISÉS" at bounding box center [402, 217] width 182 height 30
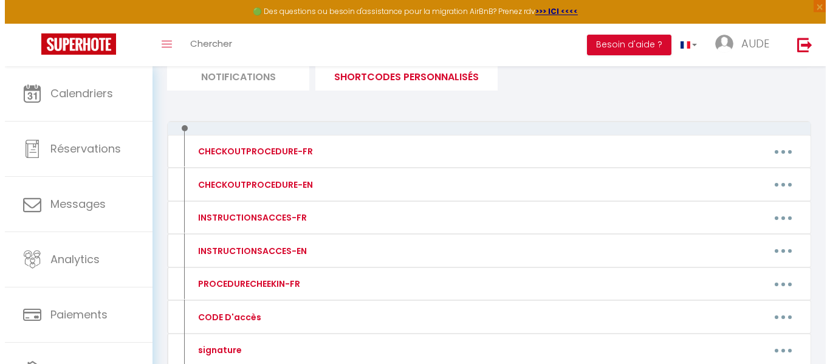
scroll to position [140, 0]
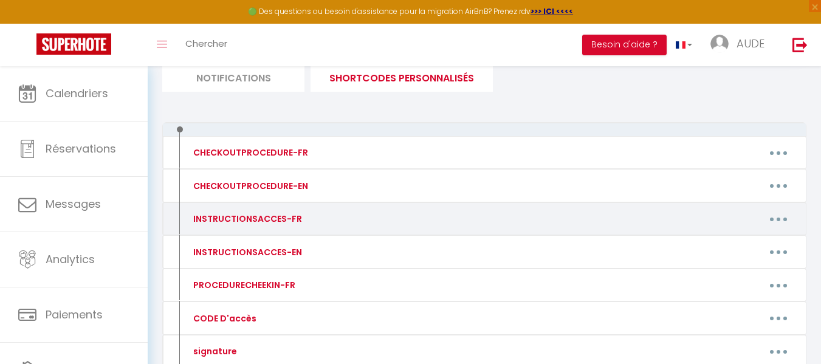
click at [778, 216] on button "button" at bounding box center [779, 218] width 34 height 19
click at [722, 244] on link "Editer" at bounding box center [747, 246] width 90 height 21
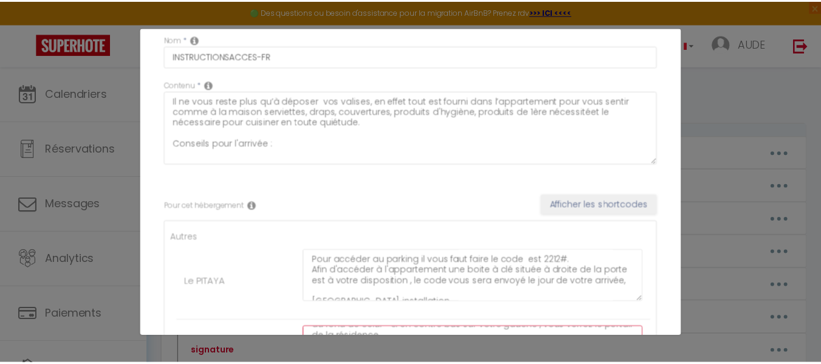
scroll to position [0, 0]
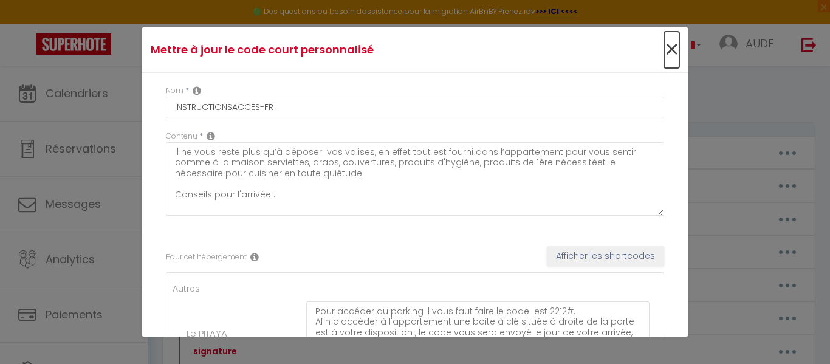
click at [664, 47] on span "×" at bounding box center [671, 50] width 15 height 36
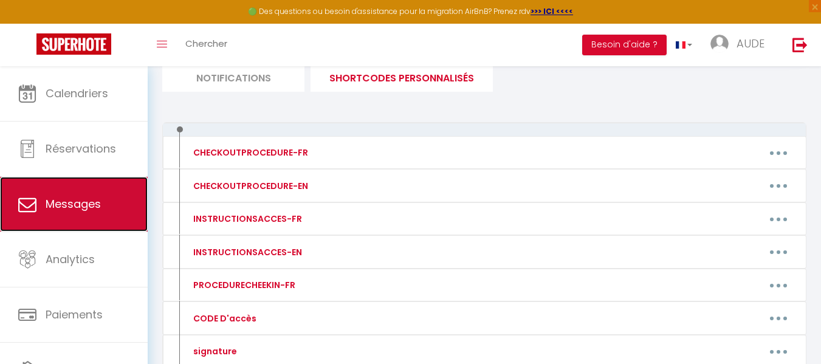
click at [107, 208] on link "Messages" at bounding box center [74, 204] width 148 height 55
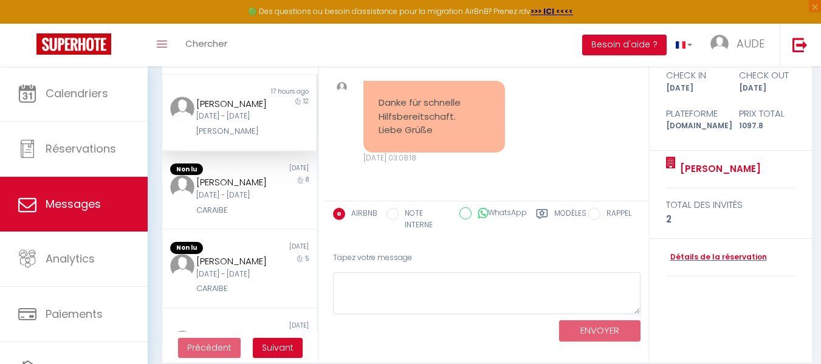
scroll to position [170, 0]
click at [249, 102] on div "[PERSON_NAME]" at bounding box center [233, 103] width 74 height 15
click at [247, 100] on div "[PERSON_NAME]" at bounding box center [233, 103] width 74 height 15
click at [239, 91] on div "17 hours ago" at bounding box center [277, 91] width 77 height 10
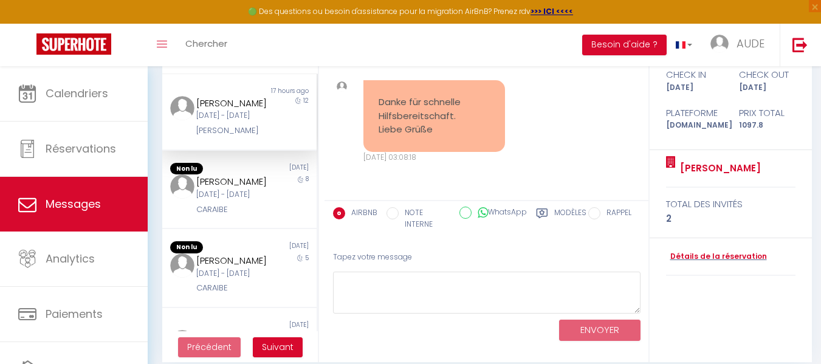
click at [235, 118] on div "[DATE] - [DATE]" at bounding box center [233, 116] width 74 height 12
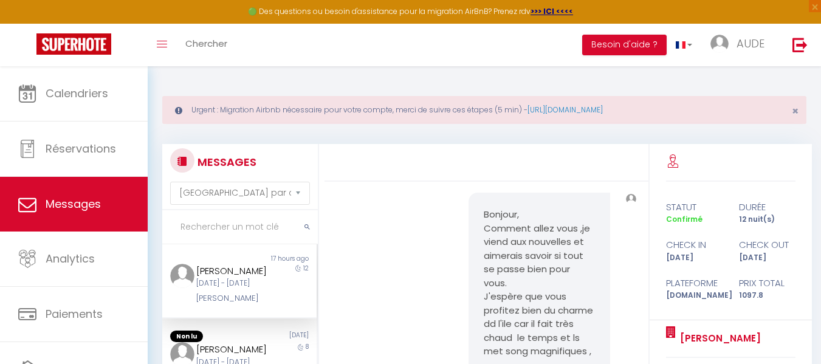
scroll to position [0, 0]
click at [228, 267] on div "[PERSON_NAME]" at bounding box center [233, 273] width 74 height 15
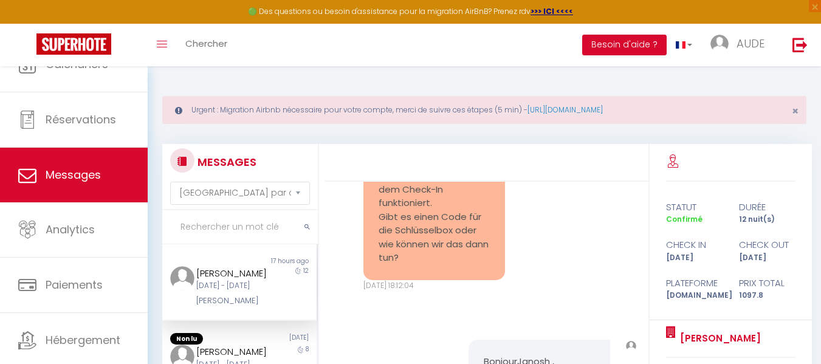
scroll to position [63, 0]
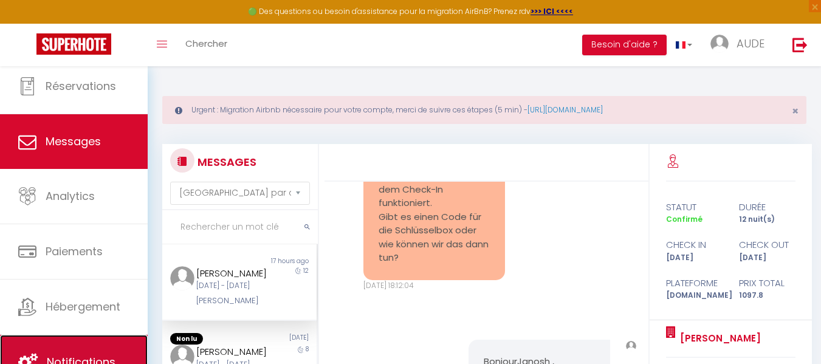
click at [101, 350] on link "Notifications" at bounding box center [74, 362] width 148 height 55
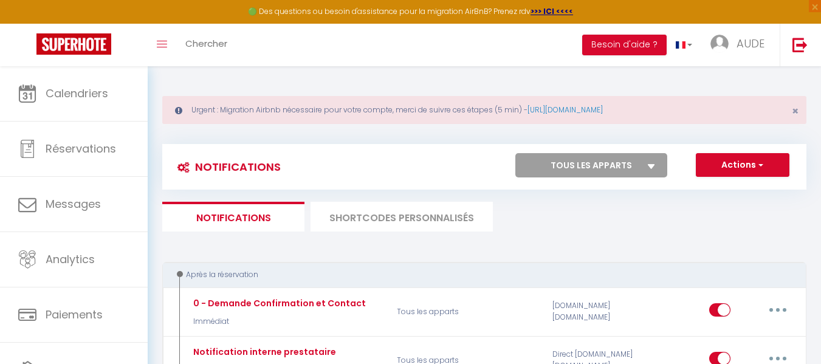
click at [376, 221] on li "SHORTCODES PERSONNALISÉS" at bounding box center [402, 217] width 182 height 30
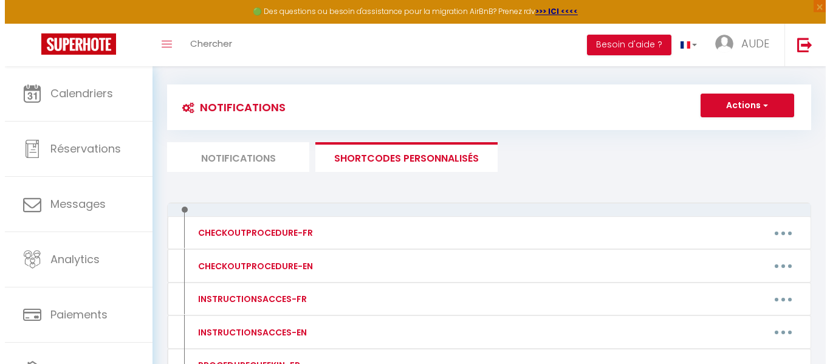
scroll to position [58, 0]
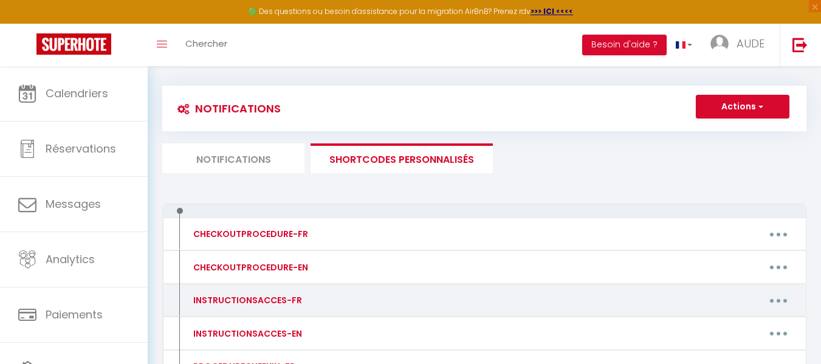
click at [778, 297] on button "button" at bounding box center [779, 300] width 34 height 19
click at [723, 326] on link "Editer" at bounding box center [747, 328] width 90 height 21
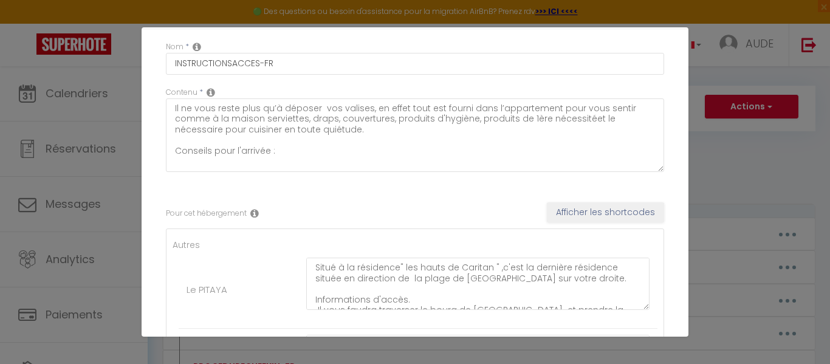
scroll to position [42, 0]
click at [736, 174] on div "Mettre à jour le code court personnalisé × Nom * INSTRUCTIONSACCES-FR Contenu *…" at bounding box center [415, 182] width 830 height 364
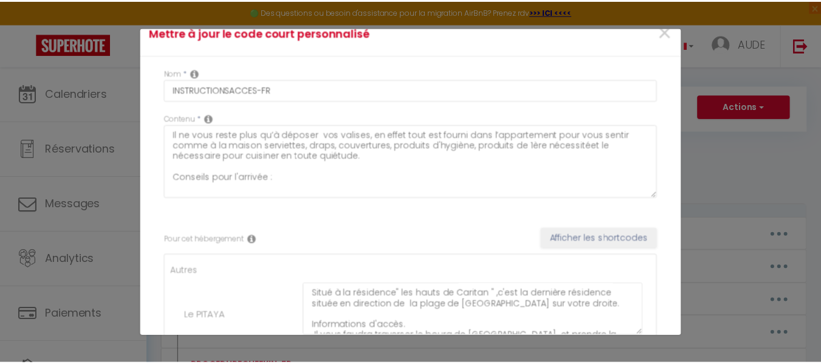
scroll to position [0, 0]
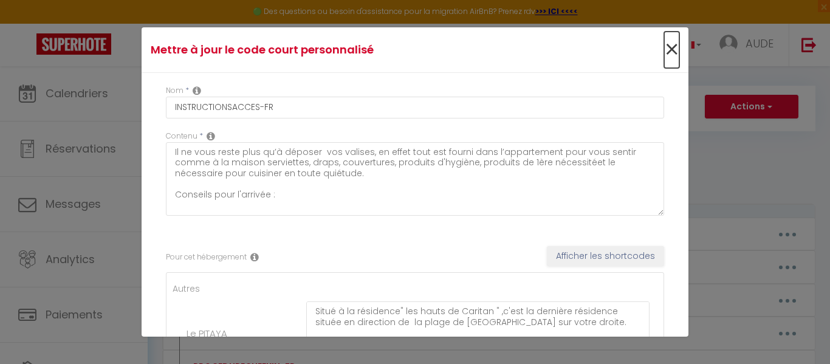
click at [664, 52] on span "×" at bounding box center [671, 50] width 15 height 36
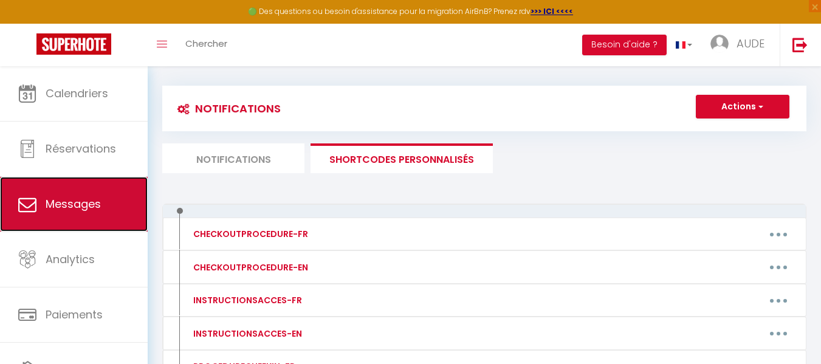
click at [109, 190] on link "Messages" at bounding box center [74, 204] width 148 height 55
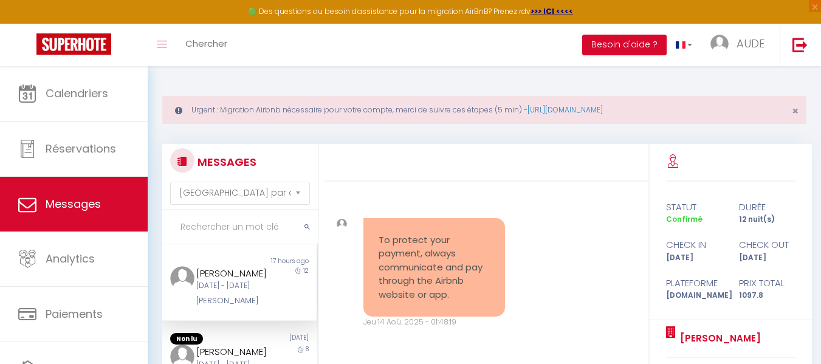
scroll to position [8887, 0]
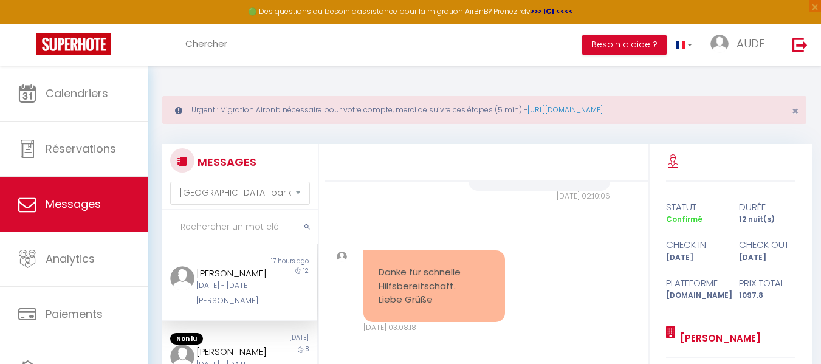
click at [252, 283] on div "[DATE] - [DATE]" at bounding box center [233, 286] width 74 height 12
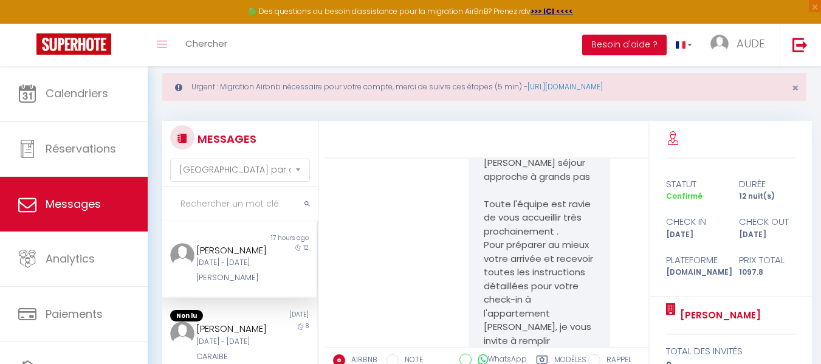
scroll to position [2042, 0]
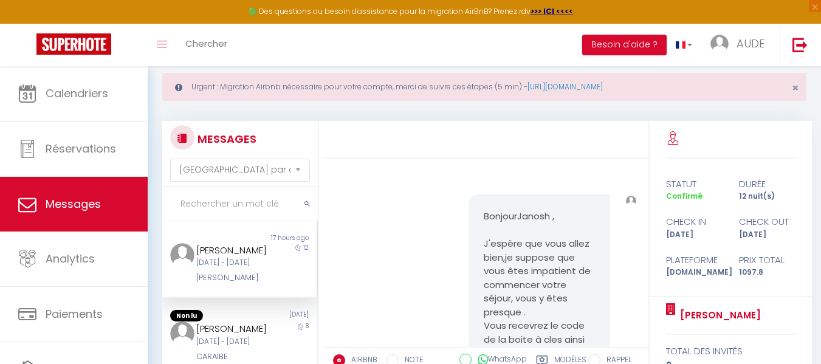
click at [594, 100] on div "Urgent : Migration Airbnb nécessaire pour votre compte, merci de suivre ces éta…" at bounding box center [484, 87] width 644 height 28
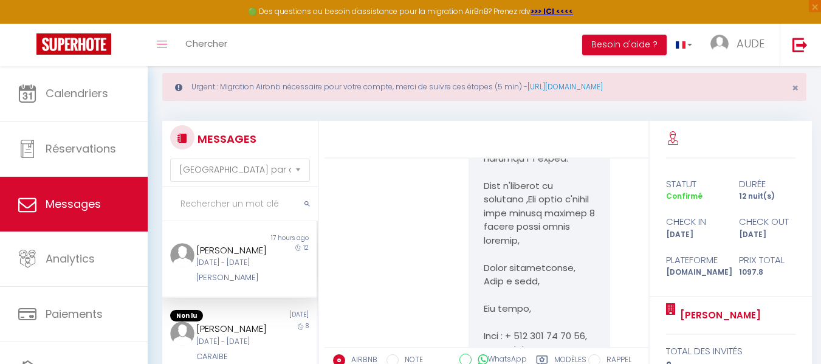
scroll to position [63, 0]
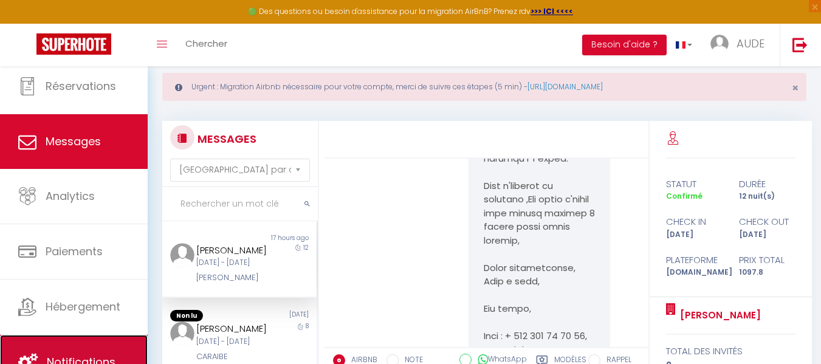
click at [95, 357] on span "Notifications" at bounding box center [81, 361] width 69 height 15
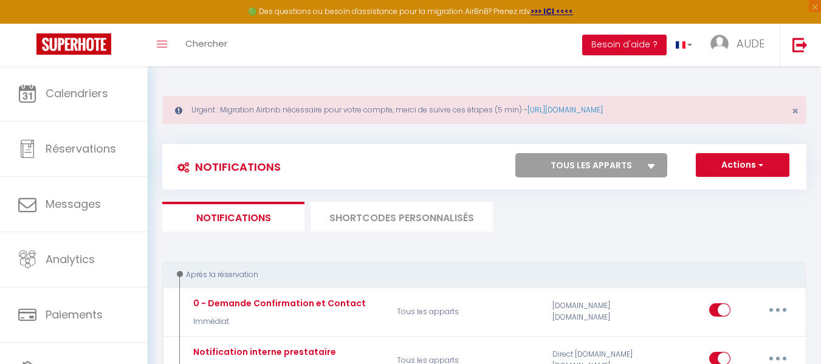
click at [427, 213] on li "SHORTCODES PERSONNALISÉS" at bounding box center [402, 217] width 182 height 30
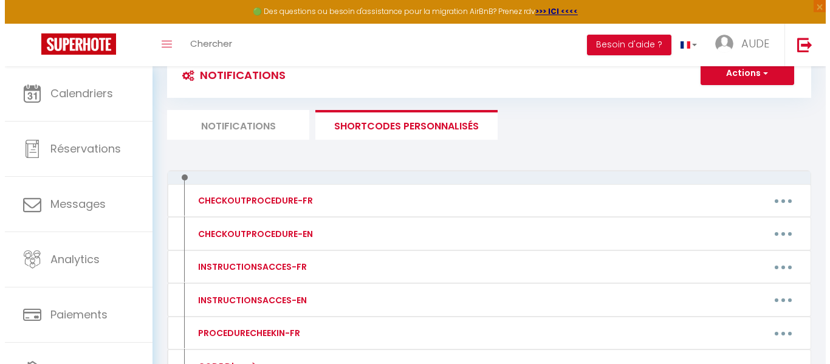
scroll to position [93, 0]
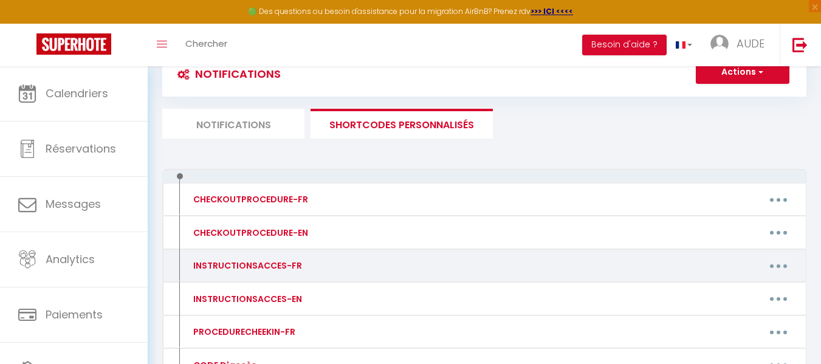
drag, startPoint x: 769, startPoint y: 267, endPoint x: 480, endPoint y: 258, distance: 288.9
click at [480, 258] on div "Editer Supprimer" at bounding box center [570, 265] width 466 height 19
click at [779, 267] on icon "button" at bounding box center [779, 266] width 4 height 4
click at [728, 291] on link "Editer" at bounding box center [747, 293] width 90 height 21
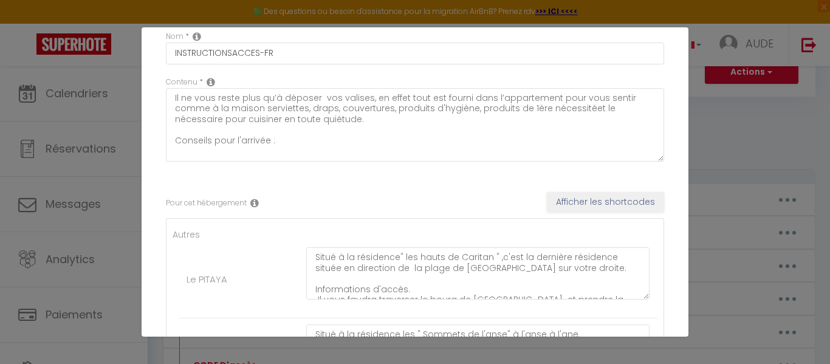
scroll to position [52, 0]
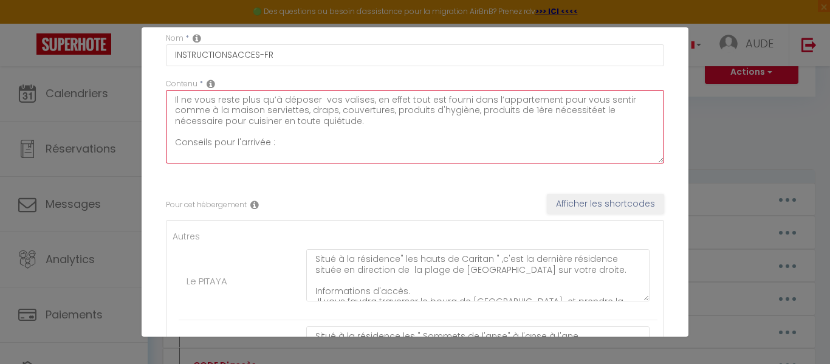
drag, startPoint x: 170, startPoint y: 98, endPoint x: 623, endPoint y: 143, distance: 455.7
click at [623, 143] on textarea "Il ne vous reste plus qu’à déposer vos valises, en effet tout est fourni dans l…" at bounding box center [415, 127] width 498 height 74
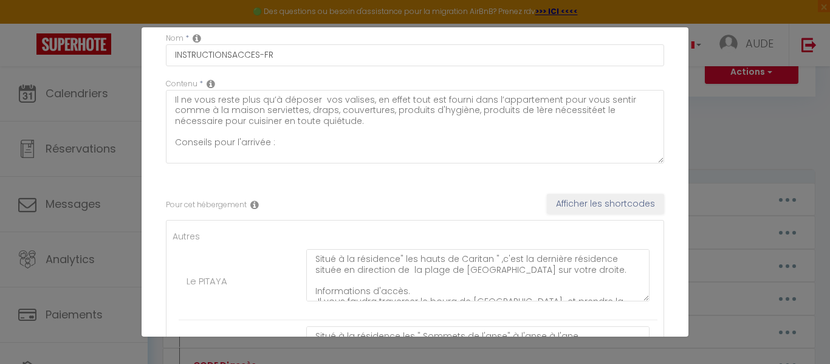
click at [732, 117] on div "Mettre à jour le code court personnalisé × Nom * INSTRUCTIONSACCES-FR Contenu *…" at bounding box center [415, 182] width 830 height 364
click at [765, 157] on div "Mettre à jour le code court personnalisé × Nom * INSTRUCTIONSACCES-FR Contenu *…" at bounding box center [415, 182] width 830 height 364
click at [103, 230] on div "Mettre à jour le code court personnalisé × Nom * INSTRUCTIONSACCES-FR Contenu *…" at bounding box center [415, 182] width 830 height 364
click at [780, 135] on div "Mettre à jour le code court personnalisé × Nom * INSTRUCTIONSACCES-FR Contenu *…" at bounding box center [415, 182] width 830 height 364
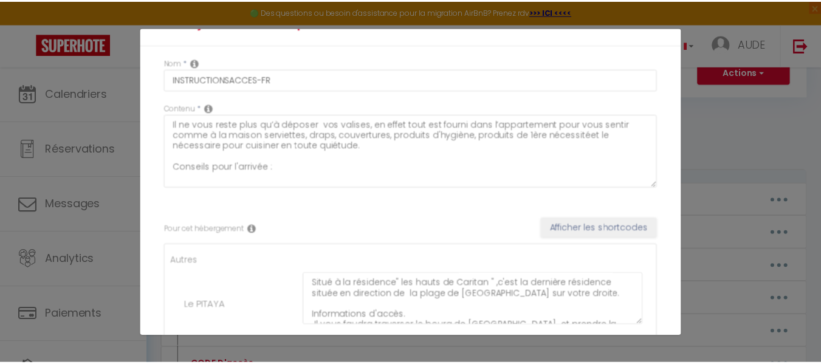
scroll to position [0, 0]
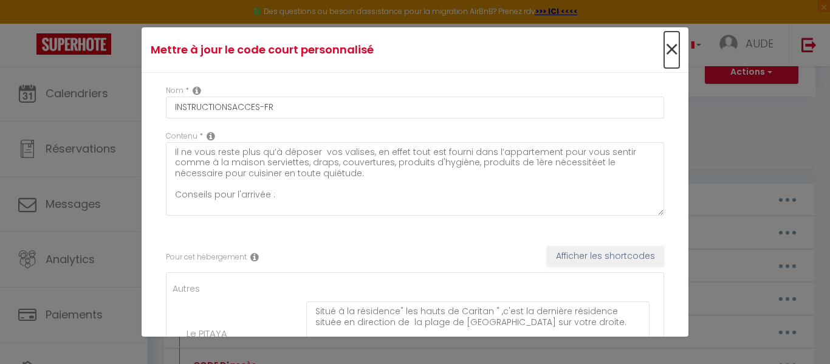
click at [664, 49] on span "×" at bounding box center [671, 50] width 15 height 36
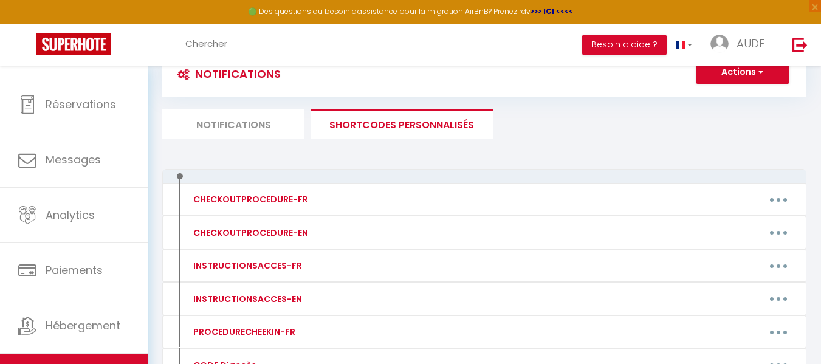
scroll to position [62, 0]
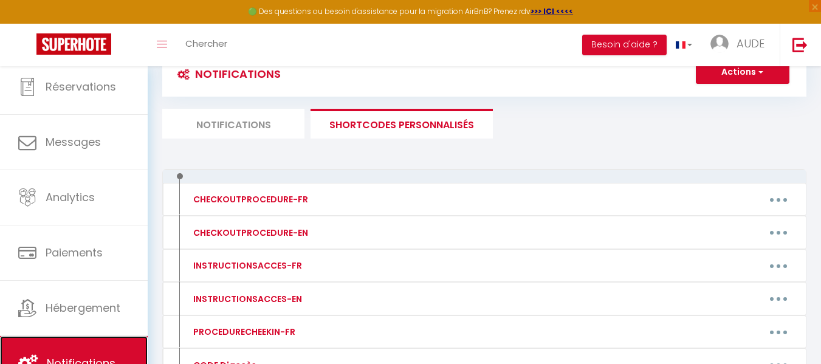
click at [119, 351] on link "Notifications" at bounding box center [74, 363] width 148 height 55
click at [219, 117] on li "Notifications" at bounding box center [233, 124] width 142 height 30
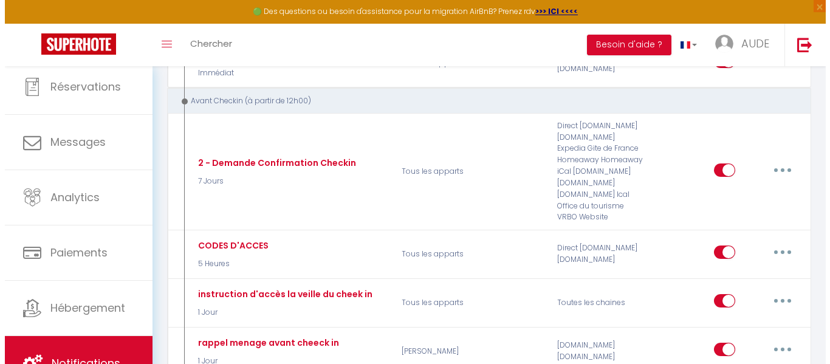
scroll to position [301, 0]
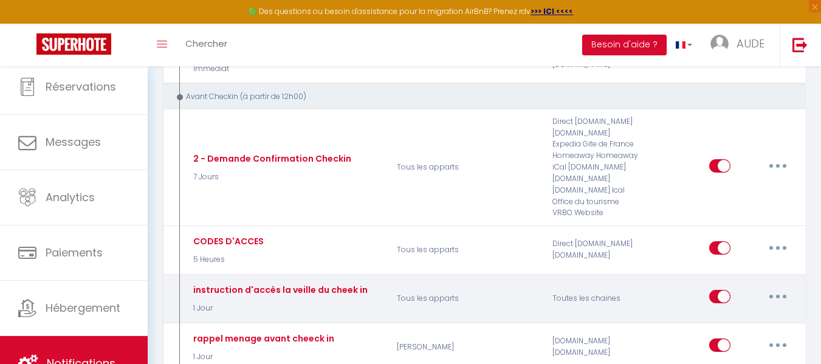
click at [774, 294] on button "button" at bounding box center [778, 296] width 34 height 19
click at [717, 326] on link "Editer" at bounding box center [746, 324] width 90 height 21
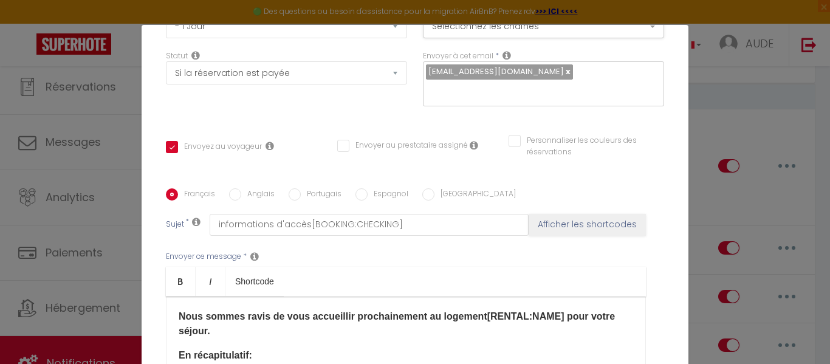
scroll to position [212, 0]
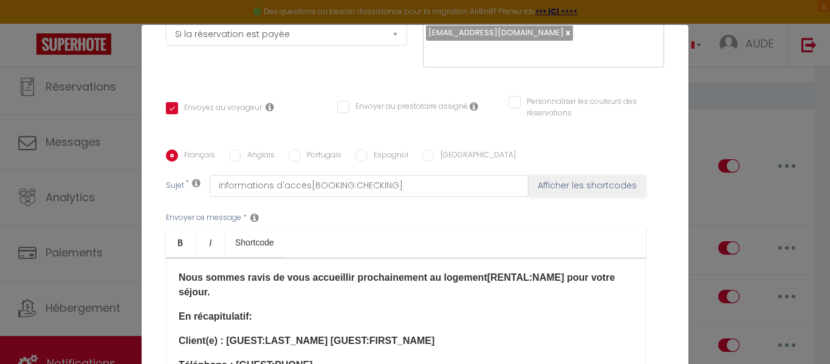
click at [230, 290] on p "​Nous sommes ravis de vous accueillir prochainement au logement[RENTAL:NAME] po…" at bounding box center [406, 284] width 455 height 29
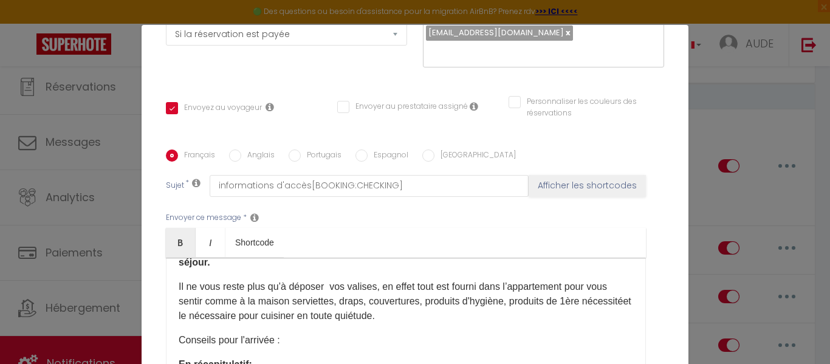
scroll to position [38, 0]
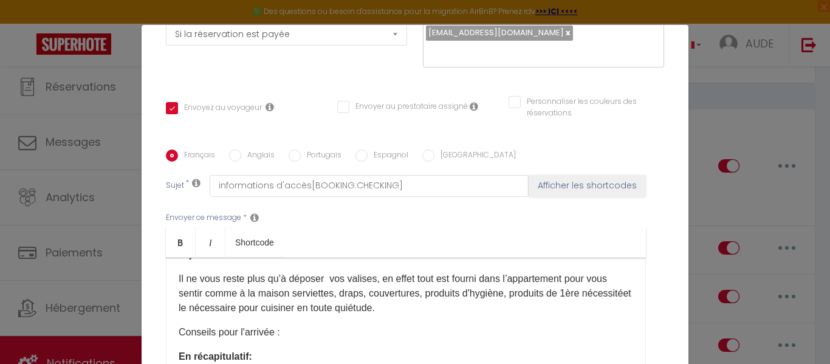
click at [215, 306] on p "Il ne vous reste plus qu’à déposer vos valises, en effet tout est fourni dans l…" at bounding box center [406, 294] width 455 height 44
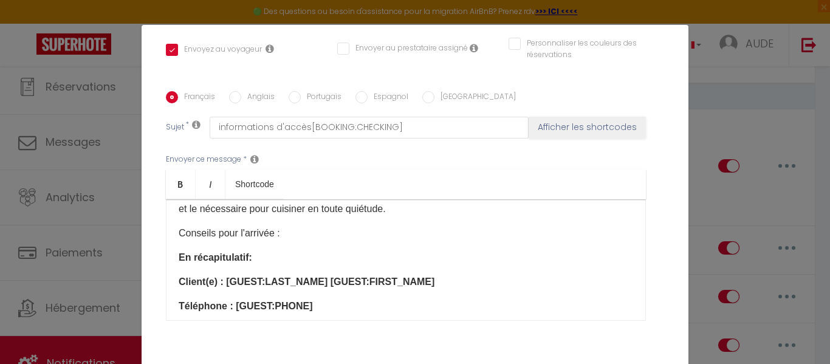
scroll to position [86, 0]
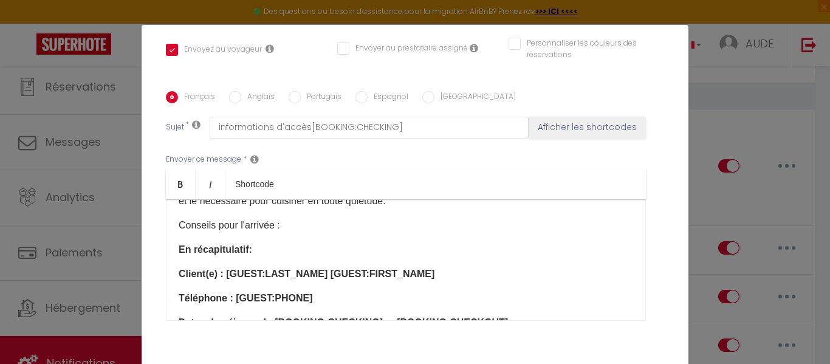
click at [296, 226] on p "Conseils pour l'arrivée :" at bounding box center [406, 225] width 455 height 15
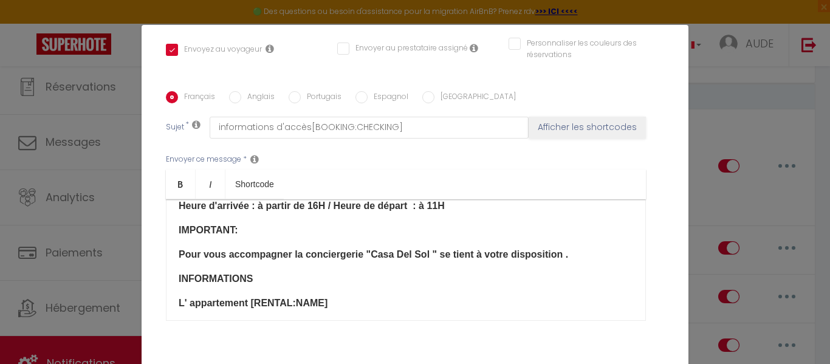
scroll to position [227, 0]
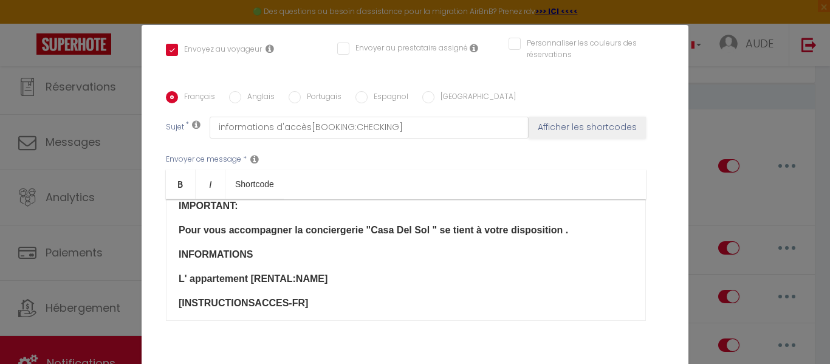
click at [258, 258] on p "INFORMATIONS" at bounding box center [406, 254] width 455 height 15
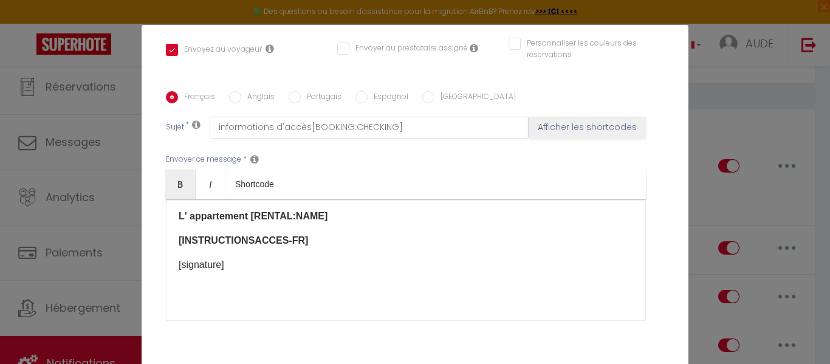
scroll to position [291, 0]
click at [310, 243] on p "[INSTRUCTIONSACCES-FR]​" at bounding box center [406, 240] width 455 height 15
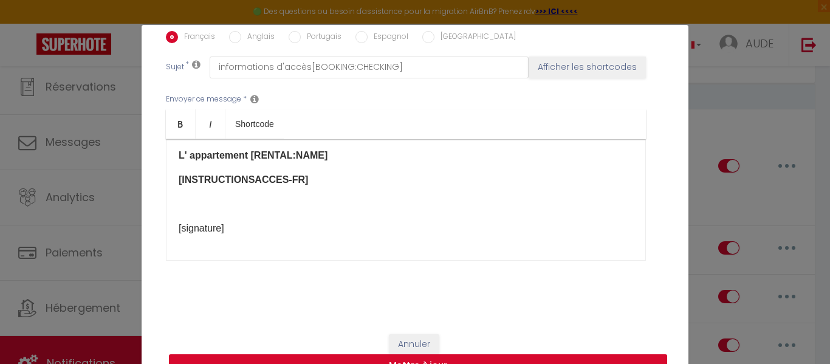
click at [488, 358] on button "Mettre à jour" at bounding box center [418, 365] width 498 height 23
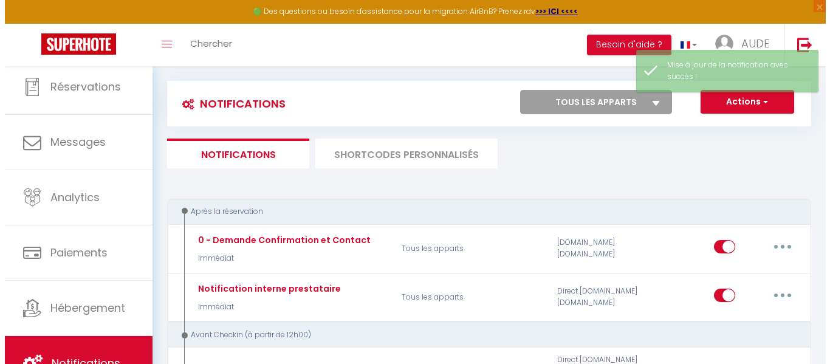
scroll to position [76, 0]
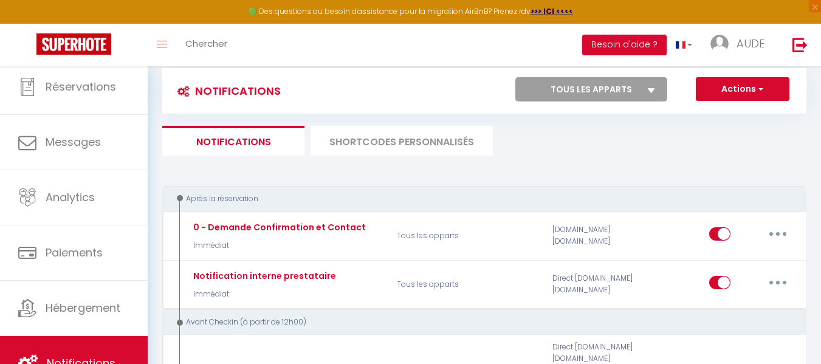
click at [474, 142] on li "SHORTCODES PERSONNALISÉS" at bounding box center [402, 141] width 182 height 30
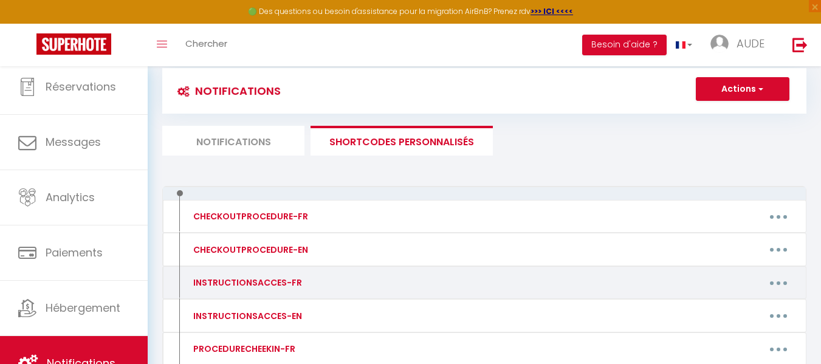
click at [777, 279] on button "button" at bounding box center [779, 282] width 34 height 19
click at [731, 314] on link "Editer" at bounding box center [747, 310] width 90 height 21
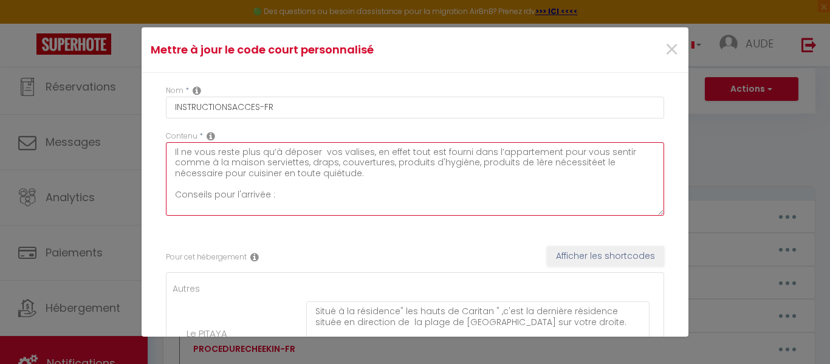
click at [354, 178] on textarea "Il ne vous reste plus qu’à déposer vos valises, en effet tout est fourni dans l…" at bounding box center [415, 179] width 498 height 74
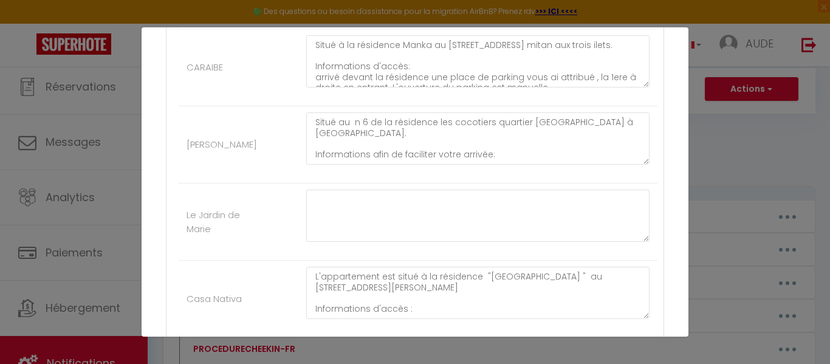
scroll to position [427, 0]
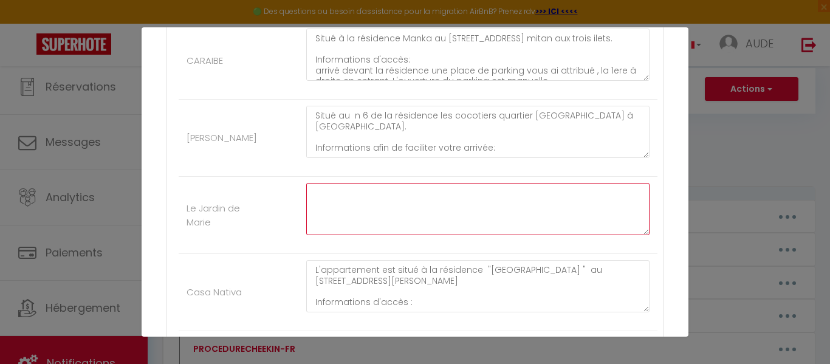
click at [320, 193] on textarea at bounding box center [477, 209] width 343 height 52
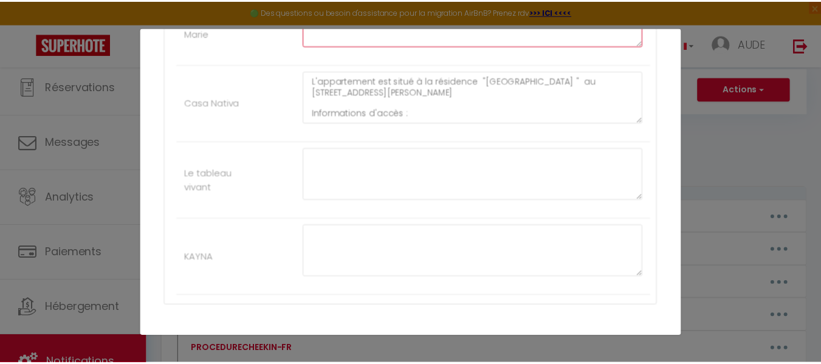
scroll to position [677, 0]
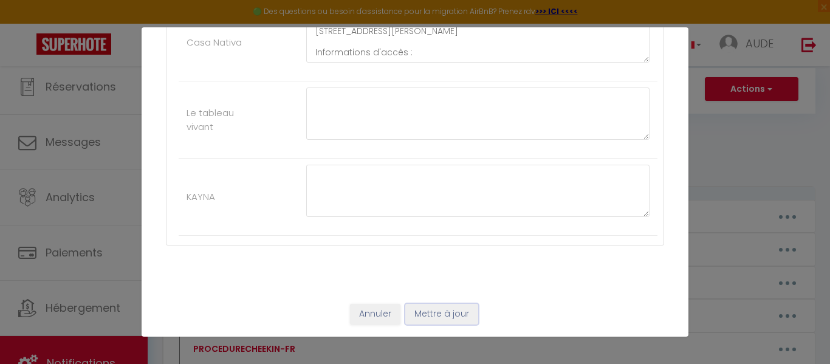
click at [441, 313] on button "Mettre à jour" at bounding box center [441, 314] width 73 height 21
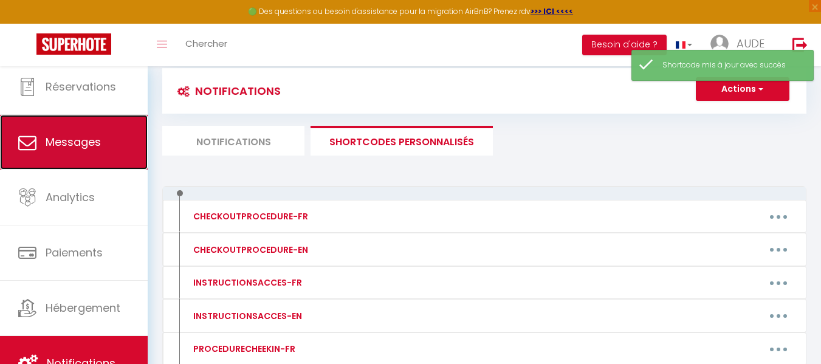
click at [100, 140] on span "Messages" at bounding box center [73, 141] width 55 height 15
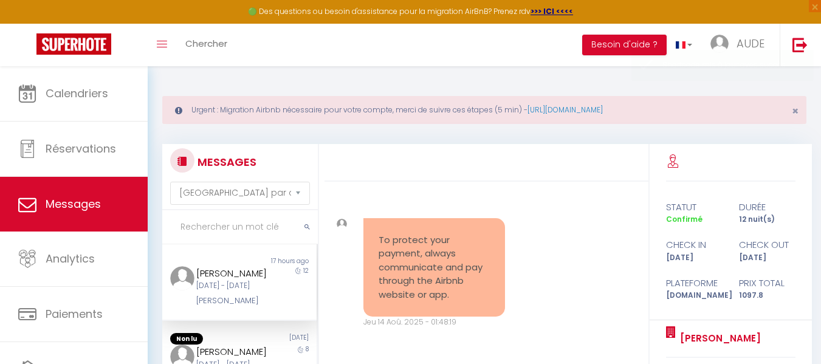
scroll to position [8887, 0]
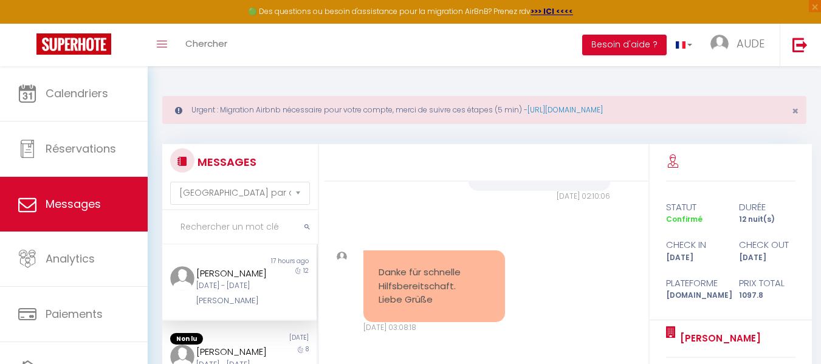
click at [230, 270] on div "[PERSON_NAME]" at bounding box center [233, 273] width 74 height 15
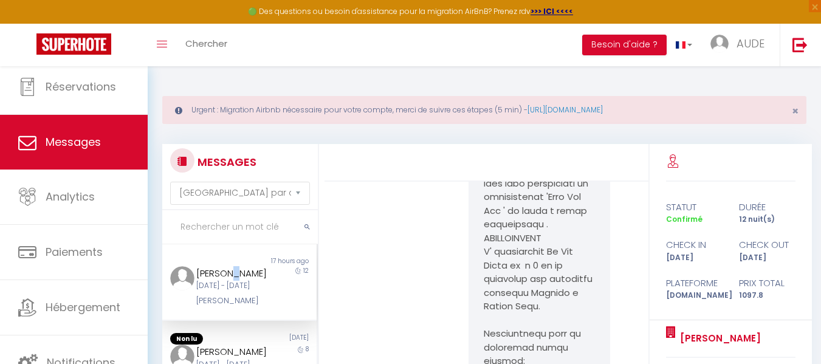
scroll to position [63, 0]
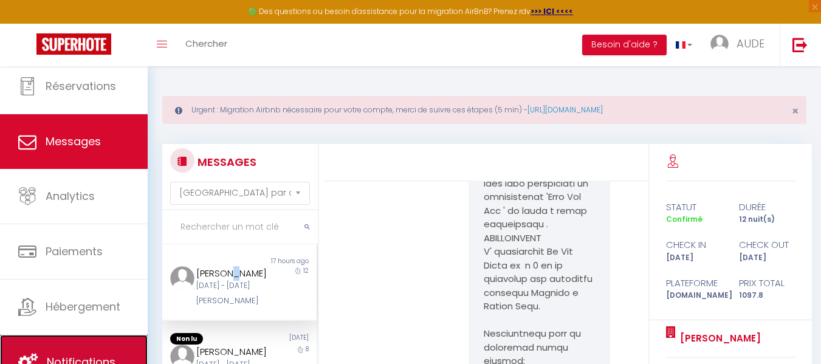
click at [109, 349] on link "Notifications" at bounding box center [74, 362] width 148 height 55
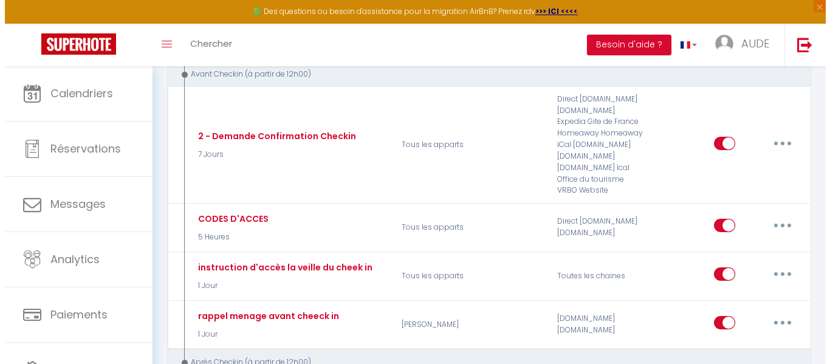
scroll to position [358, 0]
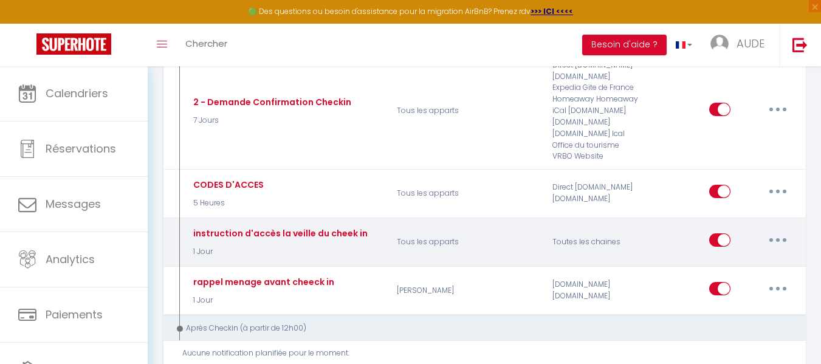
click at [787, 239] on button "button" at bounding box center [778, 239] width 34 height 19
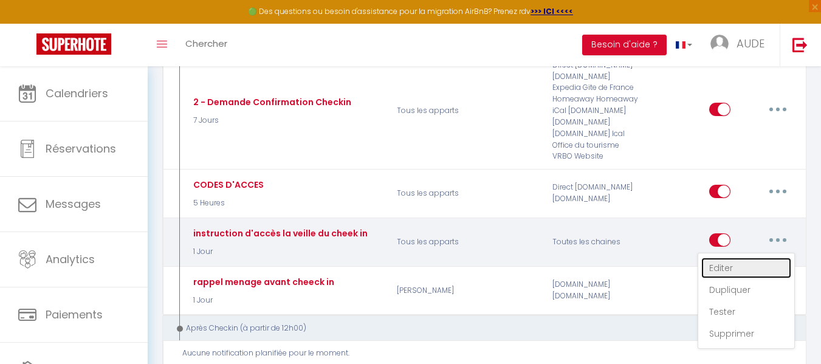
click at [730, 263] on link "Editer" at bounding box center [746, 268] width 90 height 21
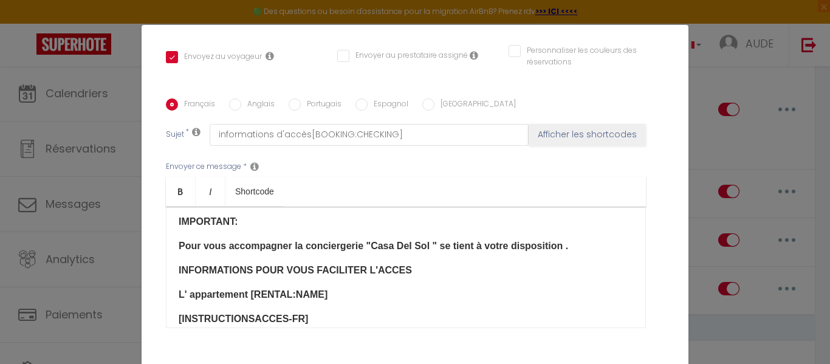
scroll to position [243, 0]
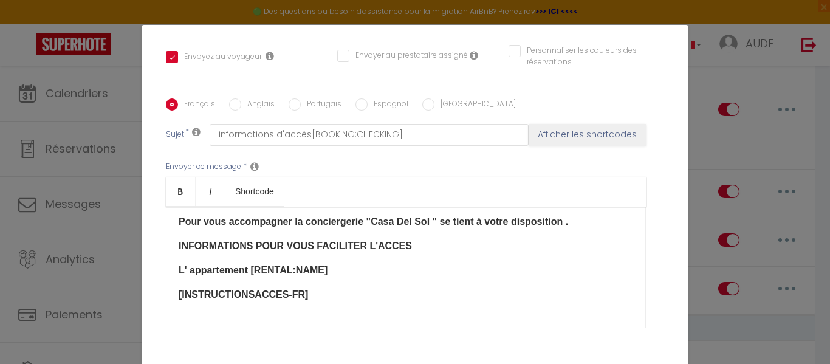
click at [394, 250] on p "INFORMATIONS POUR VOUS FACILITER L'ACCES" at bounding box center [406, 246] width 455 height 15
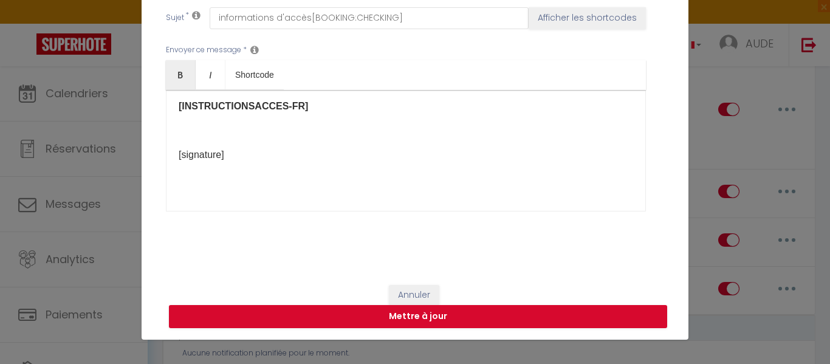
scroll to position [49, 0]
click at [472, 320] on button "Mettre à jour" at bounding box center [418, 317] width 498 height 23
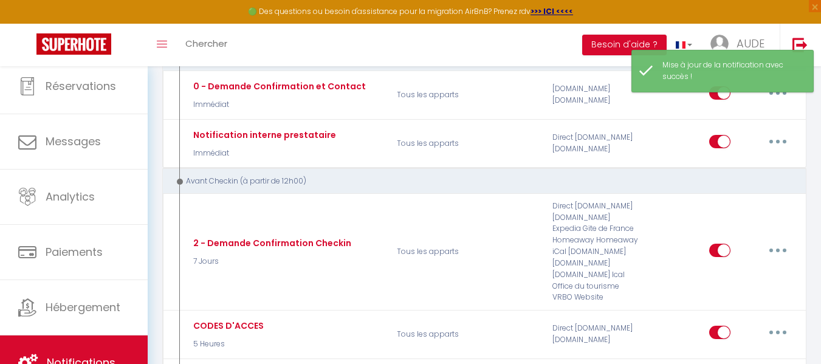
scroll to position [0, 0]
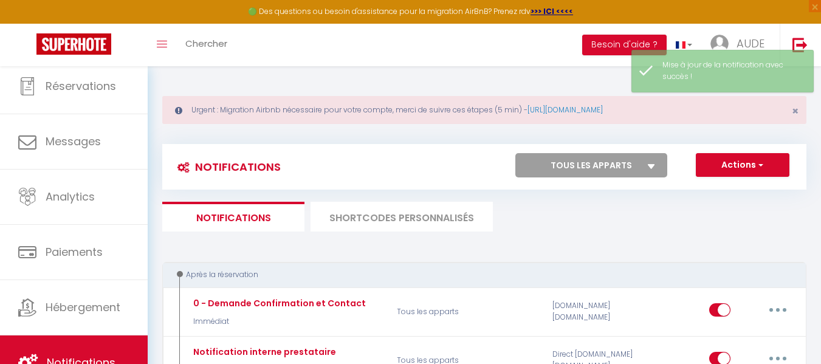
click at [426, 213] on li "SHORTCODES PERSONNALISÉS" at bounding box center [402, 217] width 182 height 30
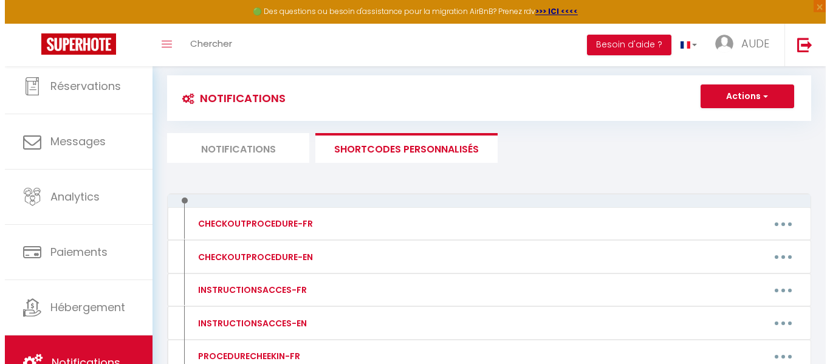
scroll to position [70, 0]
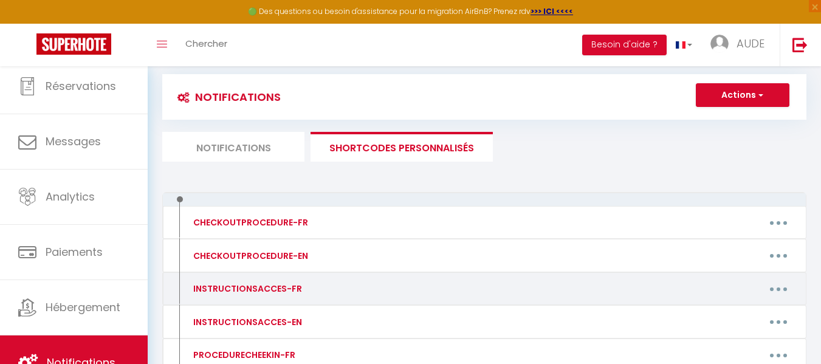
click at [767, 292] on button "button" at bounding box center [779, 288] width 34 height 19
click at [717, 312] on link "Editer" at bounding box center [747, 316] width 90 height 21
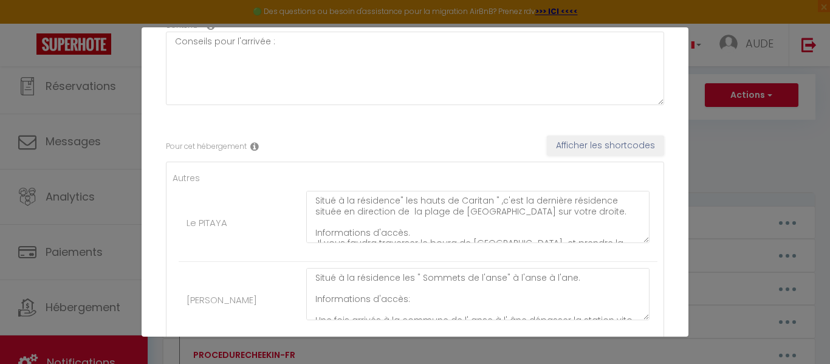
scroll to position [112, 0]
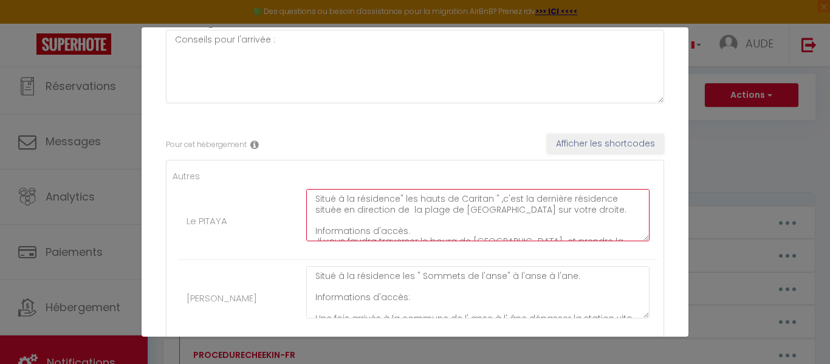
click at [311, 199] on textarea "Situé à la résidence" les hauts de Caritan " ,c'est la dernière résidence situé…" at bounding box center [477, 215] width 343 height 52
click at [333, 199] on textarea "est Situé à la résidence" les hauts de Caritan " ,c'est la dernière résidence s…" at bounding box center [477, 215] width 343 height 52
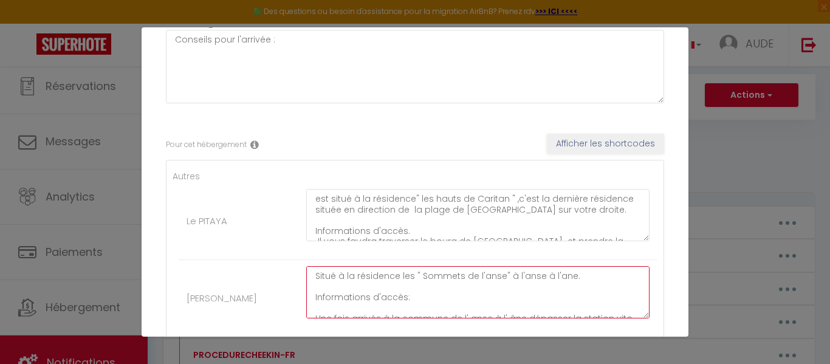
click at [313, 274] on textarea "Situé à la résidence les " Sommets de l'anse" à l'anse à l'ane. Informations d'…" at bounding box center [477, 292] width 343 height 52
click at [331, 278] on textarea "est Situé à la résidence les " Sommets de l'anse" à l'anse à l'ane. Information…" at bounding box center [477, 292] width 343 height 52
click at [332, 278] on textarea "est Situé à la résidence les " Sommets de l'anse" à l'anse à l'ane. Information…" at bounding box center [477, 292] width 343 height 52
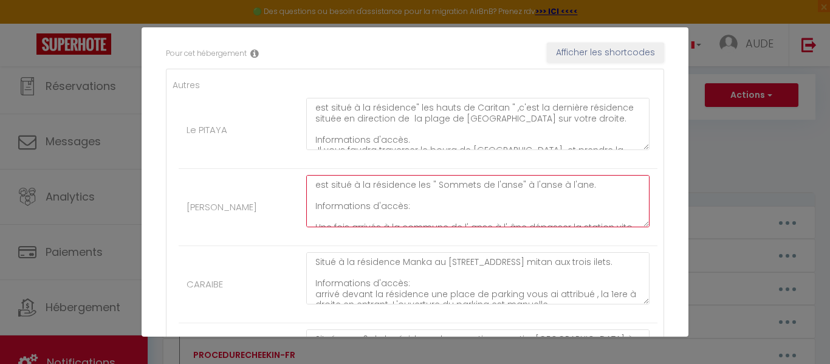
scroll to position [205, 0]
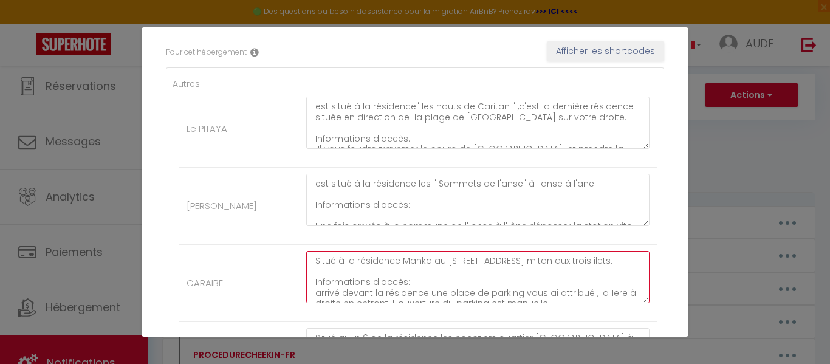
click at [315, 260] on textarea "Situé à la résidence Manka au [STREET_ADDRESS] mitan aux trois ilets. Informati…" at bounding box center [477, 277] width 343 height 52
click at [331, 261] on textarea "est Situé à la résidence Manka au [STREET_ADDRESS] mitan aux trois ilets. Infor…" at bounding box center [477, 277] width 343 height 52
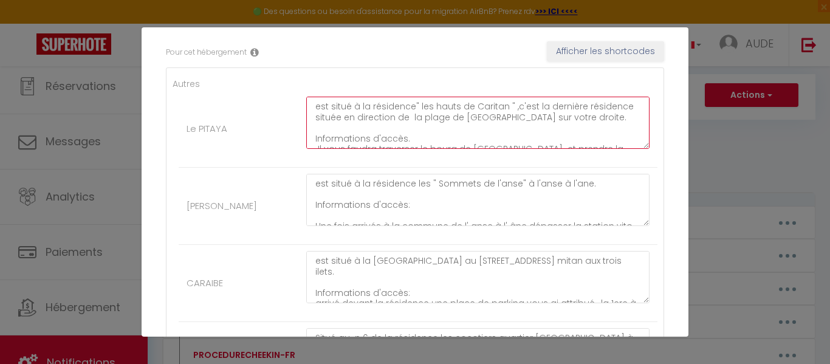
click at [368, 136] on textarea "est situé à la résidence" les hauts de Caritan " ,c'est la dernière résidence s…" at bounding box center [477, 123] width 343 height 52
click at [458, 140] on textarea "est situé à la résidence" les hauts de Caritan " ,c'est la dernière résidence s…" at bounding box center [477, 123] width 343 height 52
click at [506, 134] on textarea "est situé à la résidence" les hauts de Caritan " ,c'est la dernière résidence s…" at bounding box center [477, 123] width 343 height 52
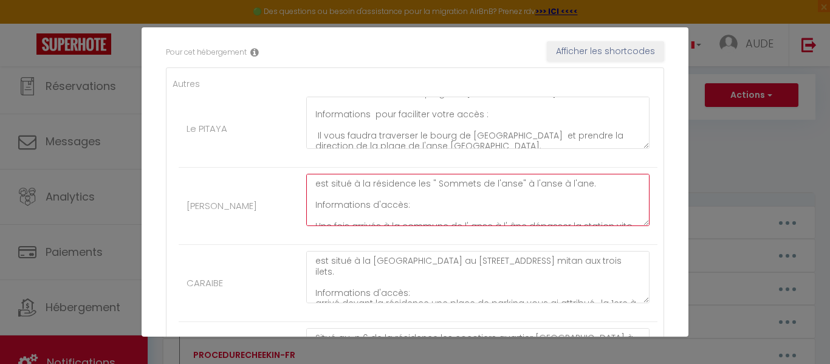
click at [405, 203] on textarea "est situé à la résidence les " Sommets de l'anse" à l'anse à l'ane. Information…" at bounding box center [477, 200] width 343 height 52
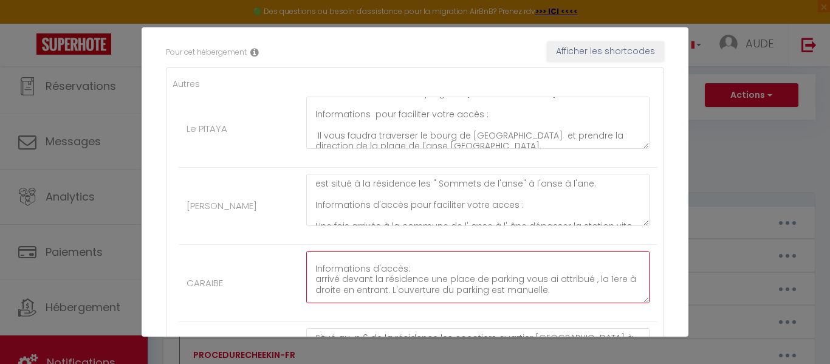
click at [404, 270] on textarea "est situé à la [GEOGRAPHIC_DATA] au [STREET_ADDRESS] mitan aux trois ilets. Inf…" at bounding box center [477, 277] width 343 height 52
click at [370, 269] on textarea "est situé à la [GEOGRAPHIC_DATA] au [STREET_ADDRESS] mitan aux trois ilets. Inf…" at bounding box center [477, 277] width 343 height 52
click at [455, 269] on textarea "est situé à la [GEOGRAPHIC_DATA] au [STREET_ADDRESS] mitan aux trois ilets. Inf…" at bounding box center [477, 277] width 343 height 52
click at [484, 270] on textarea "est situé à la [GEOGRAPHIC_DATA] au [STREET_ADDRESS] mitan aux trois ilets. Inf…" at bounding box center [477, 277] width 343 height 52
drag, startPoint x: 311, startPoint y: 265, endPoint x: 478, endPoint y: 272, distance: 166.7
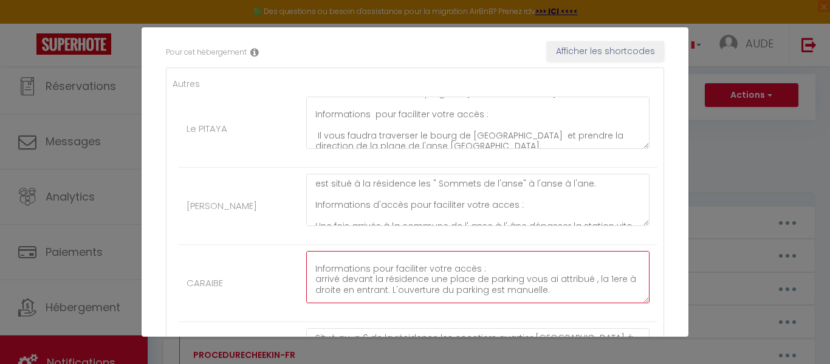
click at [478, 272] on textarea "est situé à la [GEOGRAPHIC_DATA] au [STREET_ADDRESS] mitan aux trois ilets. Inf…" at bounding box center [477, 277] width 343 height 52
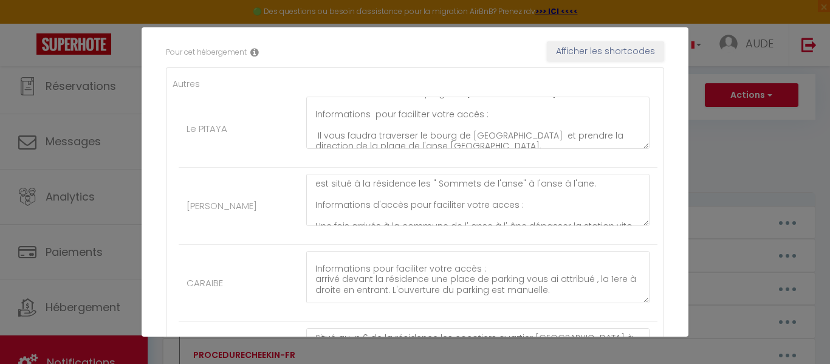
click at [270, 237] on li "[PERSON_NAME] est situé à la résidence les " Sommets de l'anse" à l'anse à l'an…" at bounding box center [418, 206] width 479 height 77
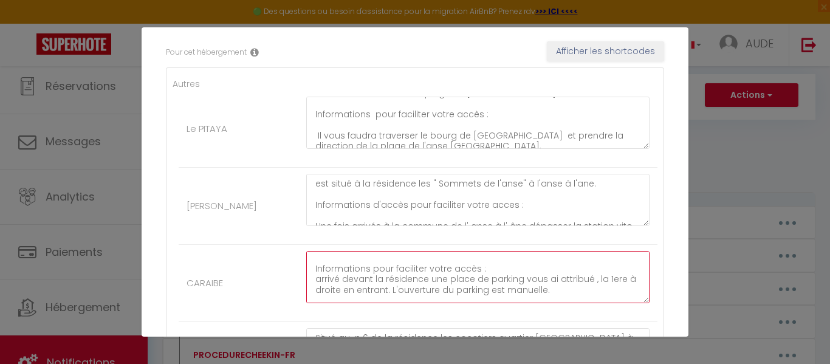
click at [509, 263] on textarea "est situé à la [GEOGRAPHIC_DATA] au [STREET_ADDRESS] mitan aux trois ilets. Inf…" at bounding box center [477, 277] width 343 height 52
click at [488, 274] on textarea "est situé à la [GEOGRAPHIC_DATA] au [STREET_ADDRESS] mitan aux trois ilets. Inf…" at bounding box center [477, 277] width 343 height 52
click at [483, 264] on textarea "est situé à la [GEOGRAPHIC_DATA] au [STREET_ADDRESS] mitan aux trois ilets. Inf…" at bounding box center [477, 277] width 343 height 52
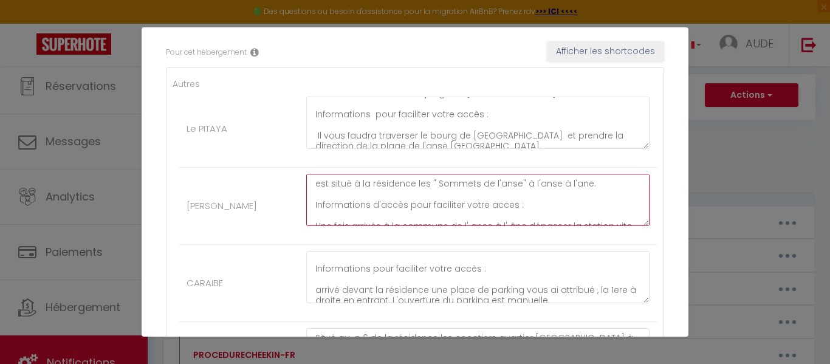
click at [504, 207] on textarea "est situé à la résidence les " Sommets de l'anse" à l'anse à l'ane. Information…" at bounding box center [477, 200] width 343 height 52
click at [566, 184] on textarea "est situé à la résidence les " Sommets de l'anse" à l'anse à l'ane. Information…" at bounding box center [477, 200] width 343 height 52
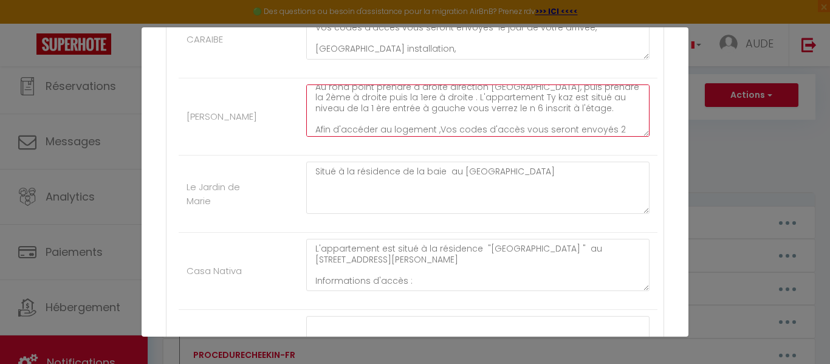
scroll to position [0, 0]
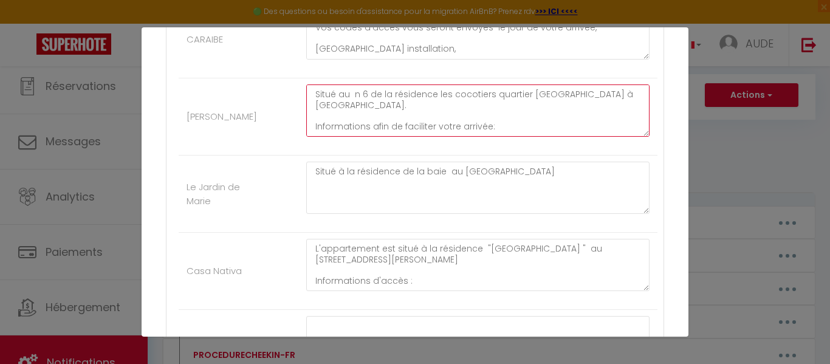
click at [318, 92] on textarea "Situé au n 6 de la résidence les cocotiers quartier [GEOGRAPHIC_DATA] à [GEOGRA…" at bounding box center [477, 110] width 343 height 52
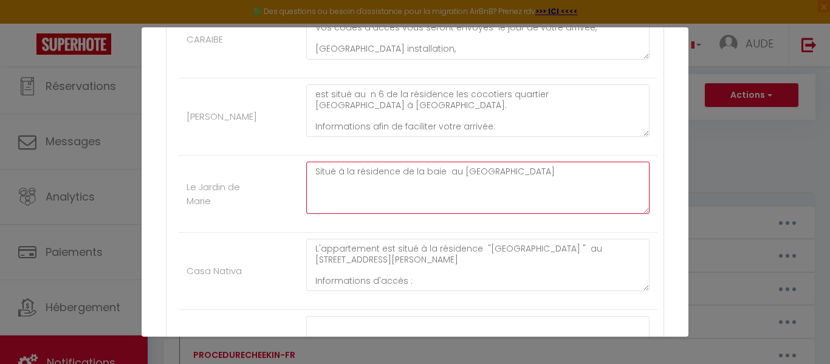
click at [313, 173] on textarea "Situé à la résidence de la baie au [GEOGRAPHIC_DATA]" at bounding box center [477, 188] width 343 height 52
click at [331, 170] on textarea "est Situé à la résidence de la baie au [GEOGRAPHIC_DATA]" at bounding box center [477, 188] width 343 height 52
click at [507, 170] on textarea "est situé à la résidence de la baie au [GEOGRAPHIC_DATA]" at bounding box center [477, 188] width 343 height 52
click at [500, 188] on textarea "est situé à la résidence de la baie au [GEOGRAPHIC_DATA]. Information afin de f…" at bounding box center [477, 188] width 343 height 52
click at [486, 195] on textarea "est situé à la résidence de la baie au [GEOGRAPHIC_DATA]. Information afin de f…" at bounding box center [477, 188] width 343 height 52
